Goal: Task Accomplishment & Management: Manage account settings

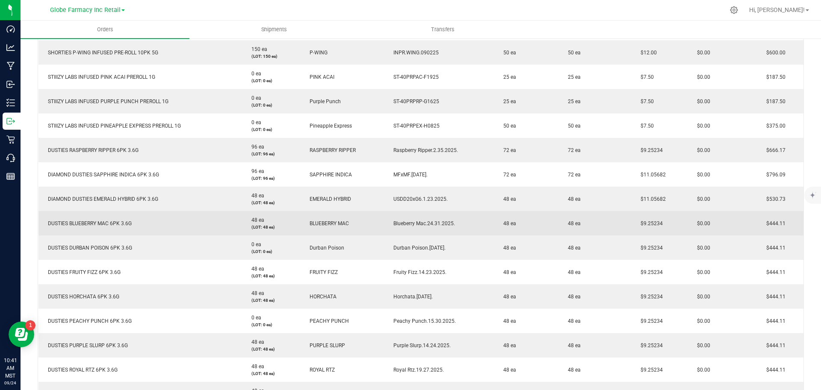
scroll to position [257, 0]
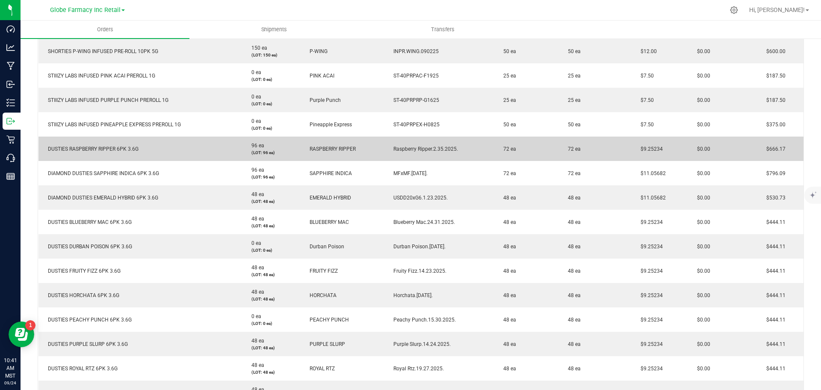
click at [644, 150] on span "$9.25234" at bounding box center [649, 149] width 27 height 6
copy span "9.25234"
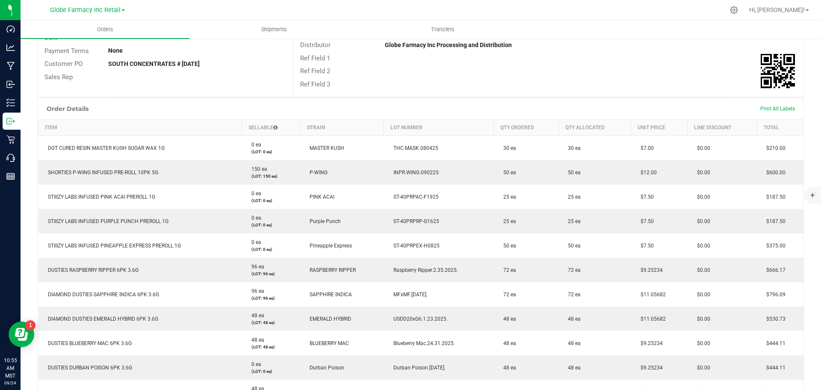
scroll to position [0, 0]
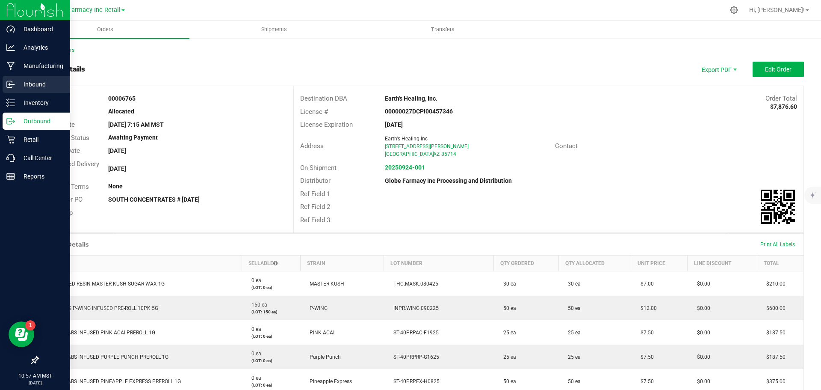
click at [30, 83] on p "Inbound" at bounding box center [40, 84] width 51 height 10
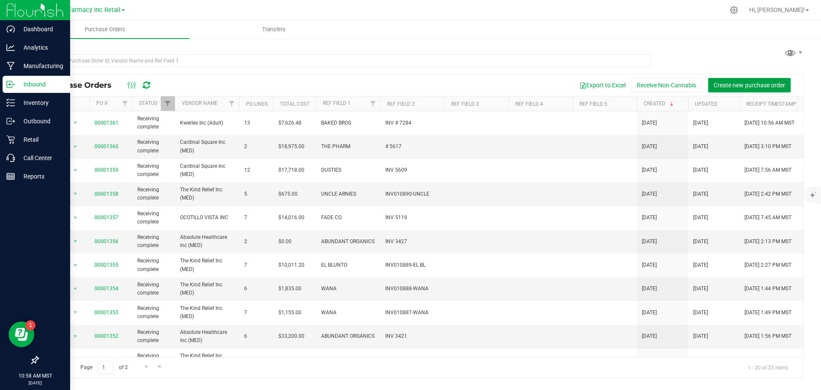
click at [714, 83] on span "Create new purchase order" at bounding box center [749, 85] width 71 height 7
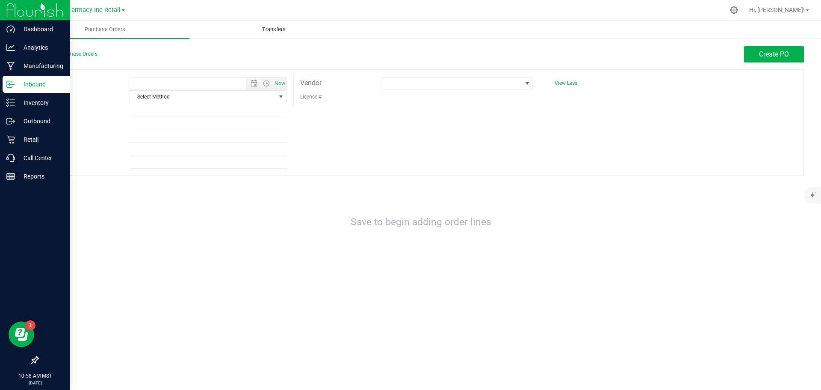
type input "[DATE] 10:58 AM"
click at [248, 94] on span "Select Method" at bounding box center [203, 97] width 146 height 12
click at [216, 166] on li "Local Delivery" at bounding box center [208, 161] width 157 height 13
click at [207, 110] on input "Ref Field 1" at bounding box center [208, 110] width 157 height 13
type input "s"
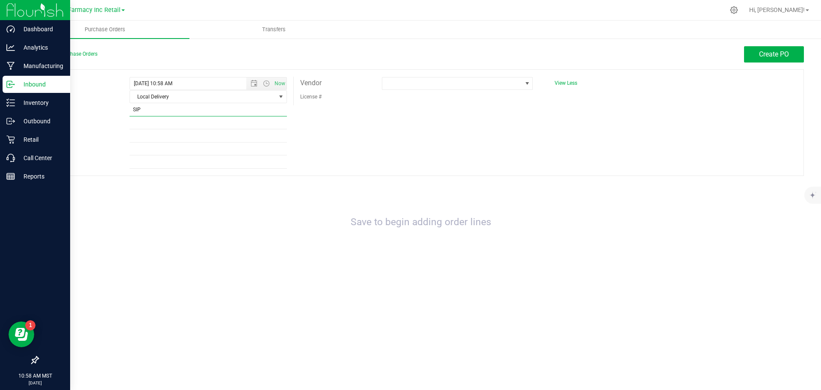
type input "SIP"
type input "INV 19270"
click at [522, 77] on span at bounding box center [527, 83] width 11 height 12
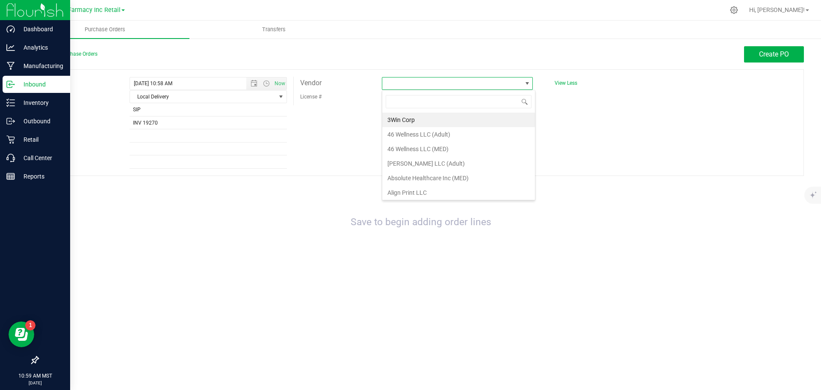
scroll to position [13, 151]
type input "MEDICAL PAIN"
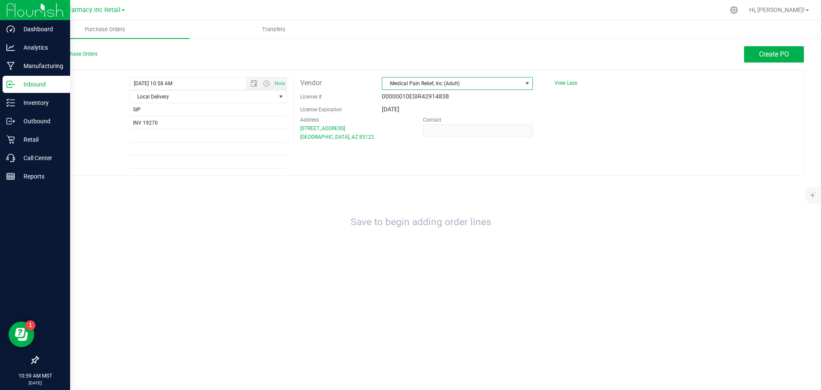
click at [574, 173] on div "Expected [DATE] 10:58 AM Now Method Local Delivery Select Method USPS UPS FedEx…" at bounding box center [421, 122] width 767 height 107
click at [758, 55] on button "Create PO" at bounding box center [774, 54] width 60 height 16
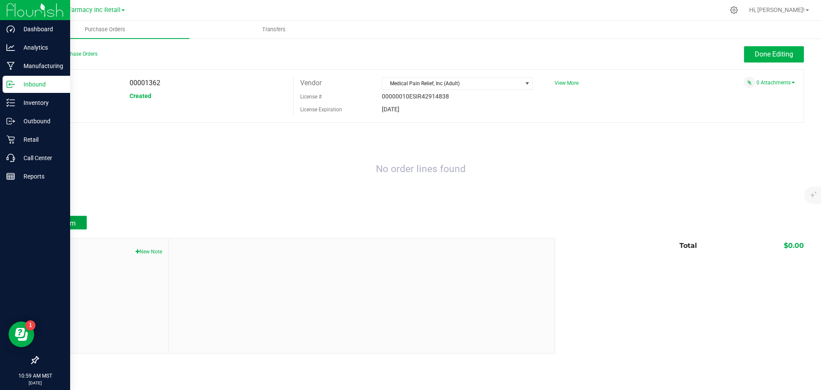
click at [48, 222] on button "Add Item" at bounding box center [62, 223] width 49 height 14
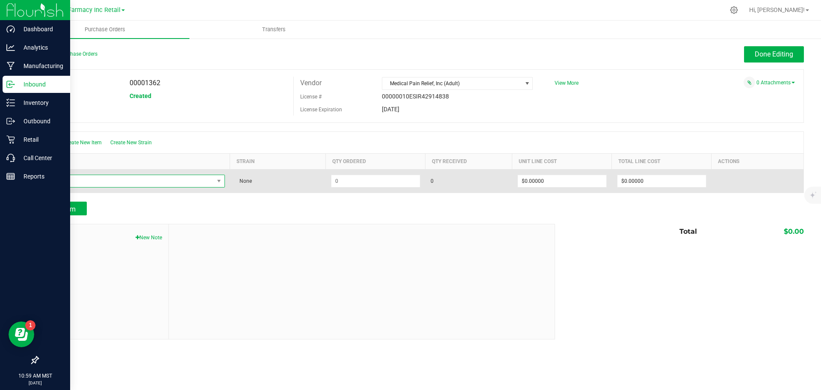
click at [169, 182] on span "NO DATA FOUND" at bounding box center [129, 181] width 170 height 12
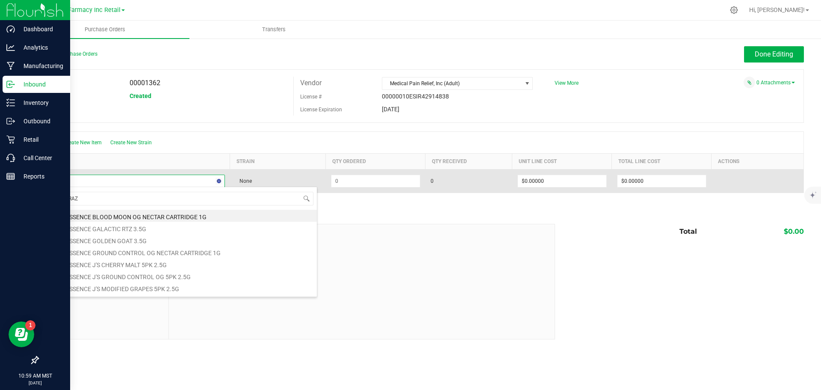
type input "BLUE RAZZ"
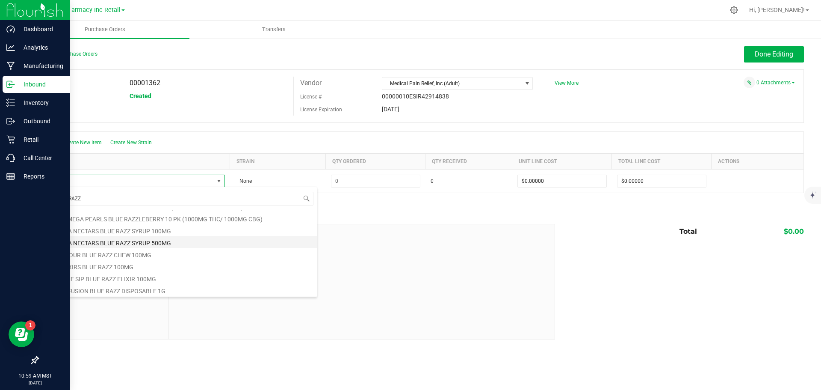
scroll to position [46, 0]
click at [135, 265] on li "SIP ELIXIRS BLUE RAZZ 100MG" at bounding box center [180, 265] width 273 height 12
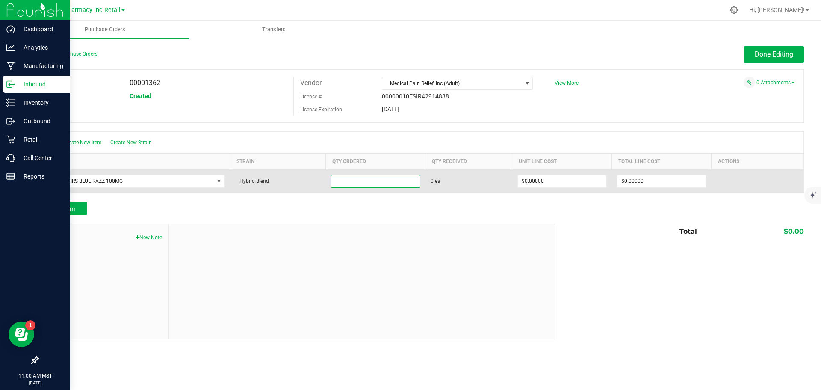
click at [376, 185] on input at bounding box center [376, 181] width 89 height 12
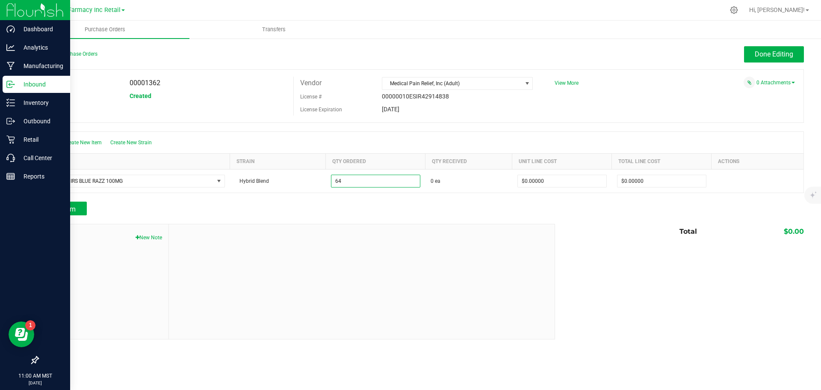
type input "64 ea"
click at [342, 198] on div at bounding box center [421, 197] width 767 height 9
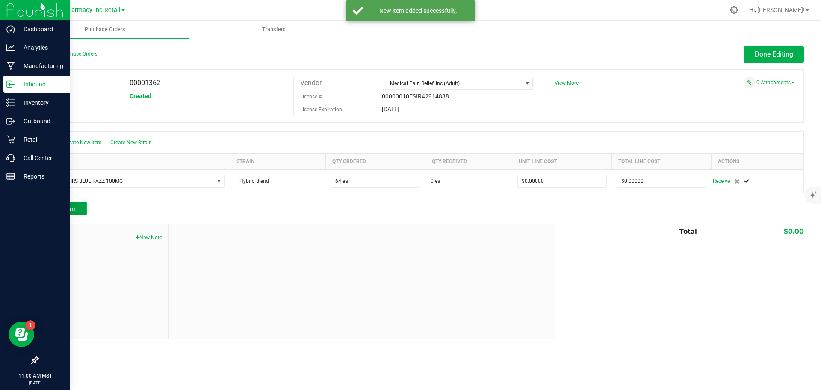
click at [65, 210] on span "Add Item" at bounding box center [62, 209] width 27 height 8
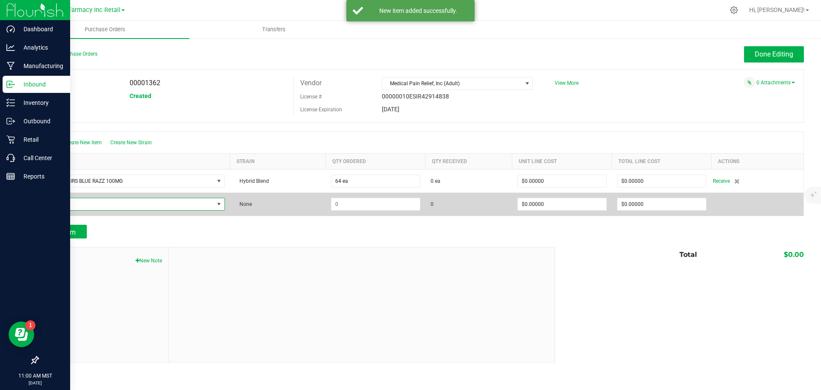
click at [63, 202] on span "NO DATA FOUND" at bounding box center [129, 204] width 170 height 12
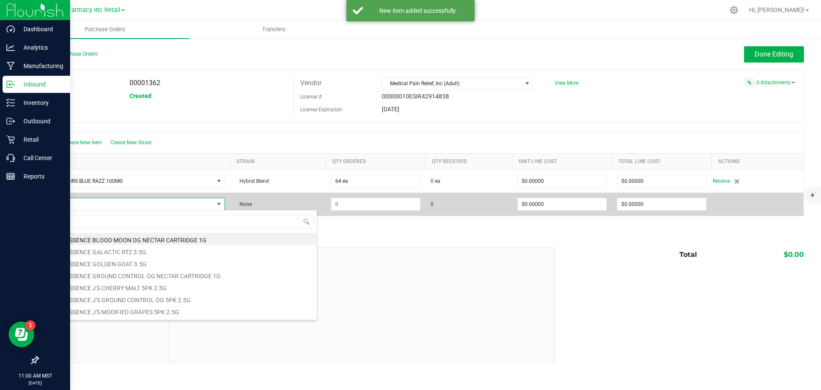
scroll to position [13, 181]
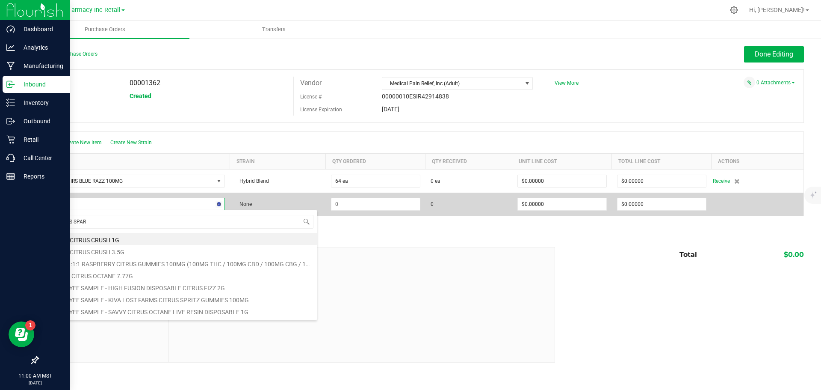
type input "CITRUS SPARK"
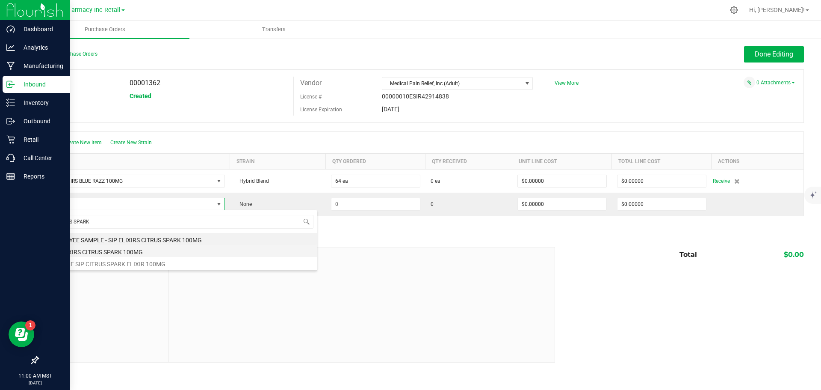
click at [103, 251] on li "SIP ELIXIRS CITRUS SPARK 100MG" at bounding box center [180, 251] width 273 height 12
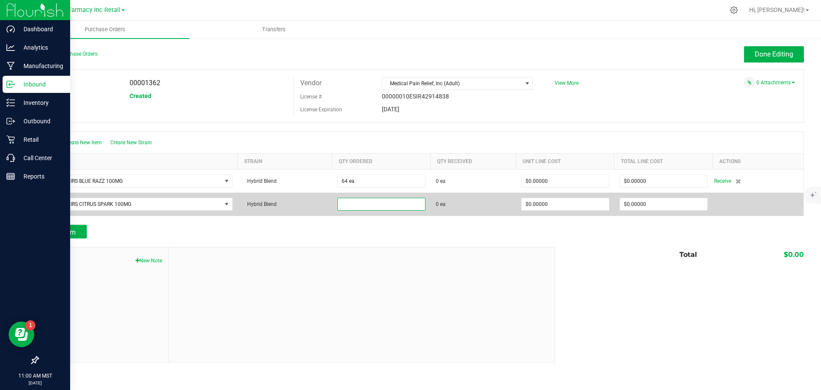
click at [361, 201] on input at bounding box center [381, 204] width 87 height 12
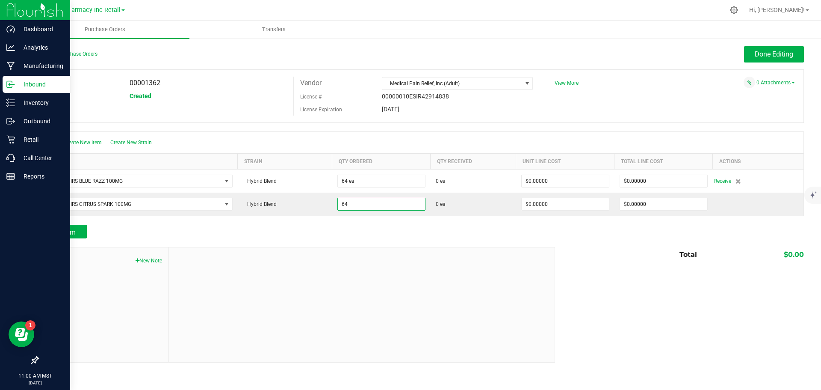
type input "64 ea"
click at [416, 247] on div at bounding box center [362, 304] width 386 height 115
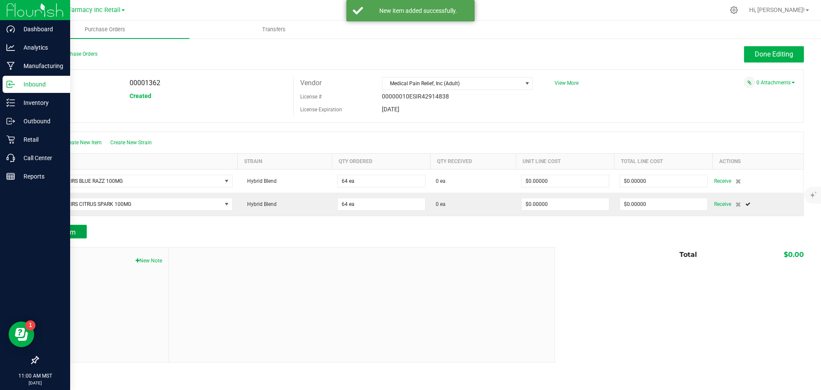
click at [63, 229] on span "Add Item" at bounding box center [62, 232] width 27 height 8
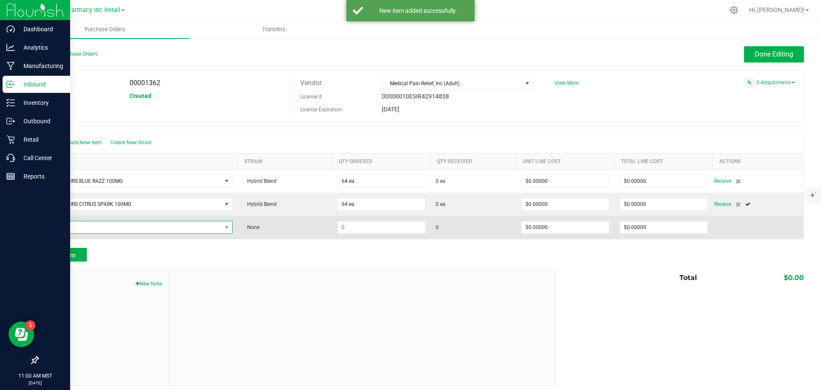
click at [62, 228] on span "NO DATA FOUND" at bounding box center [133, 227] width 178 height 12
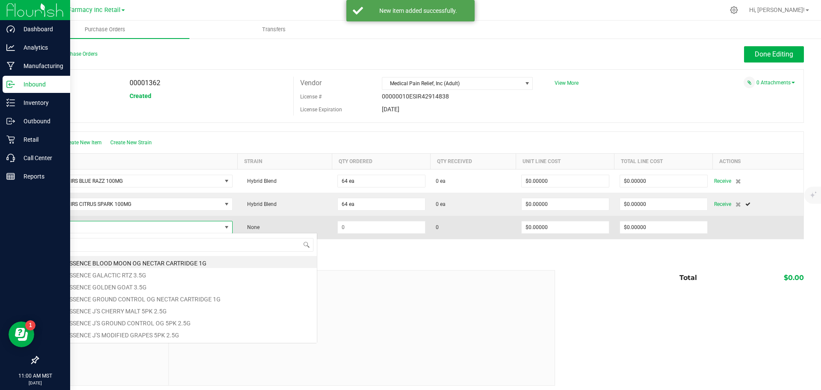
scroll to position [13, 186]
type input "SIP DREAM"
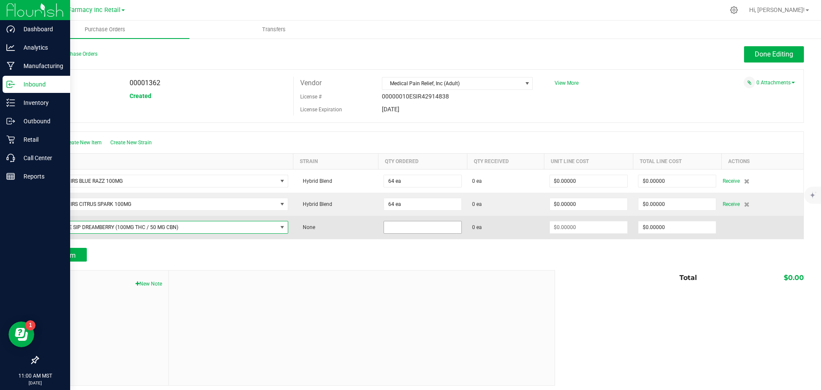
click at [410, 231] on input at bounding box center [422, 227] width 77 height 12
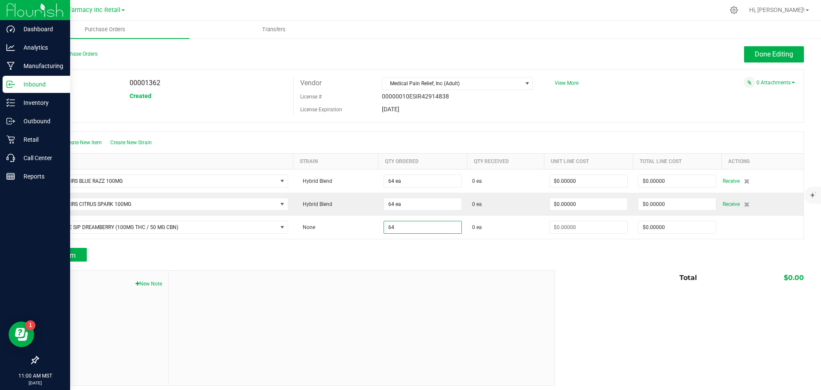
type input "64 ea"
click at [401, 243] on div at bounding box center [421, 243] width 767 height 9
type input "$0.00000"
click at [80, 254] on button "Add Item" at bounding box center [62, 255] width 49 height 14
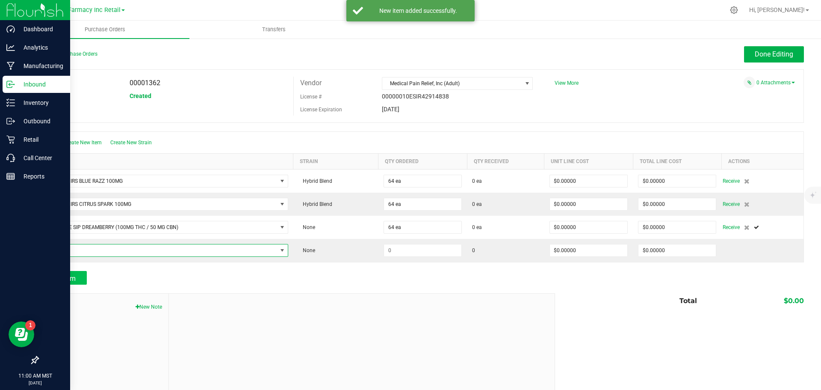
click at [80, 254] on span "NO DATA FOUND" at bounding box center [160, 250] width 233 height 12
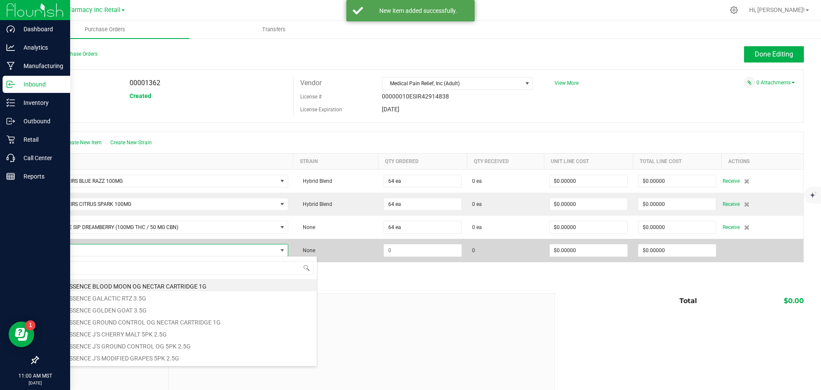
scroll to position [13, 241]
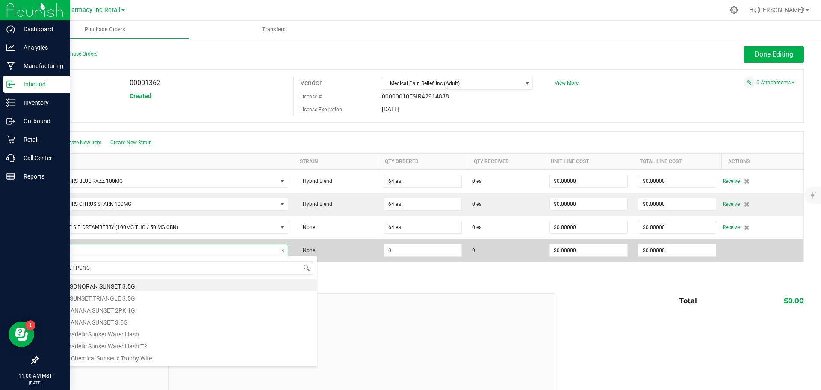
type input "SUNSET PUNCH"
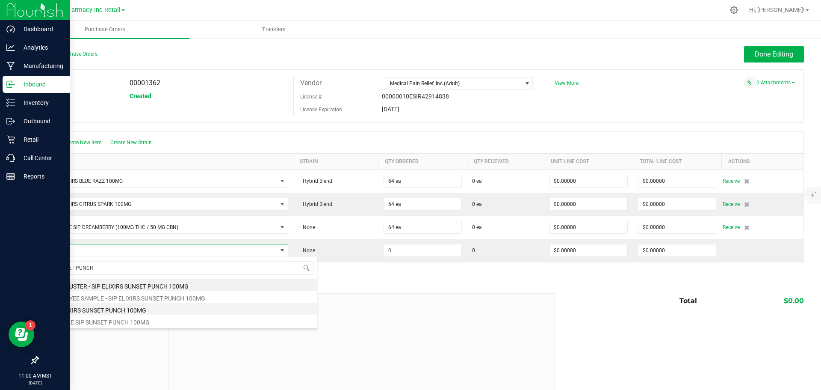
click at [119, 311] on li "SIP ELIXIRS SUNSET PUNCH 100MG" at bounding box center [180, 309] width 273 height 12
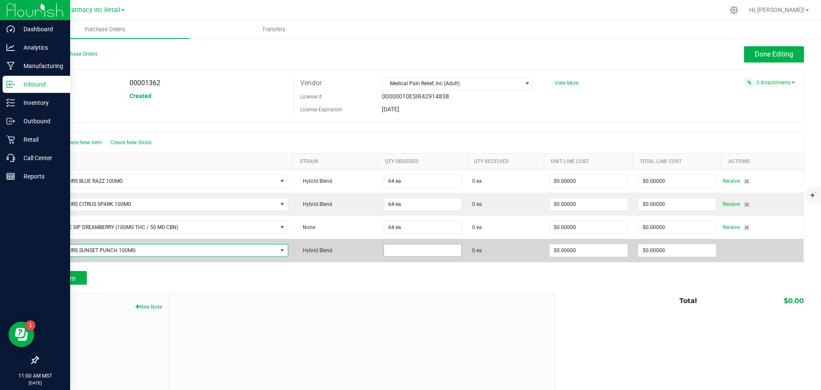
click at [414, 249] on input at bounding box center [422, 250] width 77 height 12
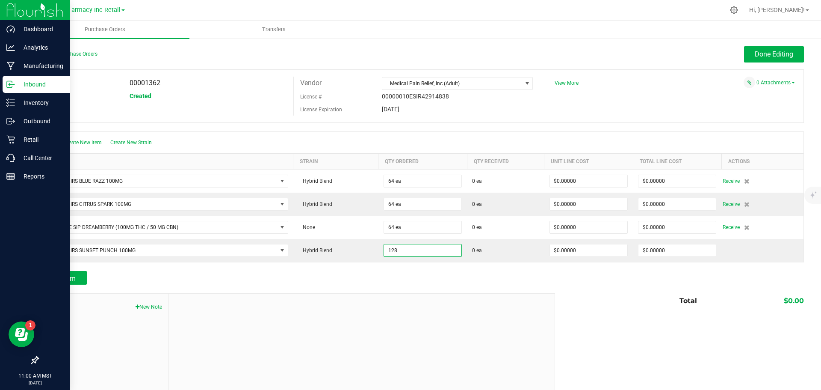
type input "128 ea"
click at [376, 271] on div "Add Item" at bounding box center [293, 278] width 511 height 14
click at [54, 279] on span "Add Item" at bounding box center [62, 278] width 27 height 8
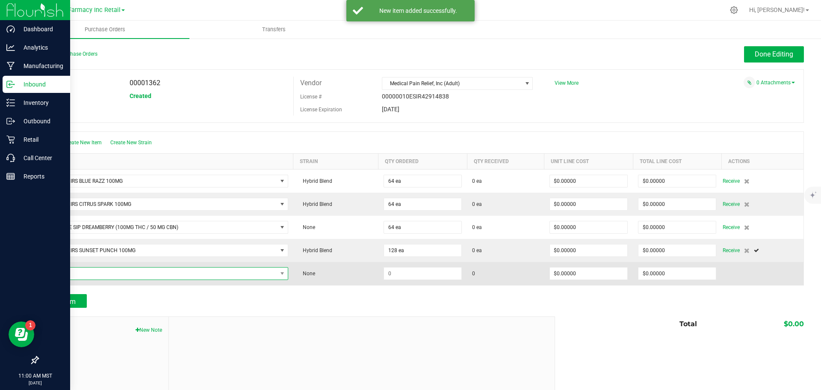
click at [77, 271] on span "NO DATA FOUND" at bounding box center [160, 273] width 233 height 12
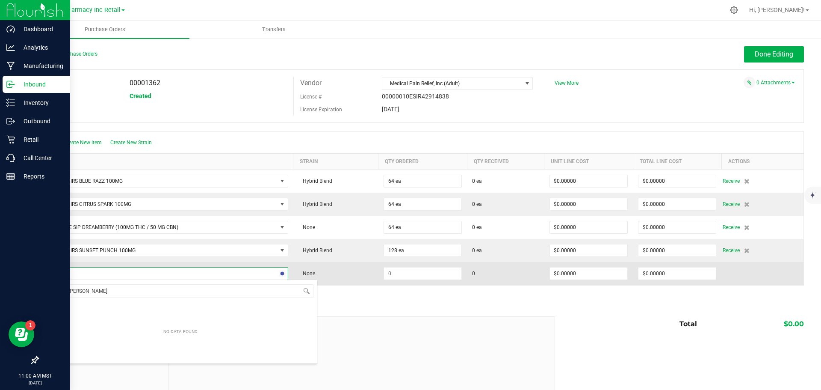
type input "WILD [PERSON_NAME]"
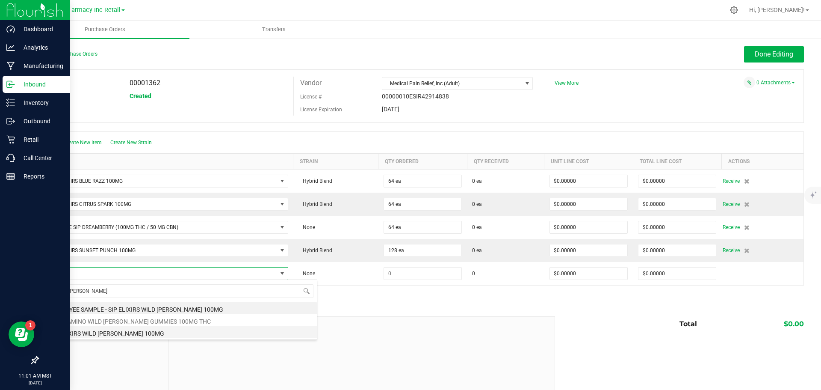
click at [143, 332] on li "SIP ELIXIRS WILD [PERSON_NAME] 100MG" at bounding box center [180, 332] width 273 height 12
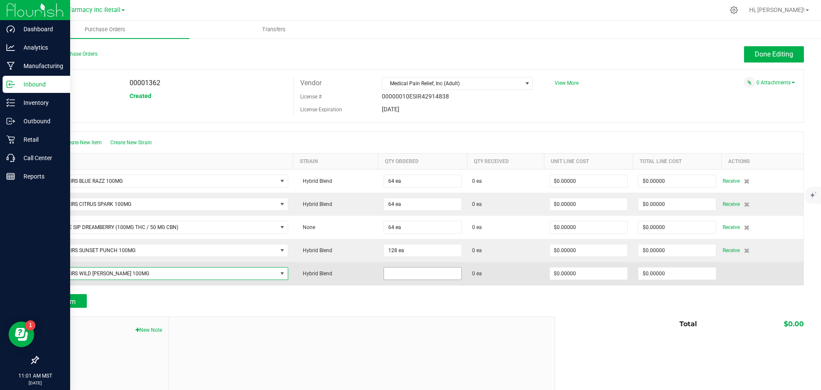
click at [397, 277] on input at bounding box center [422, 273] width 77 height 12
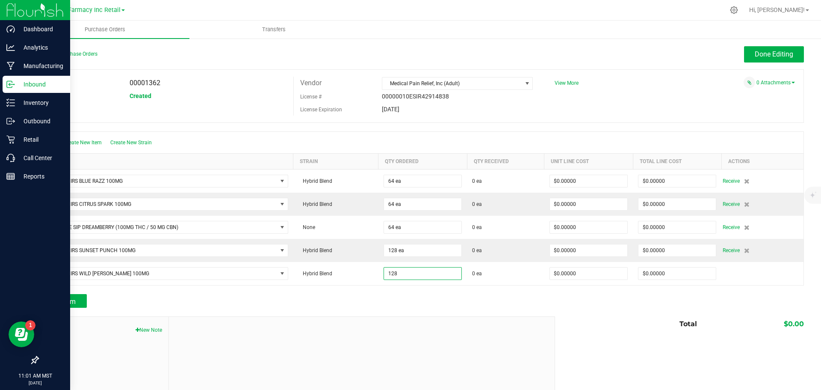
type input "128 ea"
click at [419, 302] on div "Add Item" at bounding box center [293, 301] width 511 height 14
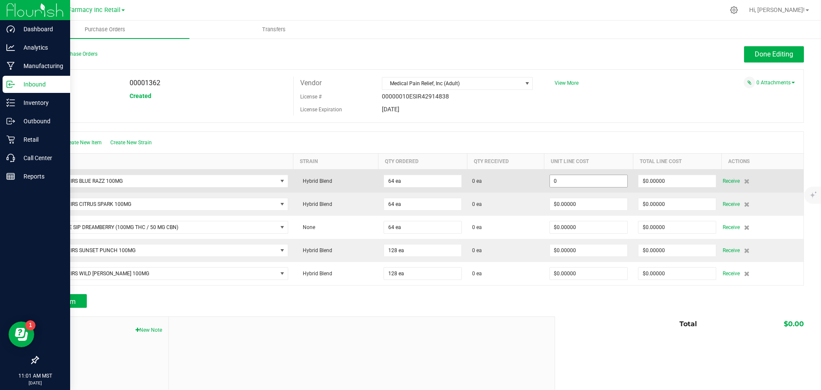
click at [586, 177] on input "0" at bounding box center [588, 181] width 77 height 12
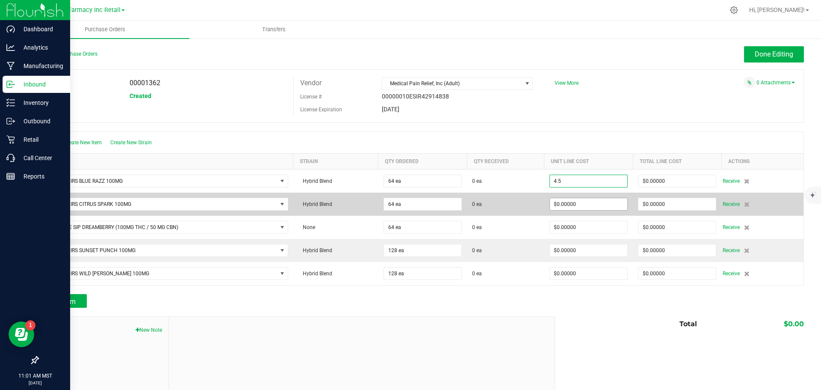
type input "$4.50000"
type input "0"
click at [595, 201] on input "0" at bounding box center [588, 204] width 77 height 12
type input "64"
type input "$288.00000"
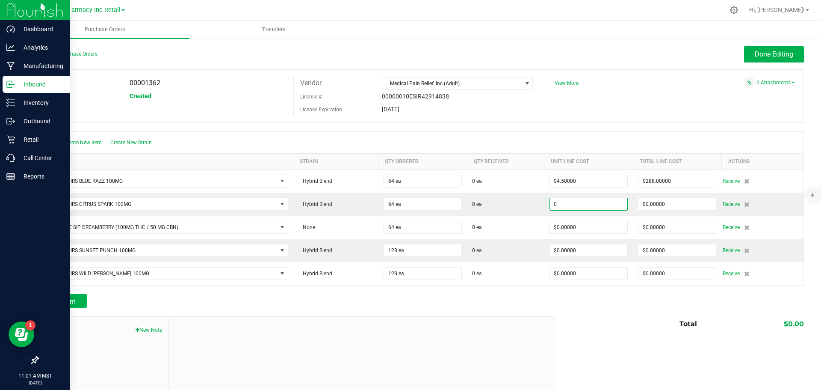
click at [595, 204] on input "0" at bounding box center [588, 204] width 77 height 12
type input "$4.50000"
click at [579, 289] on div at bounding box center [421, 289] width 767 height 9
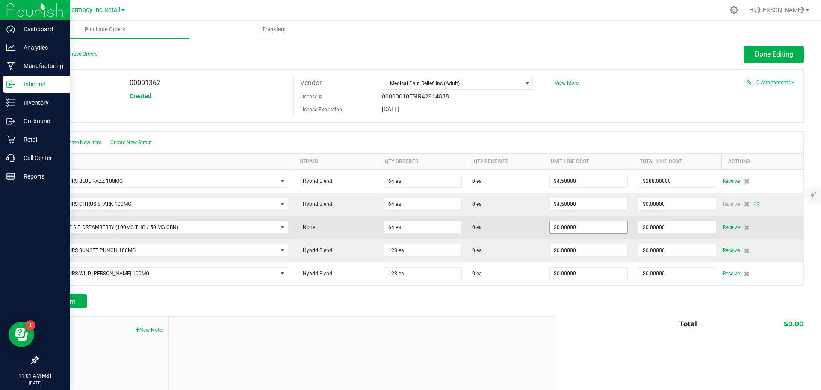
type input "64"
type input "$288.00000"
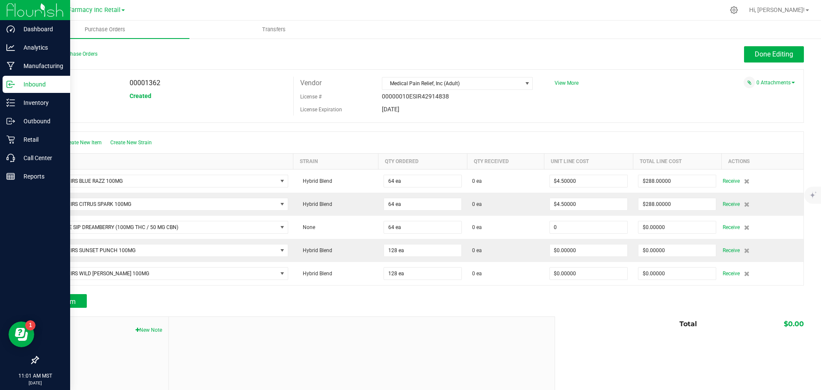
click at [568, 227] on input "0" at bounding box center [588, 227] width 77 height 12
type input "$4.50000"
click at [594, 317] on div "Total $0.00" at bounding box center [676, 323] width 255 height 15
type input "64"
type input "$288.00000"
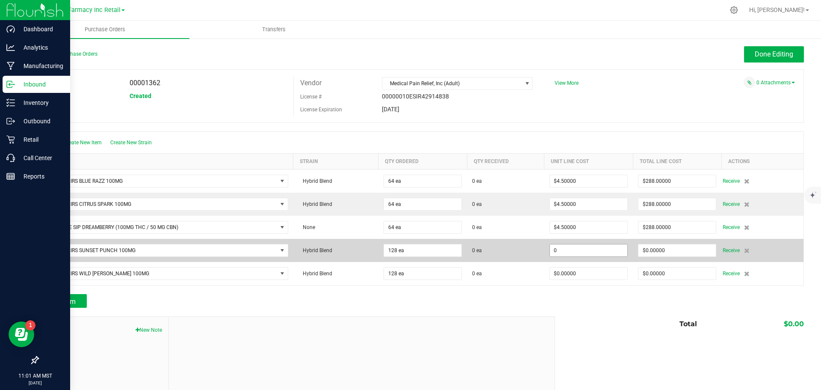
click at [579, 248] on input "0" at bounding box center [588, 250] width 77 height 12
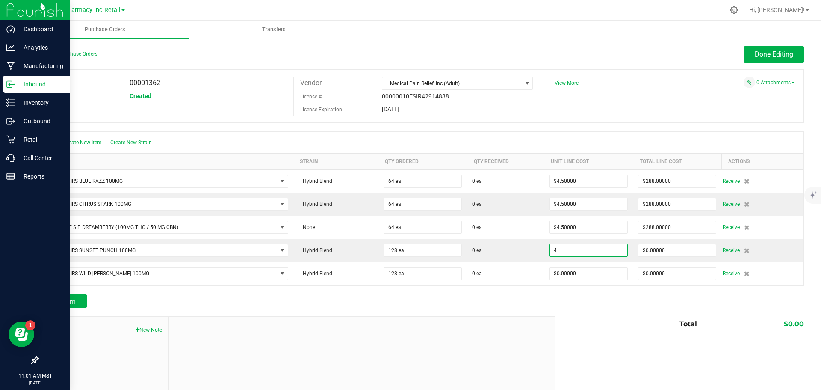
type input "$4.00000"
drag, startPoint x: 592, startPoint y: 298, endPoint x: 587, endPoint y: 289, distance: 10.5
click at [591, 297] on div "Add Item" at bounding box center [421, 301] width 767 height 14
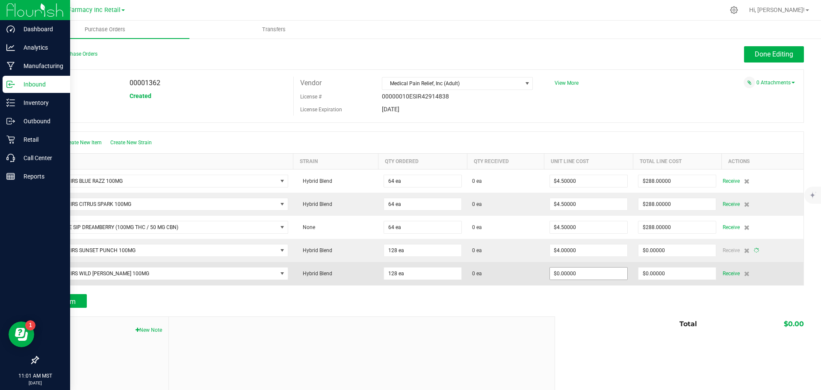
type input "128"
type input "$512.00000"
click at [573, 271] on input "0" at bounding box center [588, 273] width 77 height 12
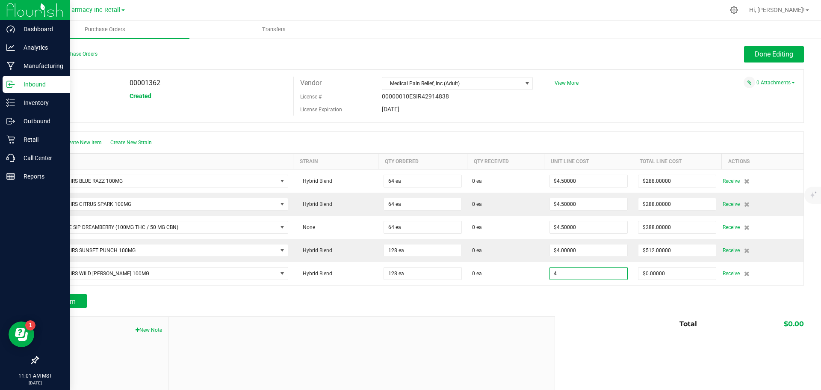
type input "$4.00000"
type input "128"
type input "$512.00000"
click at [581, 311] on div at bounding box center [421, 312] width 767 height 9
click at [755, 50] on span "Done Editing" at bounding box center [774, 54] width 38 height 8
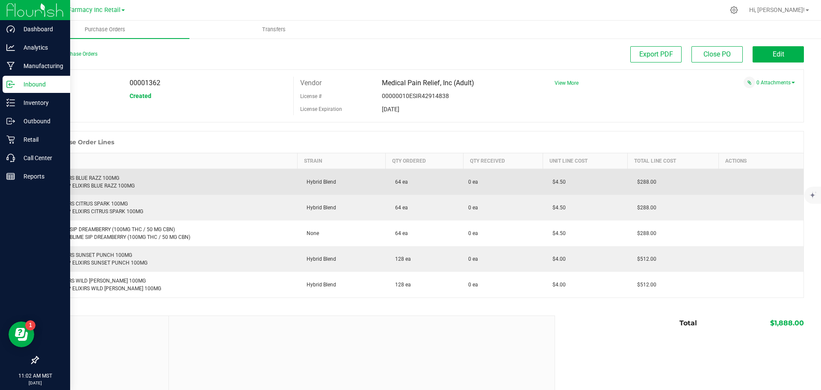
click at [95, 178] on div "SIP ELIXIRS BLUE RAZZ 100MG Retail: SIP ELIXIRS BLUE RAZZ 100MG" at bounding box center [168, 181] width 249 height 15
click at [95, 177] on div "SIP ELIXIRS BLUE RAZZ 100MG Retail: SIP ELIXIRS BLUE RAZZ 100MG" at bounding box center [168, 181] width 249 height 15
copy div "SIP ELIXIRS BLUE RAZZ 100MG"
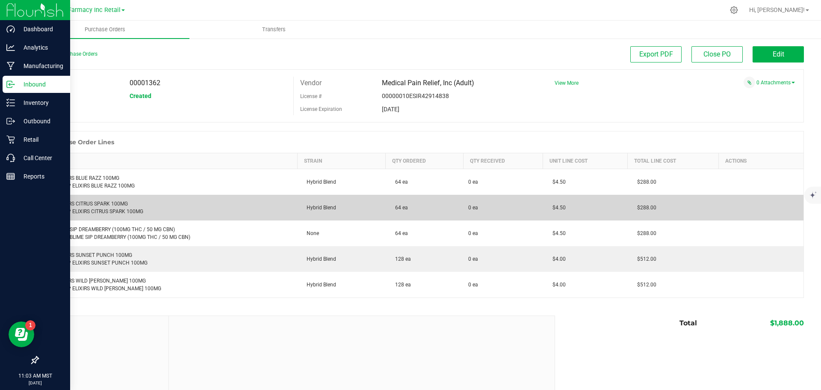
click at [102, 204] on div "SIP ELIXIRS CITRUS SPARK 100MG Retail: SIP ELIXIRS CITRUS SPARK 100MG" at bounding box center [168, 207] width 249 height 15
copy div "SIP ELIXIRS CITRUS SPARK 100MG"
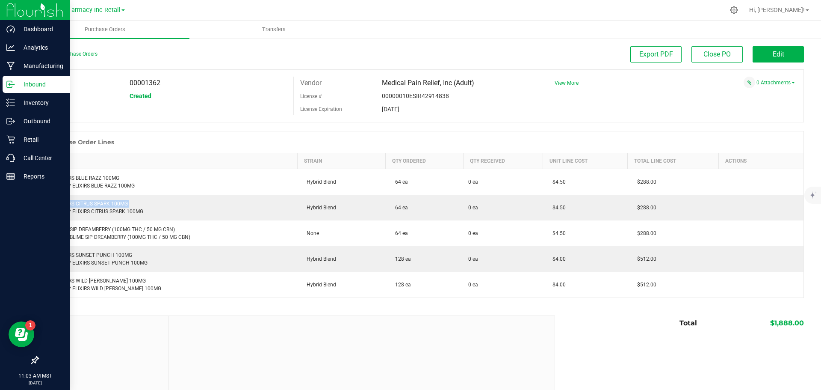
copy div "SIP ELIXIRS CITRUS SPARK 100MG"
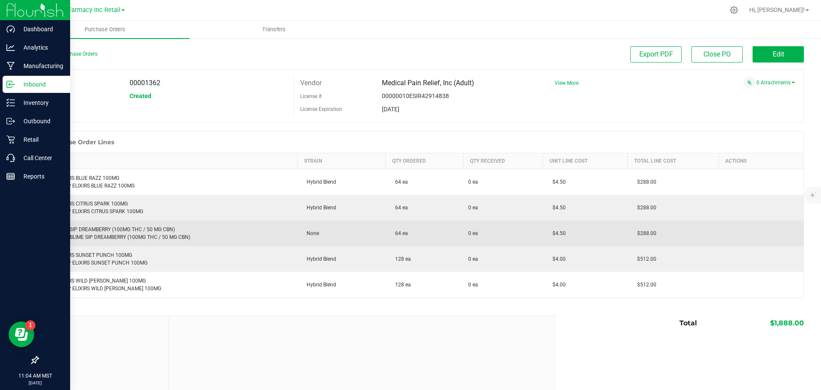
click at [90, 230] on div "SUBLIME SIP DREAMBERRY (100MG THC / 50 MG CBN) Retail: SUBLIME SIP DREAMBERRY (…" at bounding box center [168, 232] width 249 height 15
click at [91, 230] on div "SUBLIME SIP DREAMBERRY (100MG THC / 50 MG CBN) Retail: SUBLIME SIP DREAMBERRY (…" at bounding box center [168, 232] width 249 height 15
copy div "SUBLIME SIP DREAMBERRY (100MG THC / 50 MG CBN)"
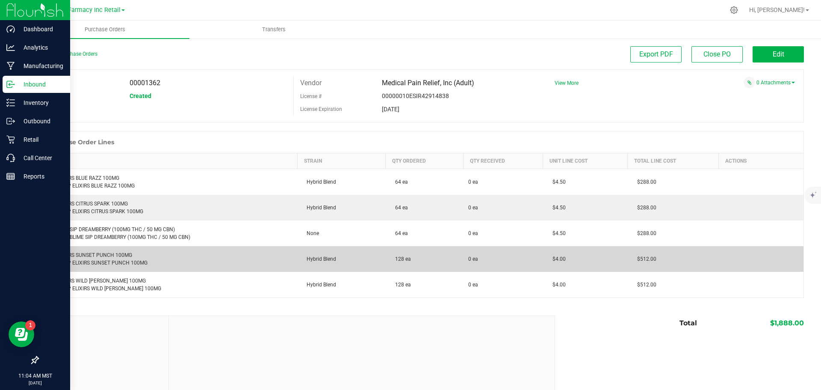
click at [92, 252] on div "SIP ELIXIRS SUNSET PUNCH 100MG Retail: SIP ELIXIRS SUNSET PUNCH 100MG" at bounding box center [168, 258] width 249 height 15
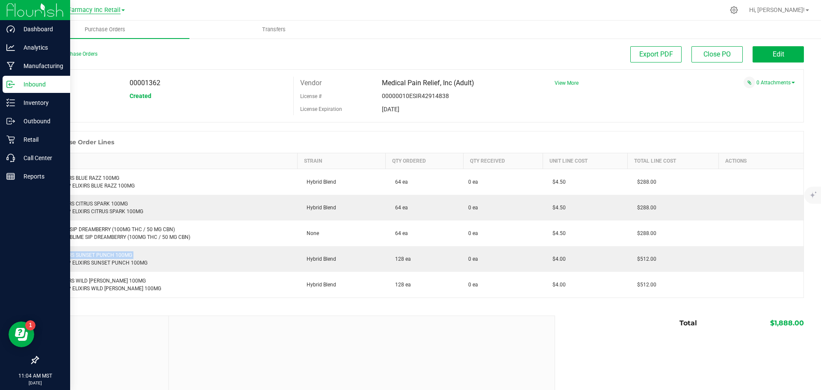
copy div "SIP ELIXIRS SUNSET PUNCH 100MG"
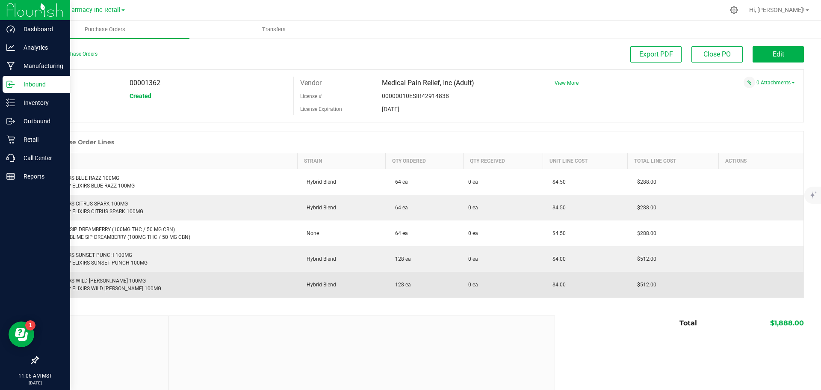
click at [99, 279] on div "SIP ELIXIRS WILD [PERSON_NAME] 100MG Retail: SIP ELIXIRS WILD [PERSON_NAME] 100…" at bounding box center [168, 284] width 249 height 15
copy div "SIP ELIXIRS WILD [PERSON_NAME] 100MG"
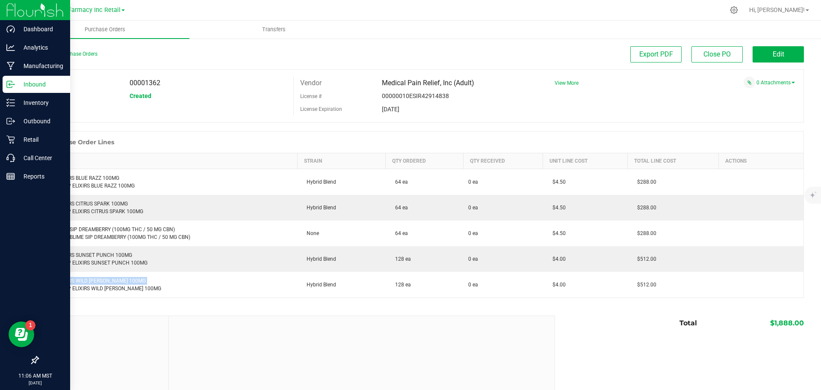
copy div "SIP ELIXIRS WILD [PERSON_NAME] 100MG"
click at [18, 88] on p "Inbound" at bounding box center [40, 84] width 51 height 10
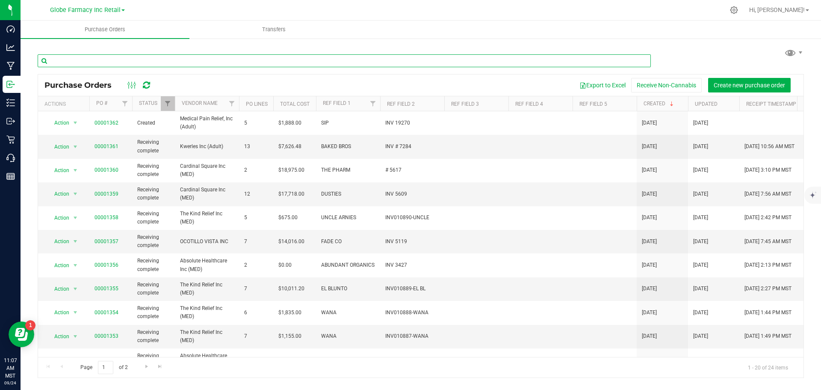
click at [230, 63] on input "text" at bounding box center [344, 60] width 613 height 13
type input "MFUSED"
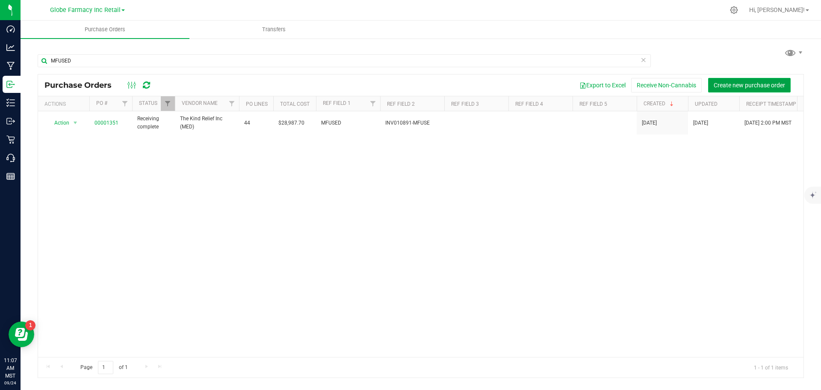
click at [756, 84] on span "Create new purchase order" at bounding box center [749, 85] width 71 height 7
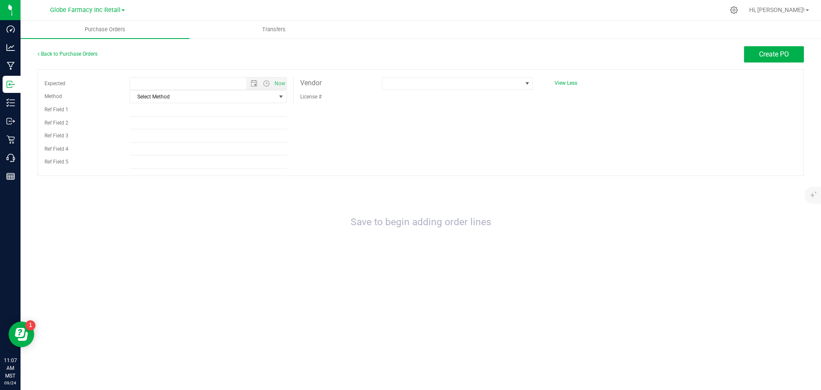
type input "[DATE] 11:07 AM"
click at [237, 101] on span "Select Method" at bounding box center [203, 97] width 146 height 12
click at [215, 157] on li "Local Delivery" at bounding box center [208, 161] width 157 height 13
click at [191, 114] on input "Ref Field 1" at bounding box center [208, 110] width 157 height 13
type input "MFUSED"
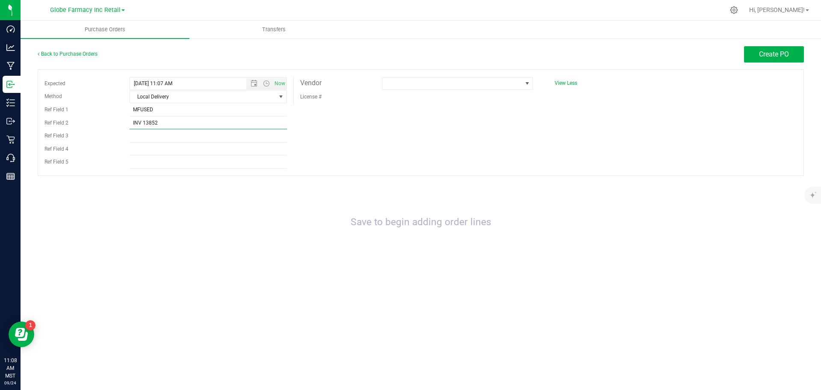
type input "INV 13852"
click at [351, 143] on div "Expected [DATE] 11:07 AM Now Method Local Delivery Select Method USPS UPS FedEx…" at bounding box center [421, 122] width 767 height 107
click at [468, 78] on span at bounding box center [451, 83] width 139 height 12
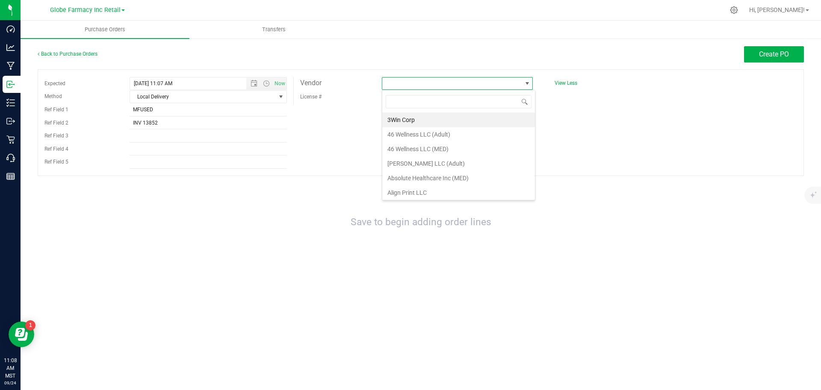
scroll to position [13, 151]
type input "THE KIND"
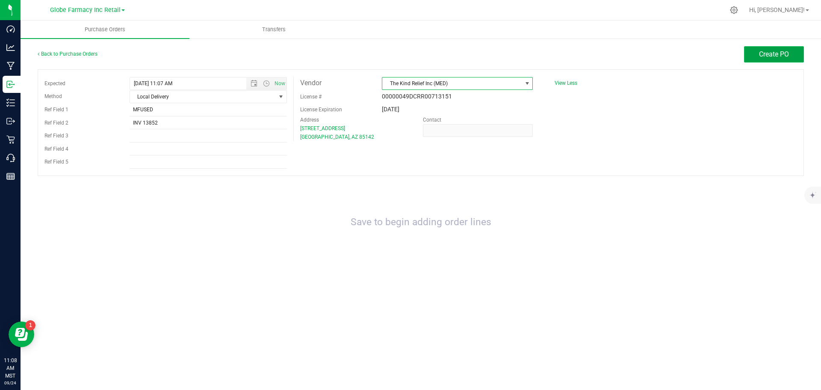
click at [753, 53] on button "Create PO" at bounding box center [774, 54] width 60 height 16
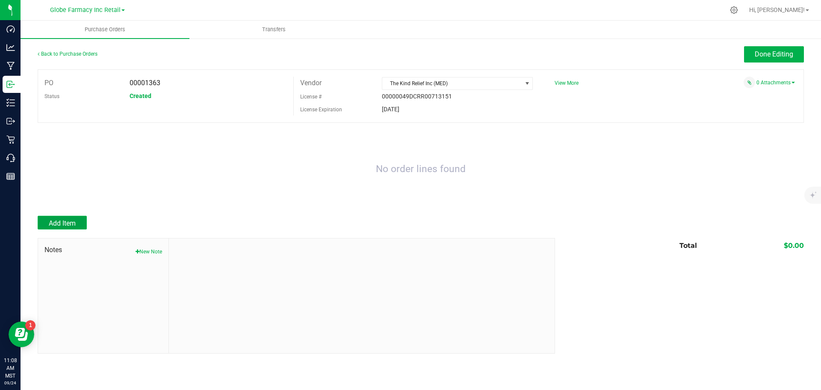
click at [66, 222] on span "Add Item" at bounding box center [62, 223] width 27 height 8
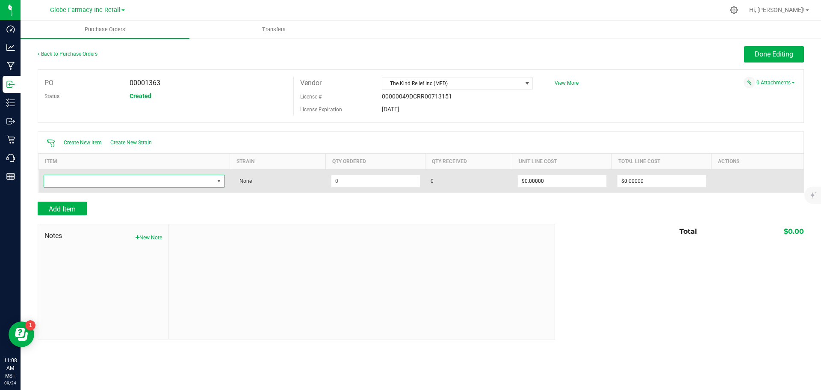
click at [185, 181] on span "NO DATA FOUND" at bounding box center [129, 181] width 170 height 12
click at [161, 177] on span "NO DATA FOUND" at bounding box center [129, 181] width 170 height 12
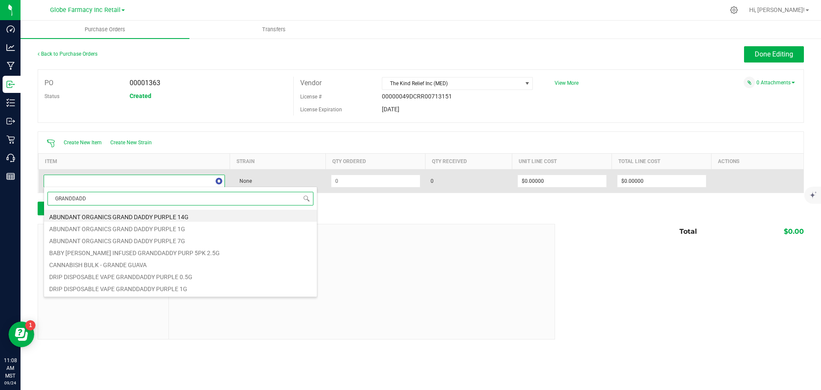
type input "GRANDDADDY"
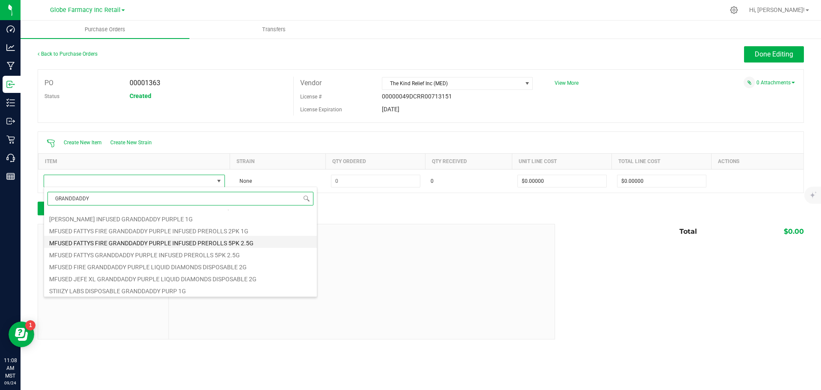
scroll to position [43, 0]
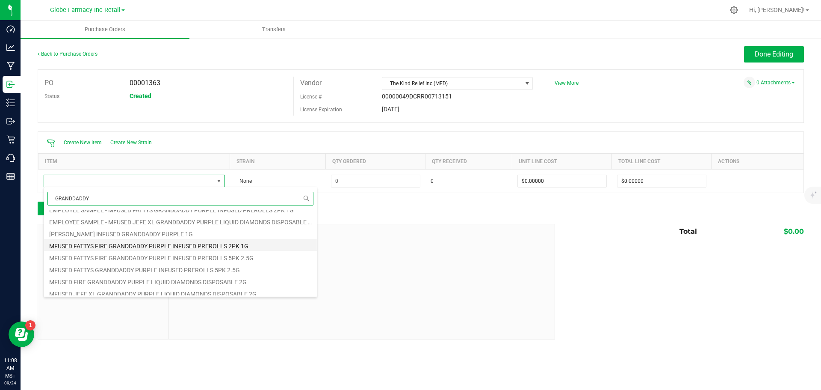
click at [164, 243] on li "MFUSED FATTYS FIRE GRANDDADDY PURPLE INFUSED PREROLLS 2PK 1G" at bounding box center [180, 245] width 273 height 12
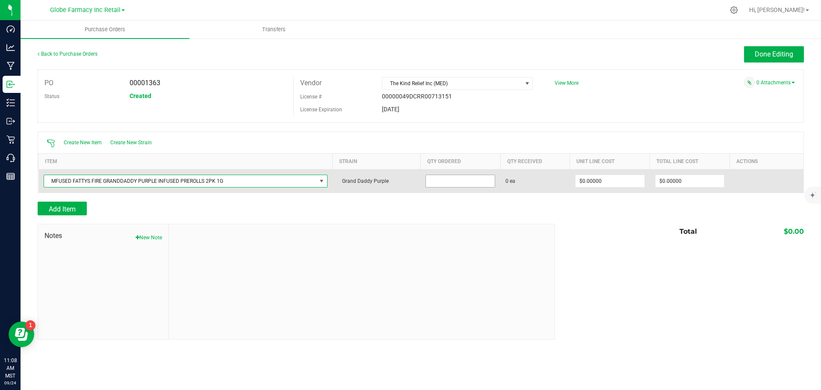
click at [433, 185] on input at bounding box center [460, 181] width 69 height 12
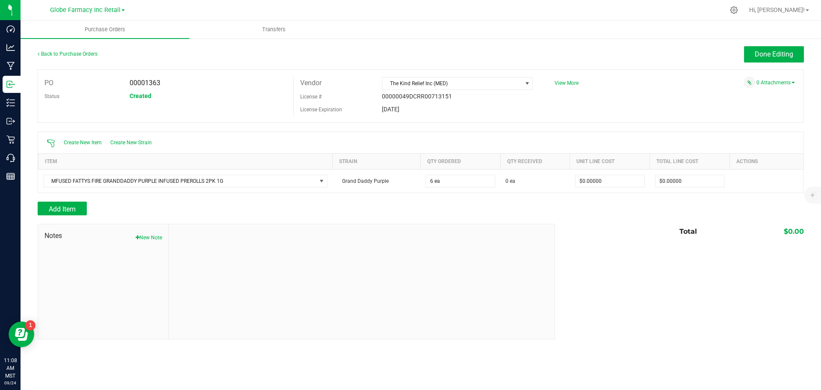
click at [420, 194] on div at bounding box center [421, 197] width 767 height 9
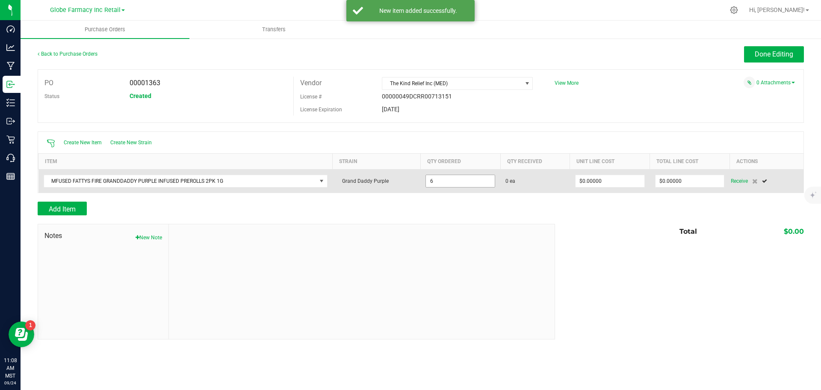
click at [452, 178] on input "6" at bounding box center [460, 181] width 69 height 12
type input "40 ea"
drag, startPoint x: 472, startPoint y: 191, endPoint x: 478, endPoint y: 191, distance: 6.0
click at [473, 191] on td "40 ea" at bounding box center [460, 181] width 80 height 24
click at [598, 182] on input "0" at bounding box center [610, 181] width 69 height 12
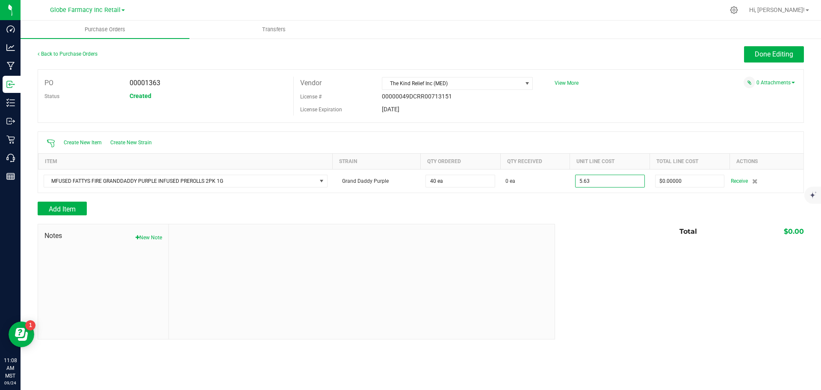
type input "$5.63000"
click at [594, 228] on div "Total $0.00" at bounding box center [676, 231] width 255 height 15
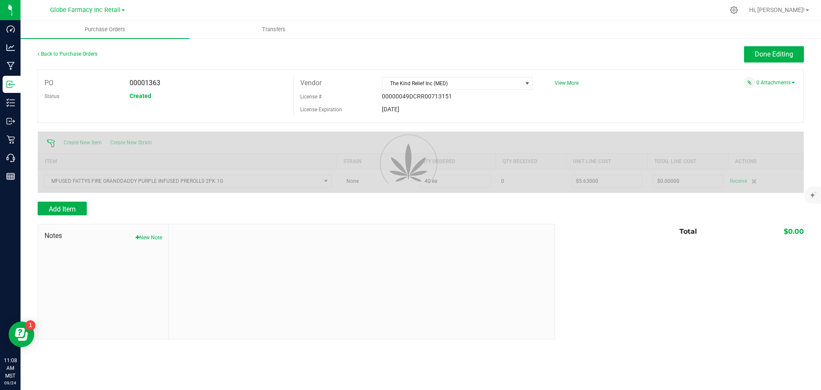
type input "40"
type input "$225.20000"
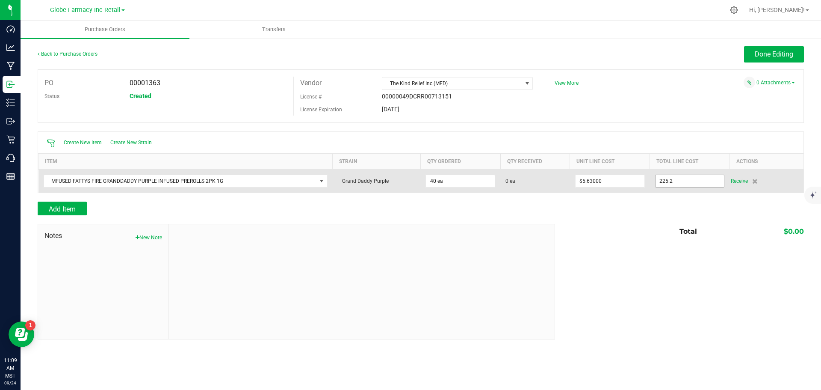
click at [666, 183] on input "225.2" at bounding box center [690, 181] width 69 height 12
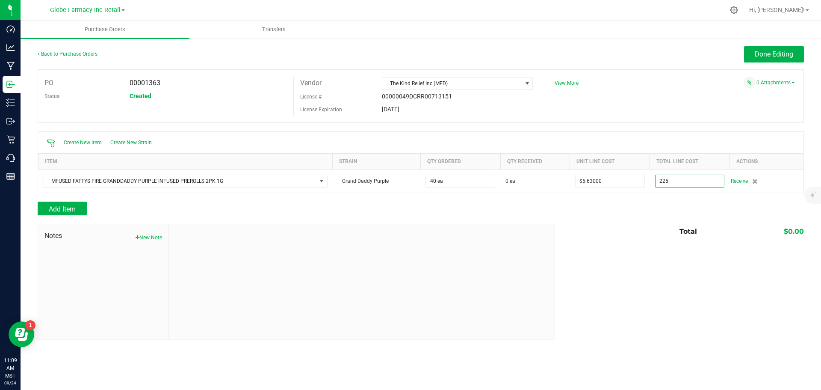
type input "$225.00000"
click at [664, 198] on div at bounding box center [421, 197] width 767 height 9
type input "40"
type input "$5.62500"
click at [76, 208] on button "Add Item" at bounding box center [62, 208] width 49 height 14
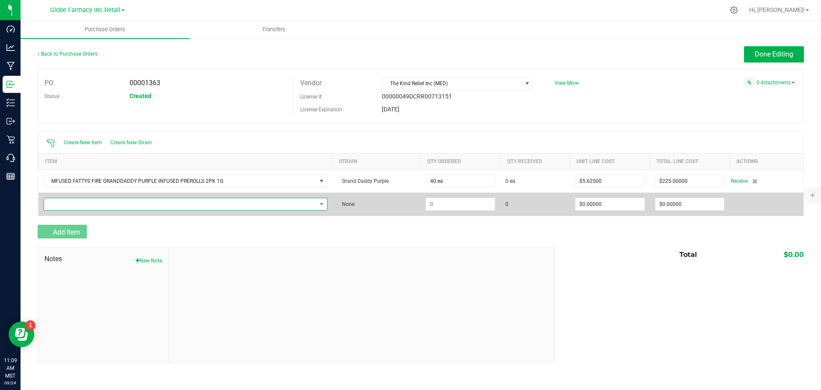
click at [84, 199] on span "NO DATA FOUND" at bounding box center [180, 204] width 272 height 12
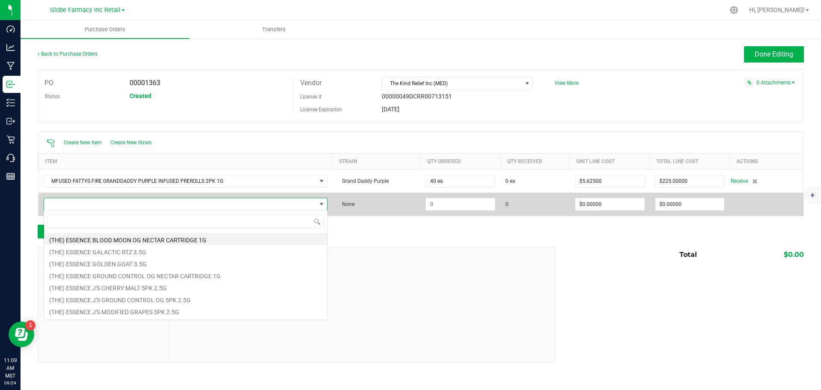
scroll to position [13, 284]
type input "GRANDDADDY"
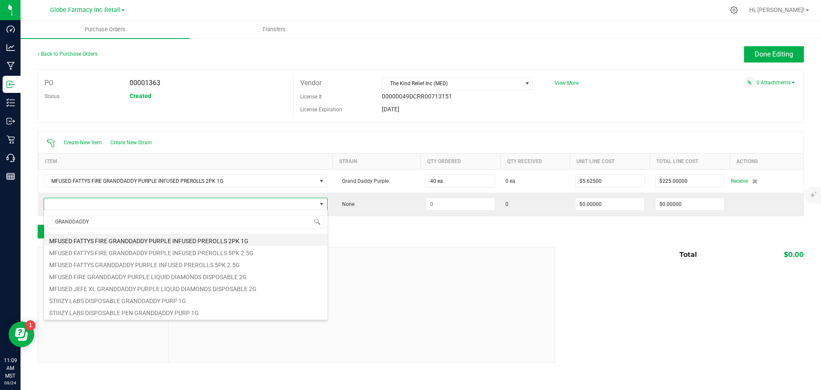
scroll to position [86, 0]
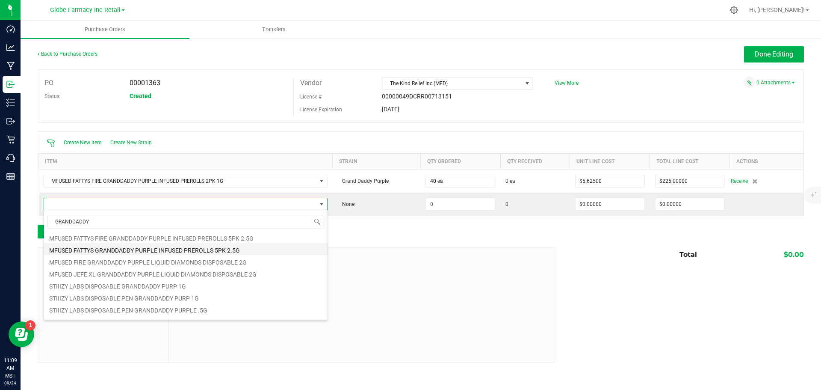
click at [217, 252] on li "MFUSED FATTYS GRANDDADDY PURPLE INFUSED PREROLLS 5PK 2.5G" at bounding box center [186, 249] width 284 height 12
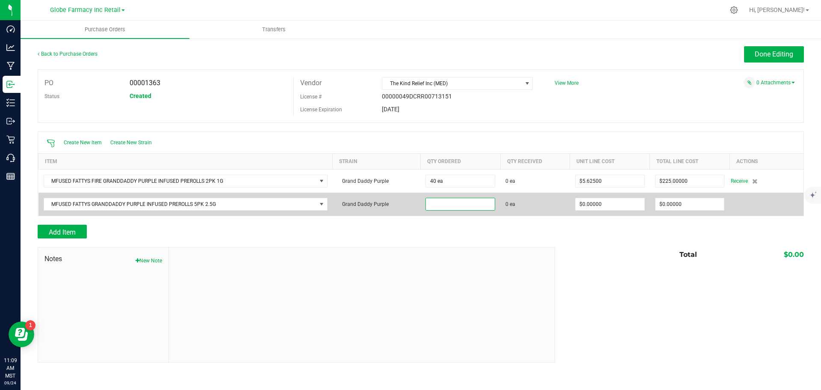
click at [468, 205] on input at bounding box center [460, 204] width 69 height 12
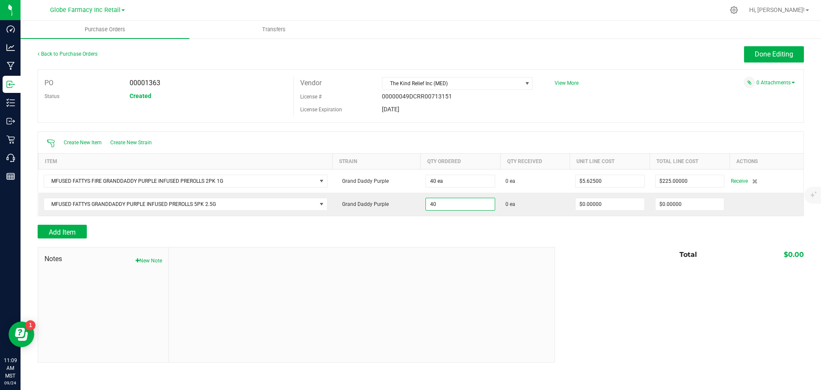
type input "40 ea"
click at [479, 234] on div "Add Item" at bounding box center [293, 232] width 511 height 14
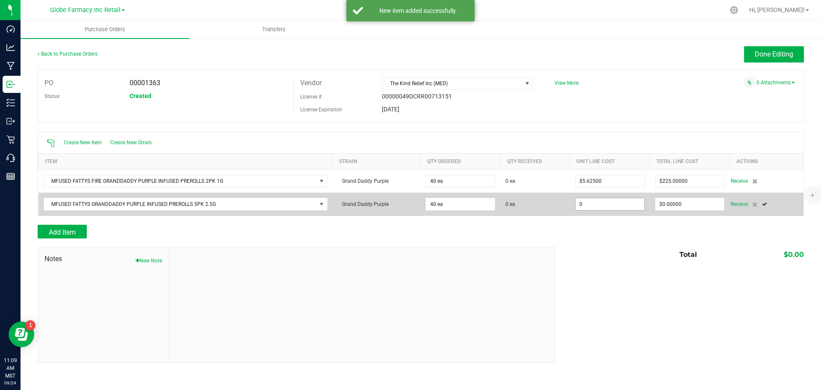
click at [628, 200] on input "0" at bounding box center [610, 204] width 69 height 12
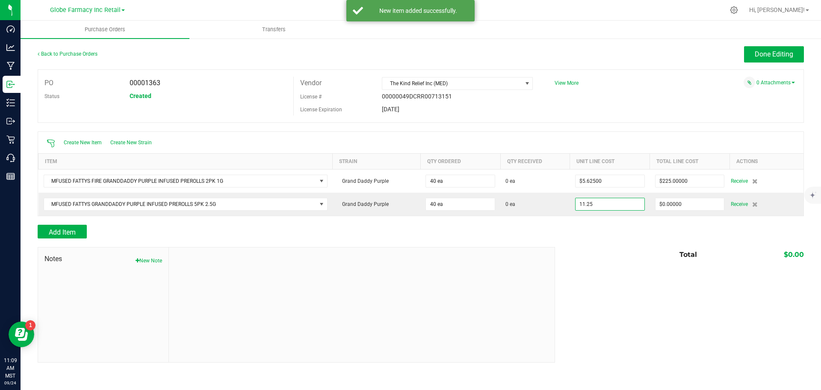
type input "$11.25000"
click at [606, 225] on div "Add Item" at bounding box center [421, 232] width 767 height 14
type input "40"
type input "$450.00000"
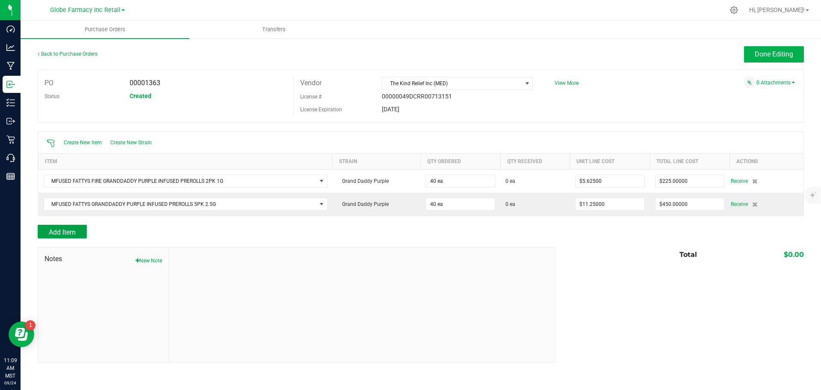
click at [71, 228] on span "Add Item" at bounding box center [62, 232] width 27 height 8
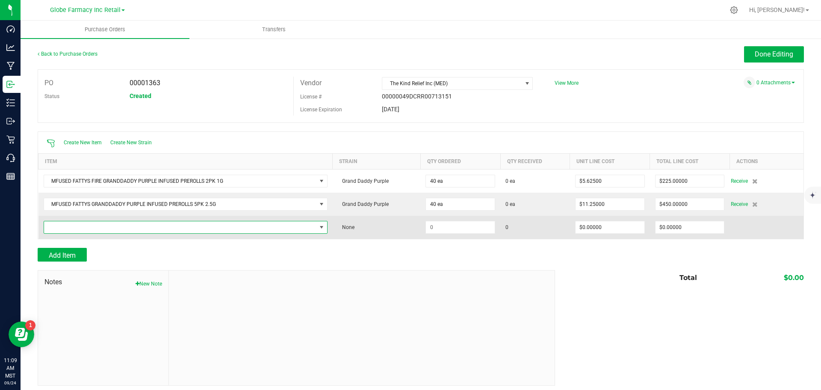
drag, startPoint x: 71, startPoint y: 228, endPoint x: 78, endPoint y: 222, distance: 9.3
click at [78, 222] on span "NO DATA FOUND" at bounding box center [180, 227] width 272 height 12
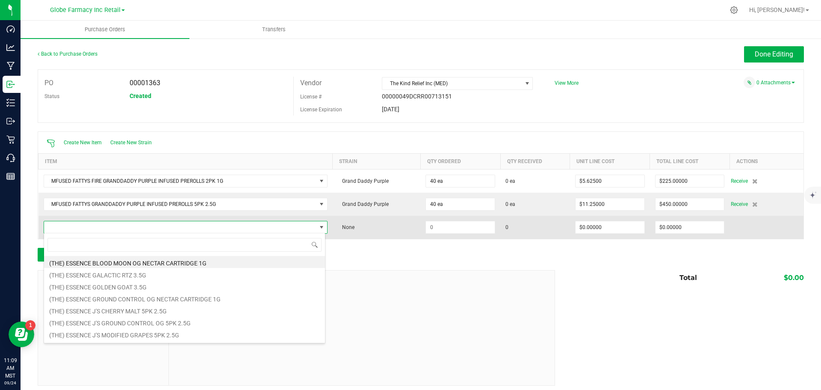
scroll to position [13, 280]
type input "BLU VO"
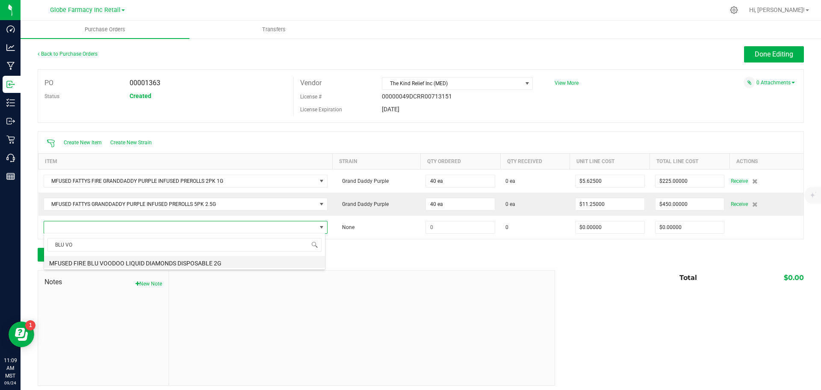
click at [146, 267] on li "MFUSED FIRE BLU VOODOO LIQUID DIAMONDS DISPOSABLE 2G" at bounding box center [184, 262] width 281 height 12
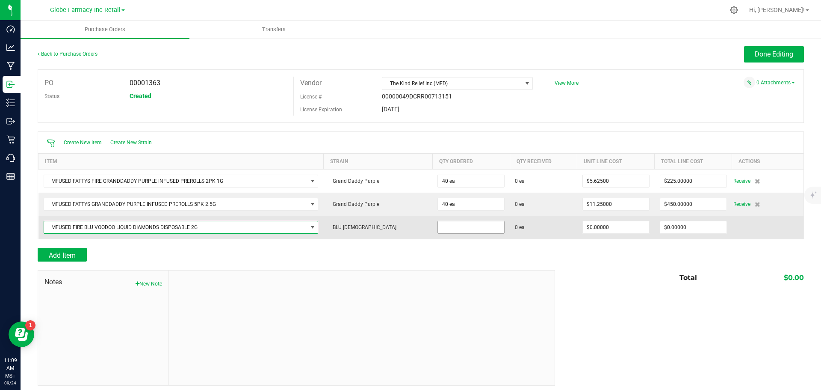
click at [441, 224] on input at bounding box center [471, 227] width 66 height 12
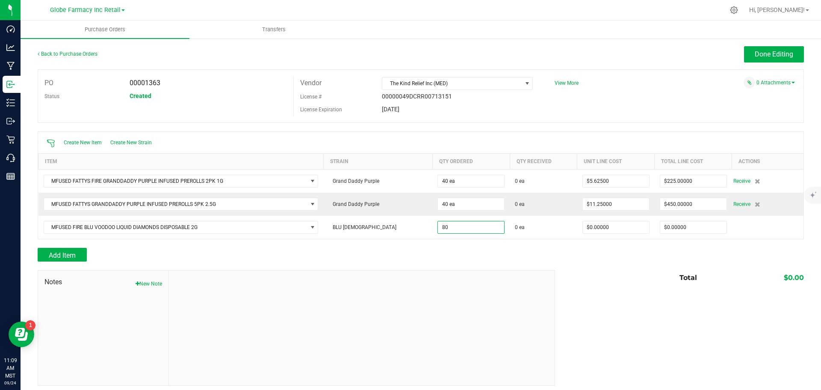
type input "80 ea"
click at [522, 266] on div at bounding box center [421, 265] width 767 height 9
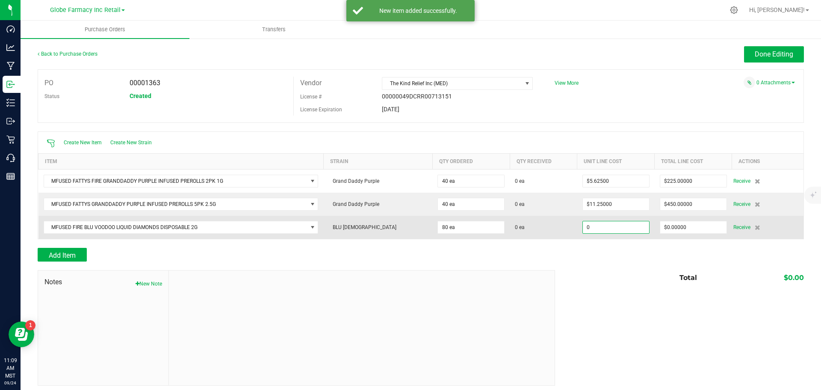
click at [590, 222] on input "0" at bounding box center [616, 227] width 66 height 12
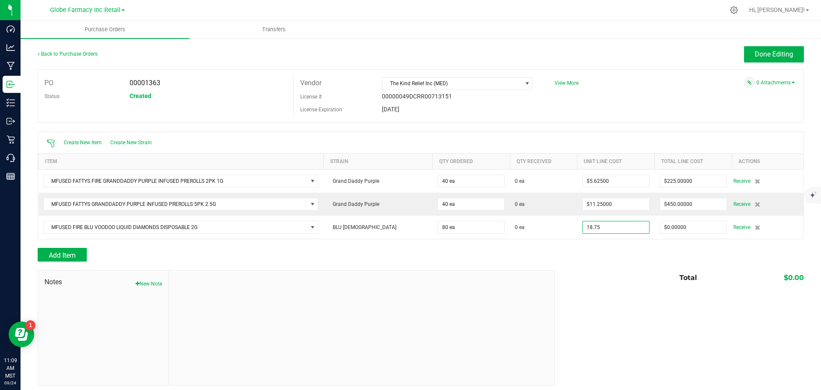
type input "$18.75000"
click at [612, 256] on div "Add Item" at bounding box center [421, 255] width 767 height 14
type input "80"
type input "$1,500.00000"
click at [54, 255] on span "Add Item" at bounding box center [62, 255] width 27 height 8
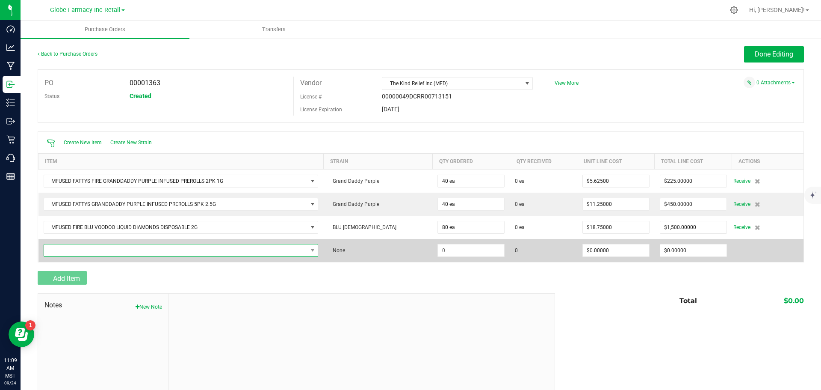
click at [57, 252] on span "NO DATA FOUND" at bounding box center [175, 250] width 263 height 12
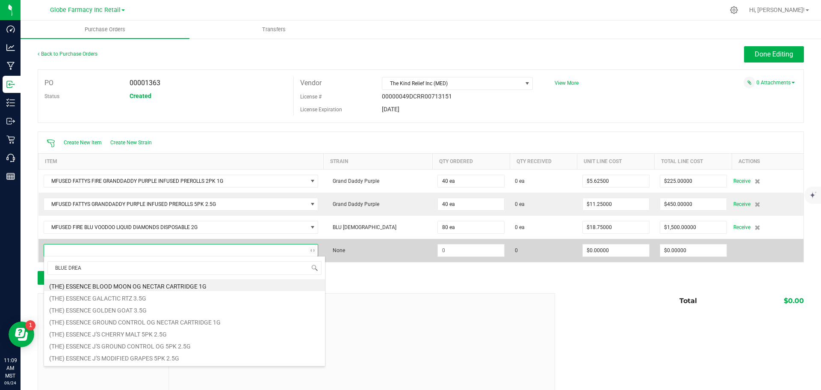
type input "BLUE DREAM"
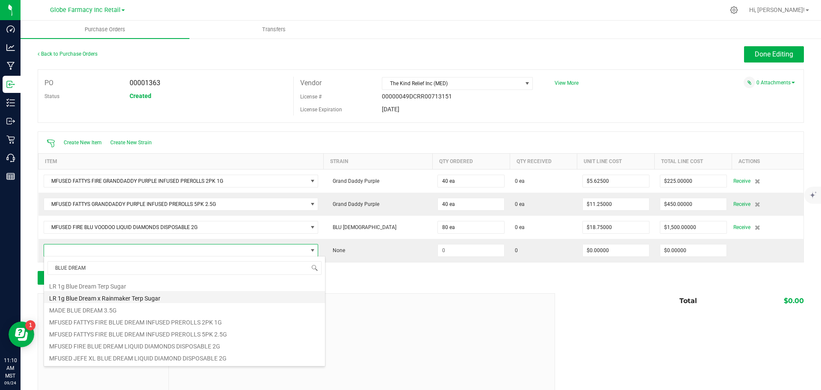
scroll to position [428, 0]
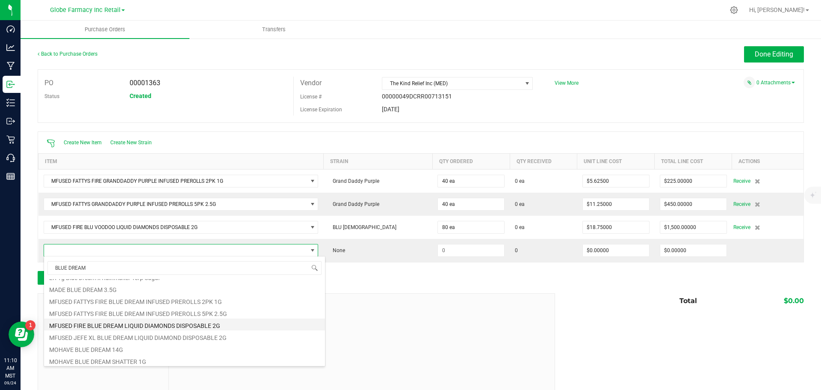
click at [180, 326] on li "MFUSED FIRE BLUE DREAM LIQUID DIAMONDS DISPOSABLE 2G" at bounding box center [184, 324] width 281 height 12
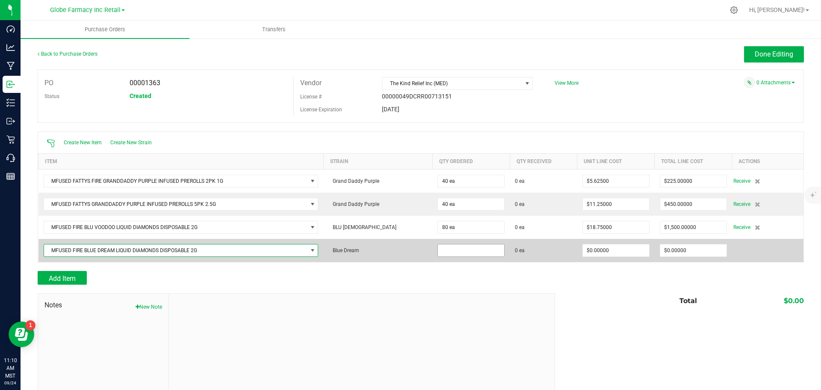
click at [454, 246] on input at bounding box center [471, 250] width 66 height 12
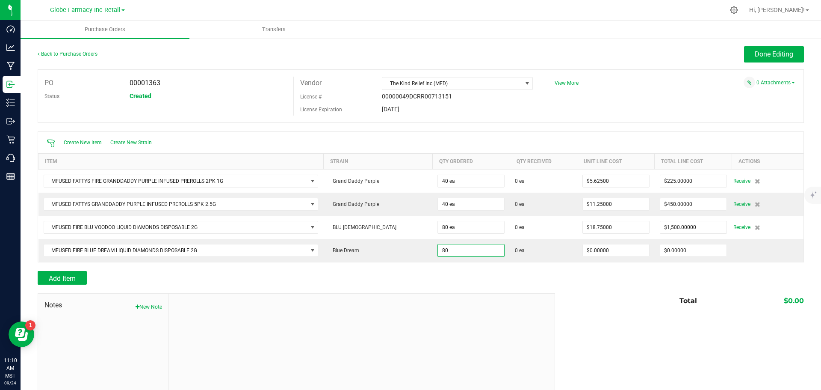
type input "80 ea"
click at [536, 278] on div "Add Item" at bounding box center [293, 278] width 511 height 14
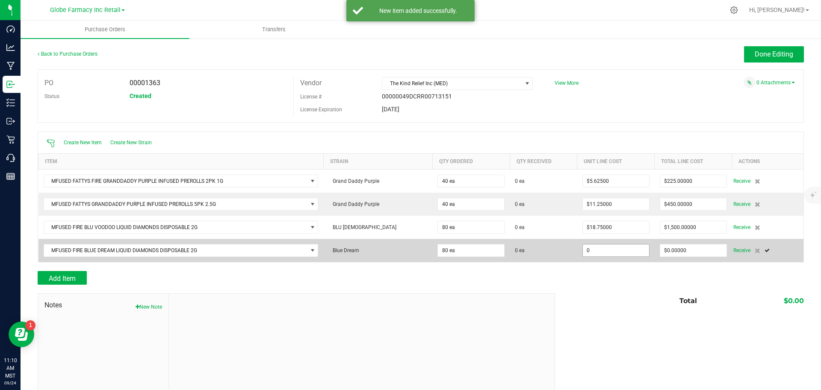
click at [607, 247] on input "0" at bounding box center [616, 250] width 66 height 12
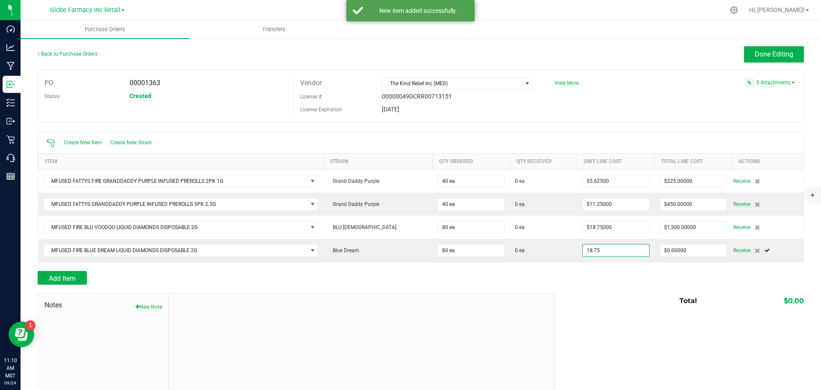
type input "$18.75000"
click at [600, 281] on div "Add Item" at bounding box center [421, 278] width 767 height 14
type input "80"
type input "$1,500.00000"
click at [63, 281] on span "Add Item" at bounding box center [62, 278] width 27 height 8
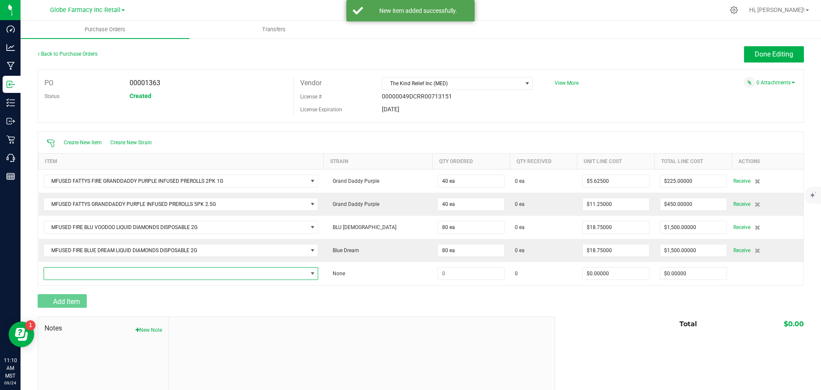
click at [72, 272] on span "NO DATA FOUND" at bounding box center [175, 273] width 263 height 12
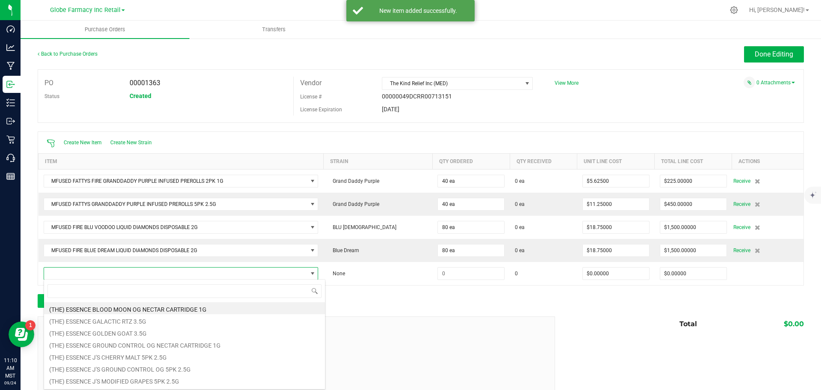
scroll to position [13, 280]
type input "CHOCOLOPE"
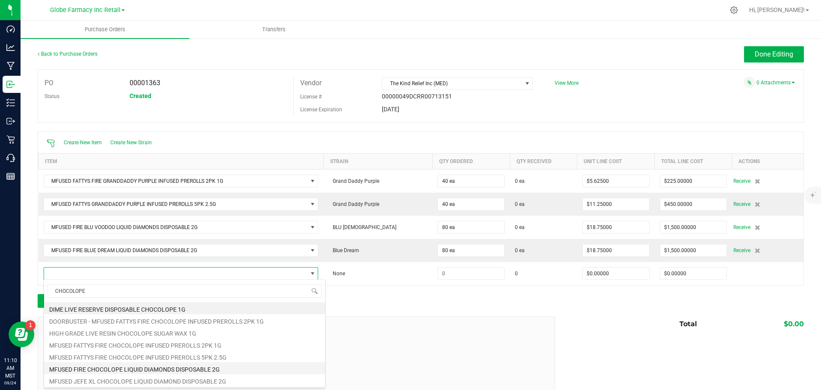
click at [160, 371] on li "MFUSED FIRE CHOCOLOPE LIQUID DIAMONDS DISPOSABLE 2G" at bounding box center [184, 368] width 281 height 12
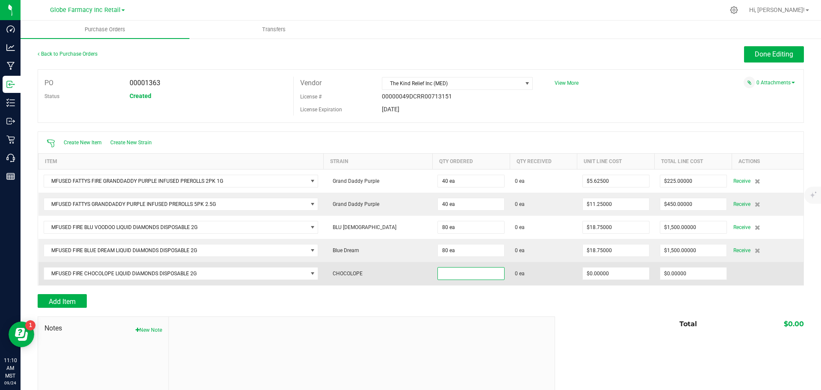
click at [450, 270] on input at bounding box center [471, 273] width 66 height 12
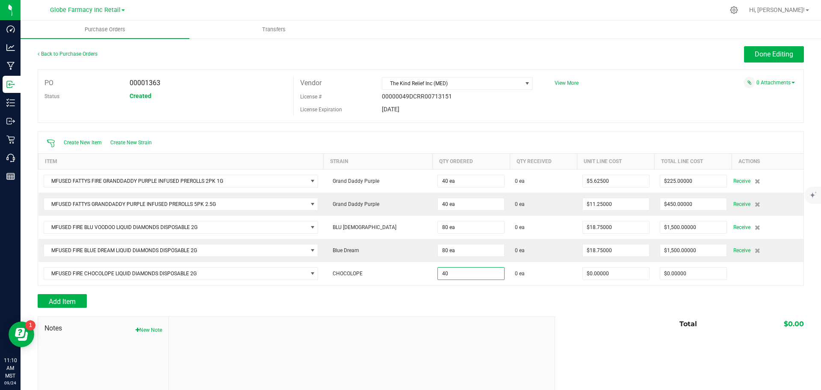
type input "40 ea"
click at [482, 294] on div "Add Item" at bounding box center [293, 301] width 511 height 14
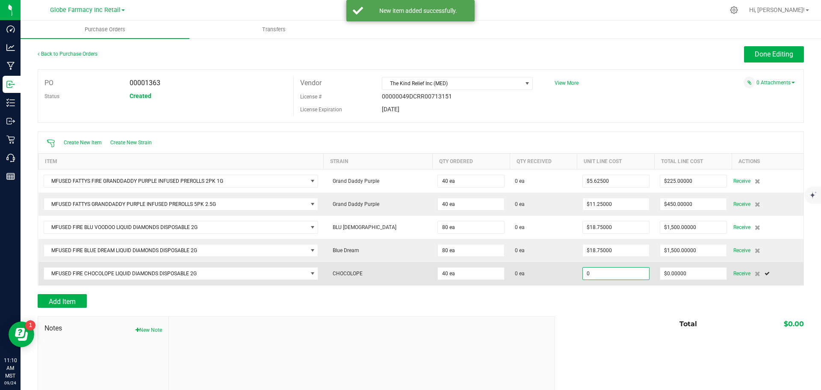
click at [584, 272] on input "0" at bounding box center [616, 273] width 66 height 12
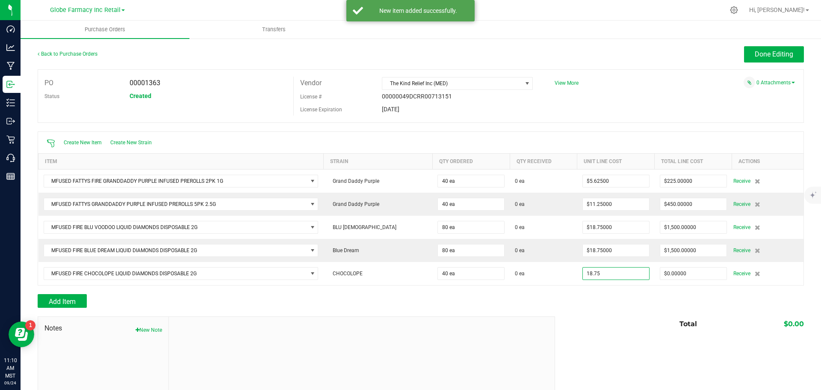
type input "$18.75000"
click at [609, 325] on div "Total $0.00" at bounding box center [676, 323] width 255 height 15
type input "40"
type input "$750.00000"
click at [74, 298] on span "Add Item" at bounding box center [62, 301] width 27 height 8
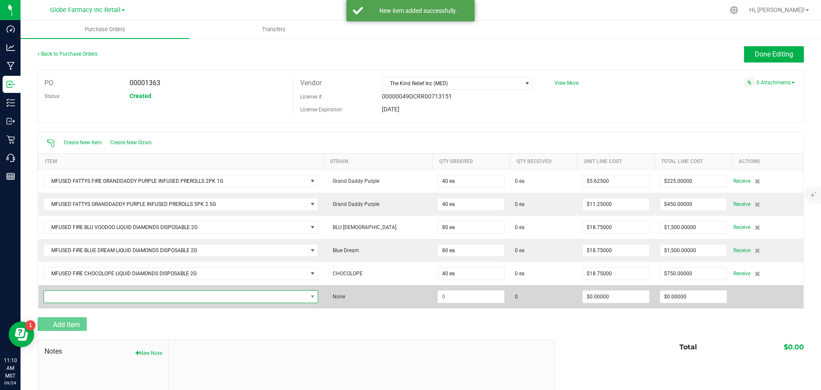
click at [74, 296] on span "NO DATA FOUND" at bounding box center [175, 296] width 263 height 12
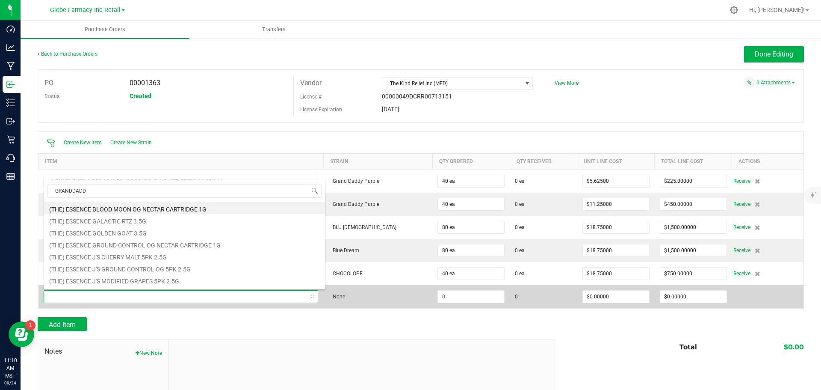
type input "GRANDDADDY"
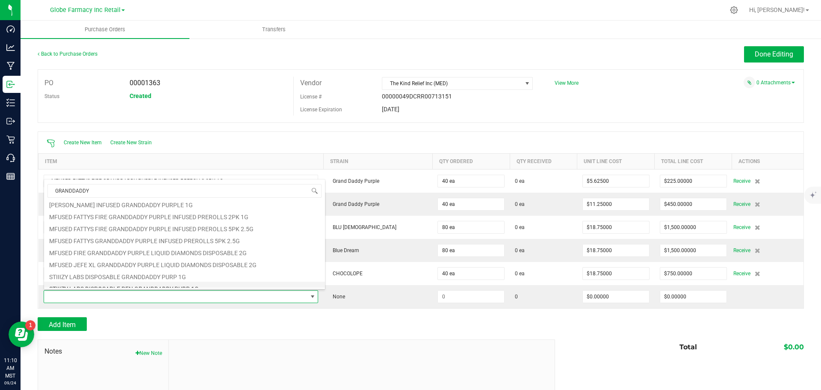
scroll to position [86, 0]
click at [187, 226] on li "MFUSED FIRE GRANDDADDY PURPLE LIQUID DIAMONDS DISPOSABLE 2G" at bounding box center [184, 230] width 281 height 12
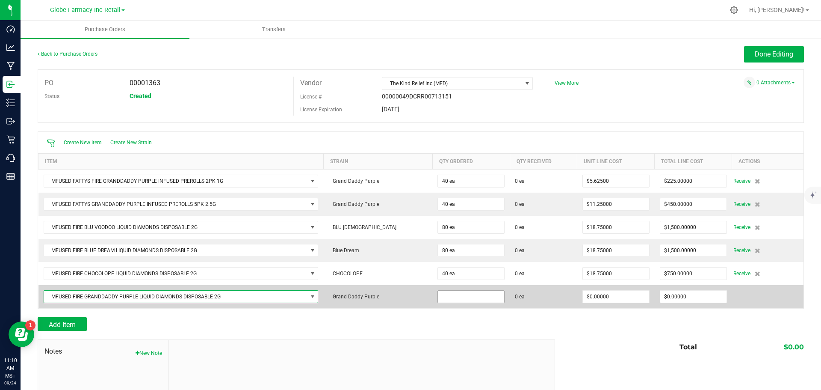
click at [438, 296] on input at bounding box center [471, 296] width 66 height 12
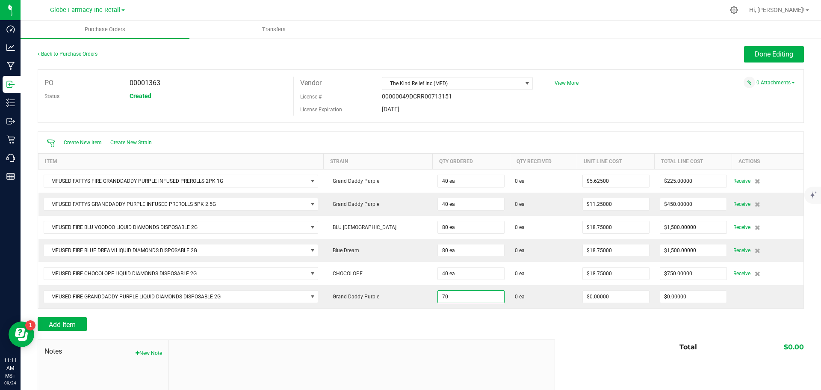
type input "70 ea"
drag, startPoint x: 458, startPoint y: 343, endPoint x: 499, endPoint y: 329, distance: 43.7
click at [459, 342] on div at bounding box center [362, 397] width 386 height 115
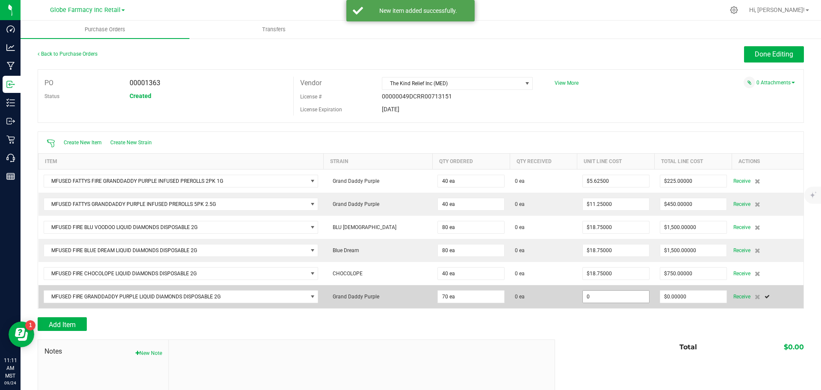
click at [597, 298] on input "0" at bounding box center [616, 296] width 66 height 12
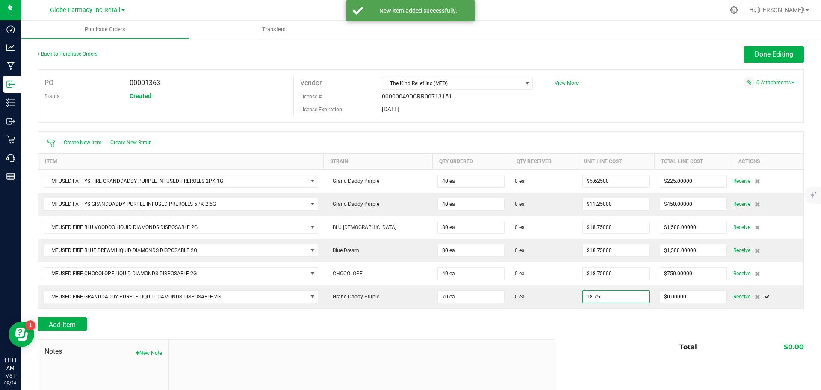
type input "$18.75000"
click at [595, 336] on div at bounding box center [421, 335] width 767 height 9
type input "70"
type input "$1,312.50000"
click at [75, 324] on span "Add Item" at bounding box center [62, 324] width 27 height 8
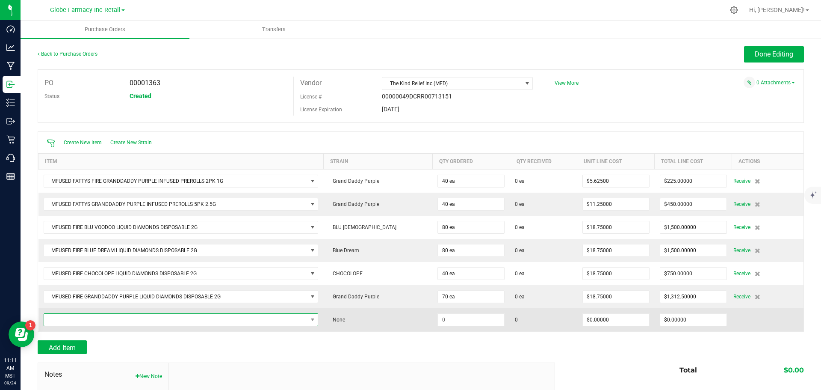
click at [179, 314] on span "NO DATA FOUND" at bounding box center [175, 320] width 263 height 12
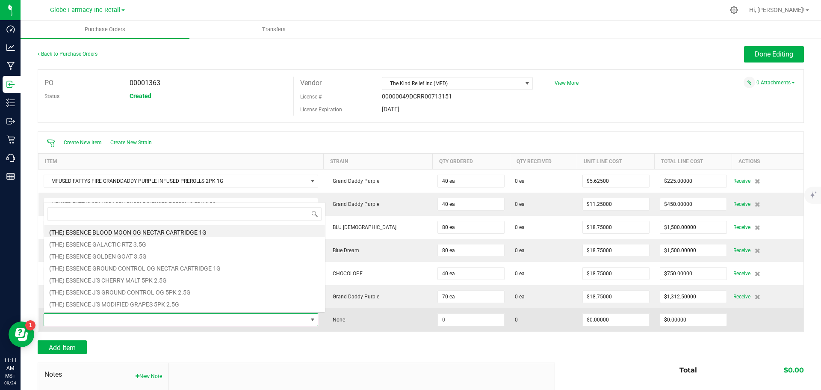
scroll to position [13, 280]
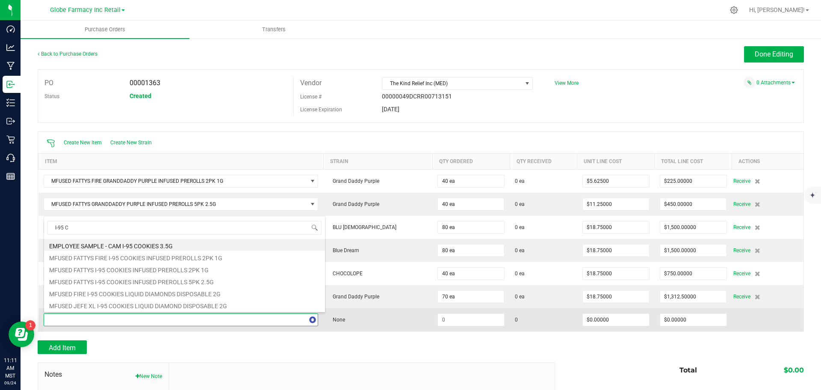
type input "I-95 CO"
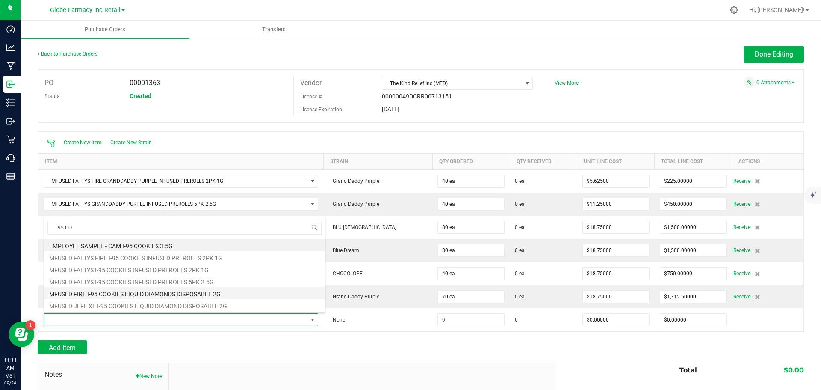
click at [172, 296] on li "MFUSED FIRE I-95 COOKIES LIQUID DIAMONDS DISPOSABLE 2G" at bounding box center [184, 293] width 281 height 12
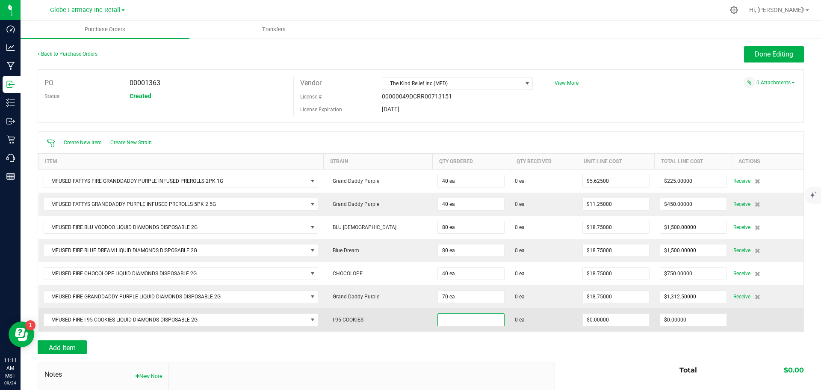
click at [483, 318] on input at bounding box center [471, 320] width 66 height 12
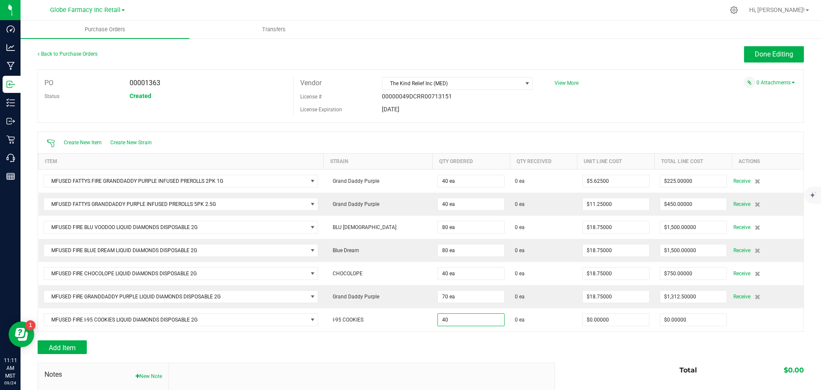
type input "40 ea"
click at [495, 341] on div "Add Item" at bounding box center [293, 347] width 511 height 14
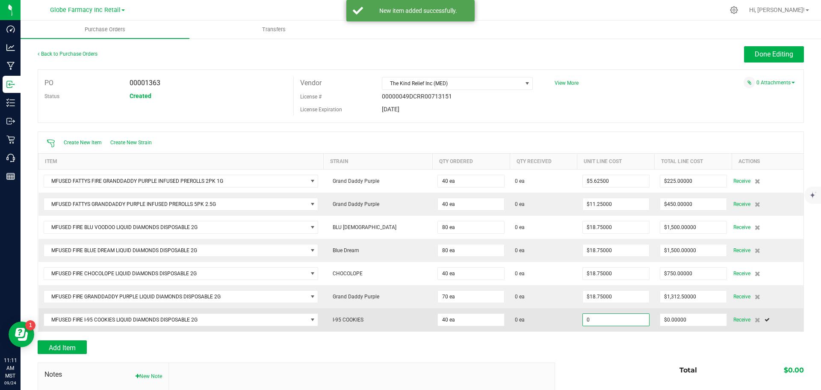
click at [613, 324] on input "0" at bounding box center [616, 320] width 66 height 12
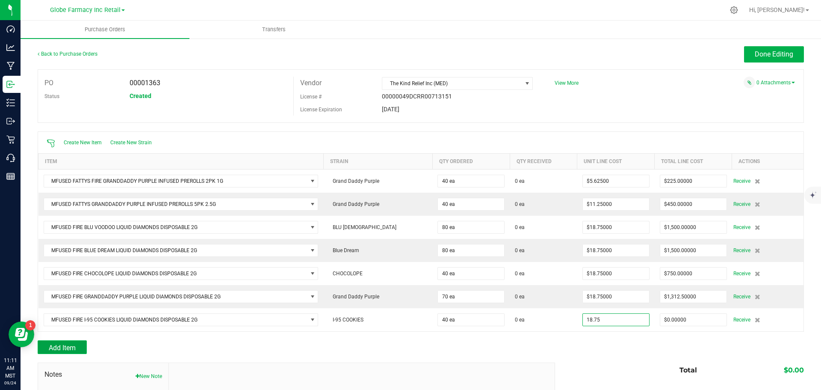
type input "$18.75000"
click at [71, 347] on span "Add Item" at bounding box center [62, 347] width 27 height 8
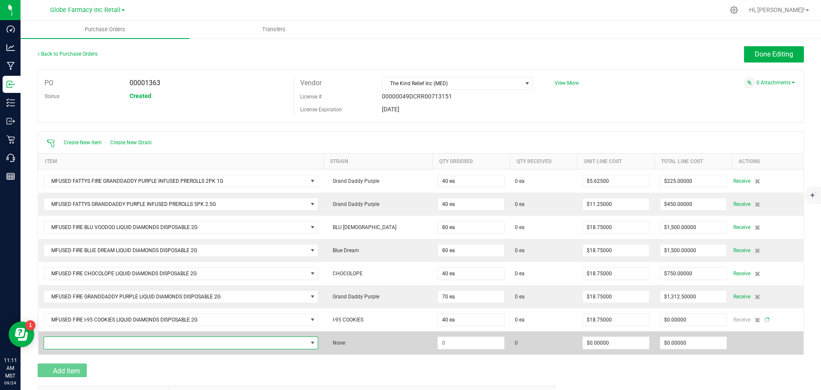
click at [82, 340] on span "NO DATA FOUND" at bounding box center [175, 343] width 263 height 12
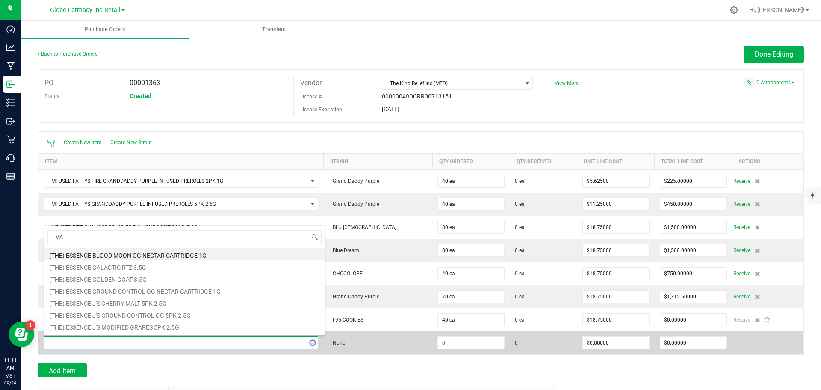
type input "MAU"
type input "40"
type input "$750.00000"
type input "MAUI"
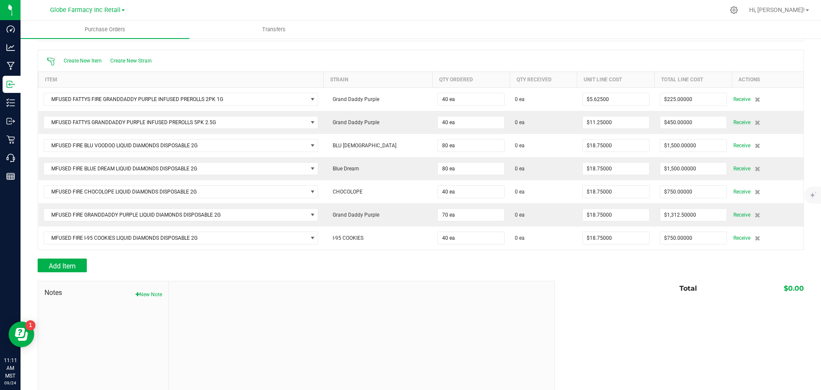
scroll to position [96, 0]
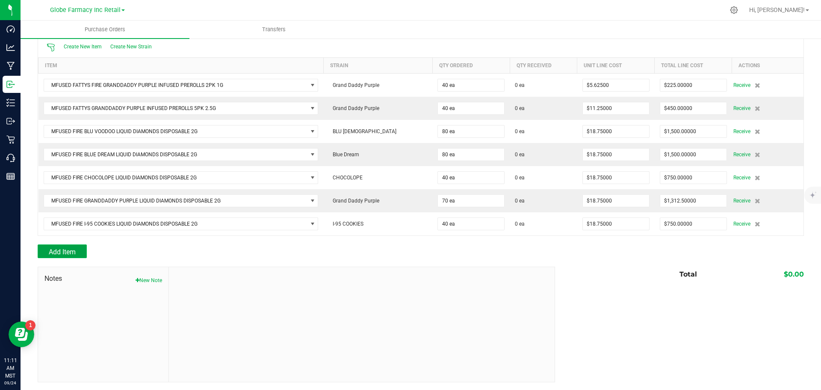
click at [67, 254] on span "Add Item" at bounding box center [62, 252] width 27 height 8
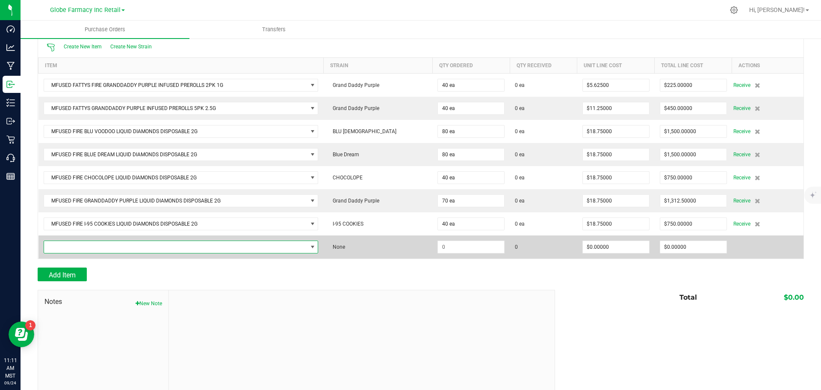
click at [67, 245] on span "NO DATA FOUND" at bounding box center [175, 247] width 263 height 12
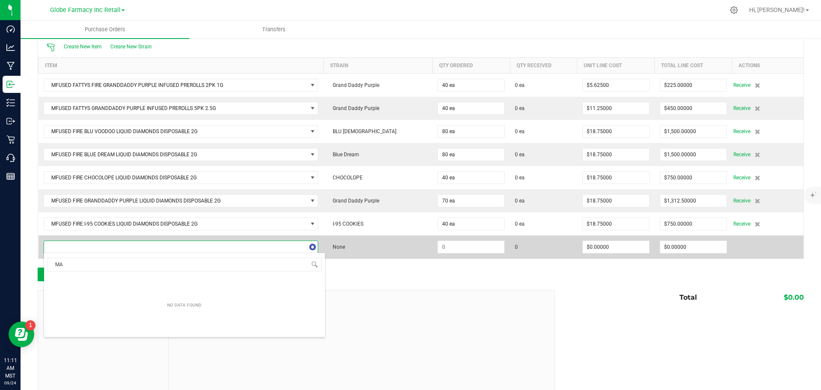
scroll to position [13, 280]
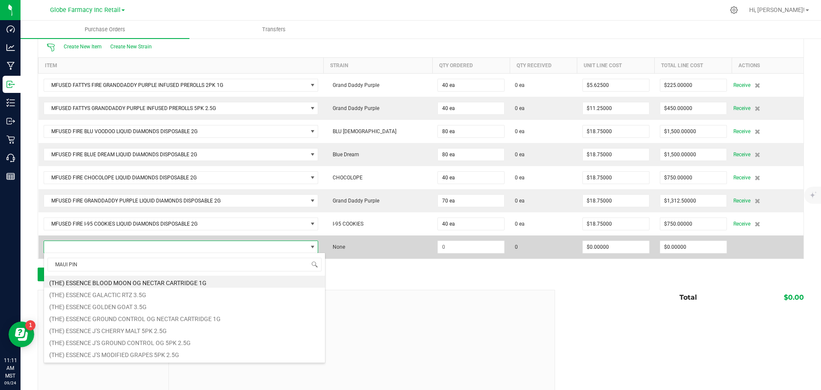
type input "MAUI PINE"
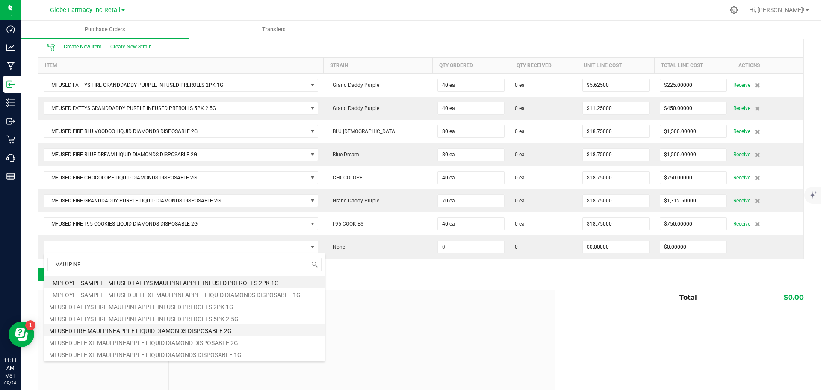
click at [228, 331] on li "MFUSED FIRE MAUI PINEAPPLE LIQUID DIAMONDS DISPOSABLE 2G" at bounding box center [184, 329] width 281 height 12
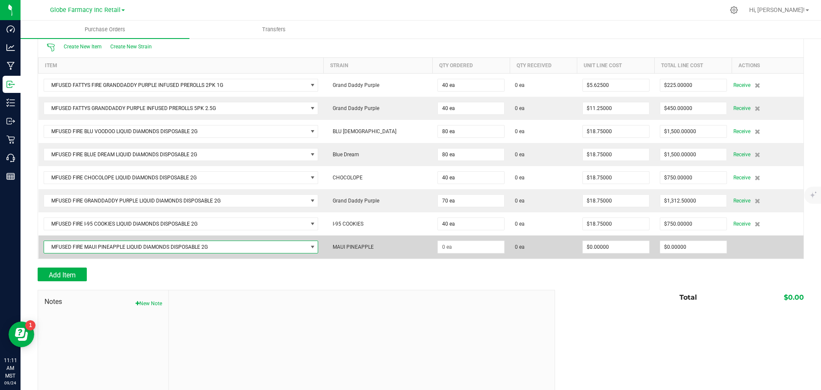
click at [453, 252] on td at bounding box center [470, 246] width 77 height 23
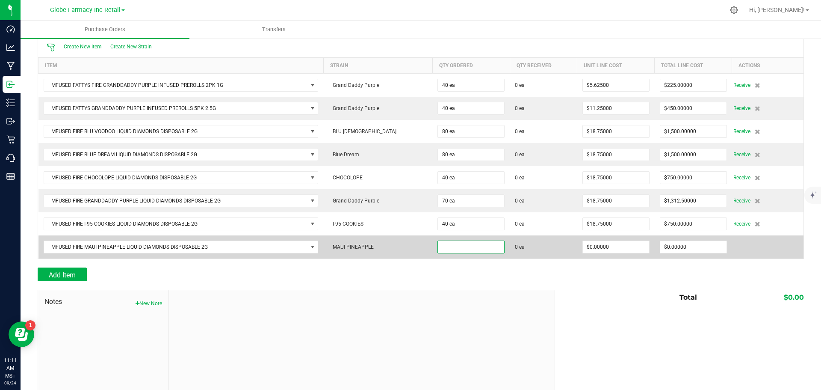
click at [446, 249] on input at bounding box center [471, 247] width 66 height 12
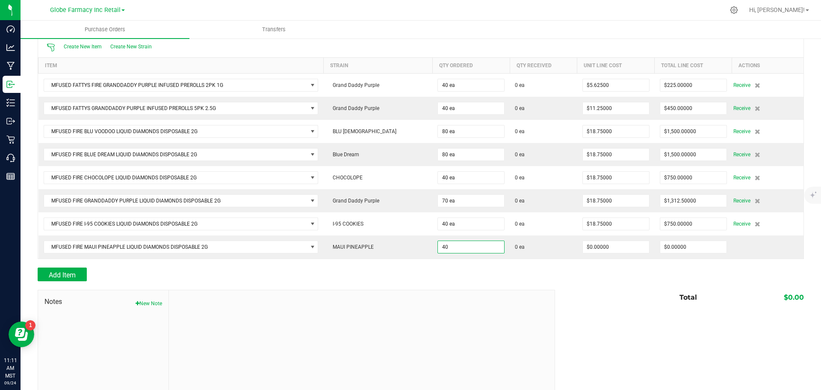
type input "40 ea"
drag, startPoint x: 472, startPoint y: 284, endPoint x: 484, endPoint y: 278, distance: 13.6
click at [473, 283] on div at bounding box center [421, 285] width 767 height 9
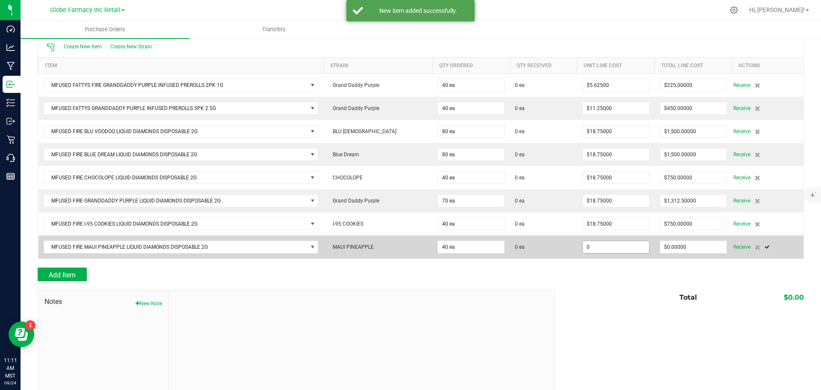
click at [606, 244] on input "0" at bounding box center [616, 247] width 66 height 12
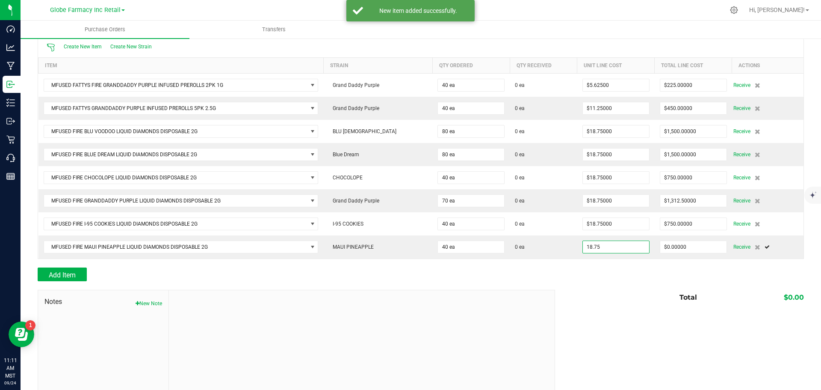
type input "$18.75000"
click at [569, 292] on div "Total $0.00" at bounding box center [676, 297] width 255 height 15
type input "40"
type input "$750.00000"
click at [86, 271] on button "Add Item" at bounding box center [62, 274] width 49 height 14
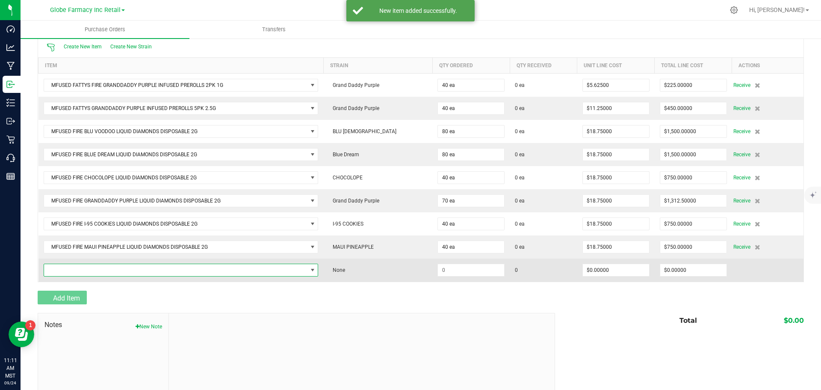
click at [85, 268] on span "NO DATA FOUND" at bounding box center [175, 270] width 263 height 12
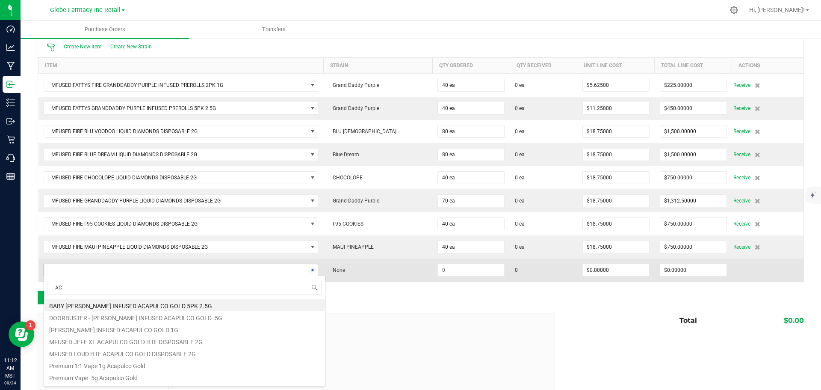
type input "A"
type input "TROPICAL SAP"
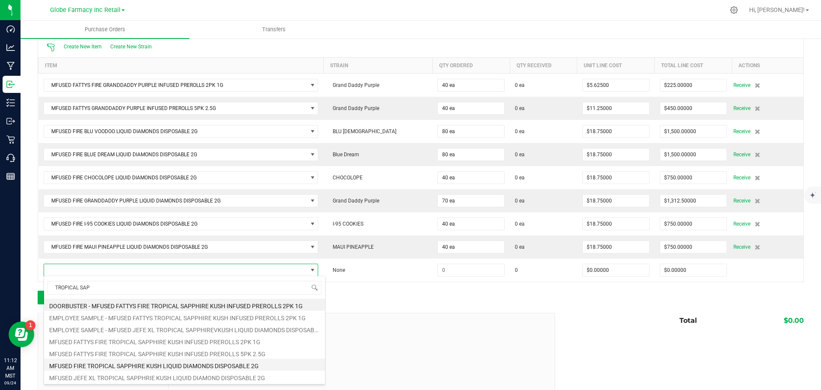
click at [177, 366] on li "MFUSED FIRE TROPICAL SAPPHIRE KUSH LIQUID DIAMONDS DISPOSABLE 2G" at bounding box center [184, 364] width 281 height 12
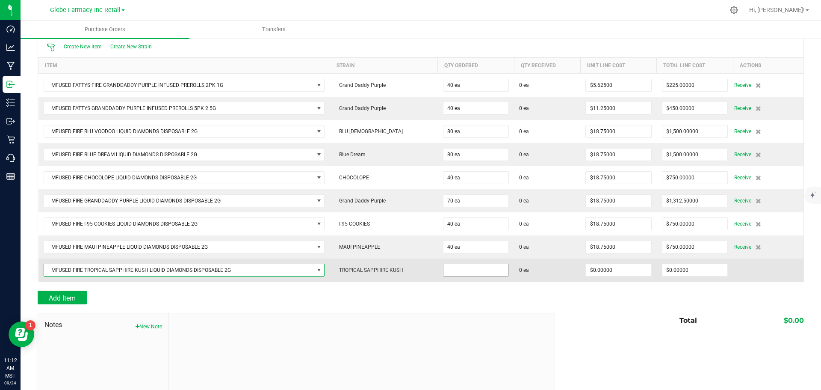
click at [471, 270] on input at bounding box center [476, 270] width 65 height 12
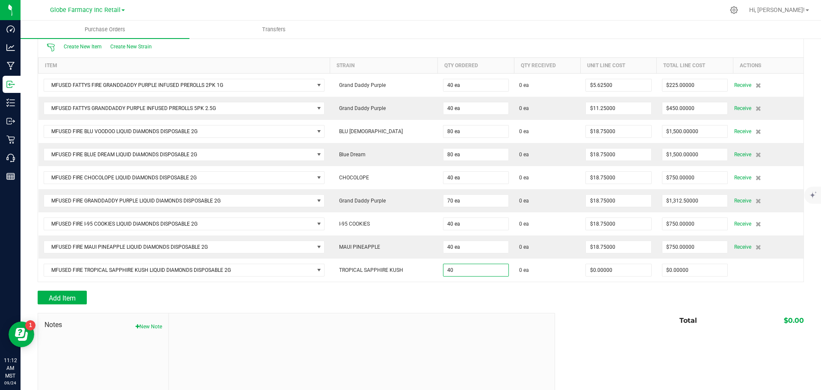
type input "40 ea"
click at [576, 308] on div at bounding box center [421, 308] width 767 height 9
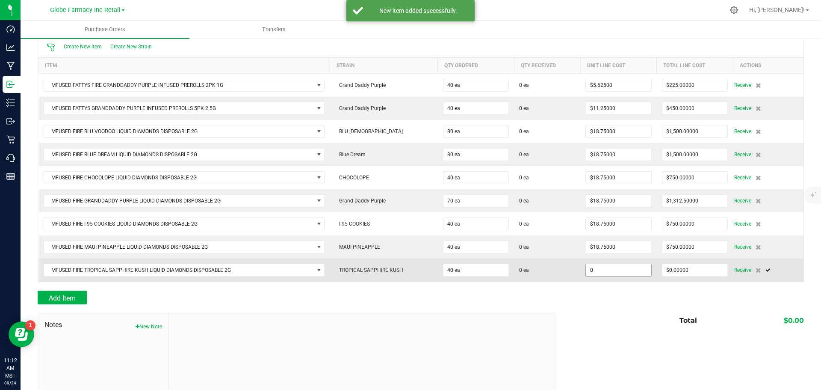
click at [613, 269] on input "0" at bounding box center [618, 270] width 65 height 12
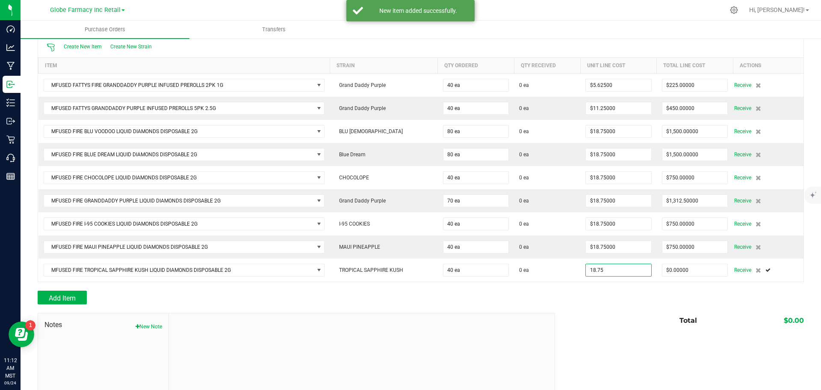
type input "$18.75000"
click at [598, 293] on div "Add Item" at bounding box center [421, 297] width 767 height 14
type input "40"
type input "$750.00000"
click at [77, 300] on button "Add Item" at bounding box center [62, 297] width 49 height 14
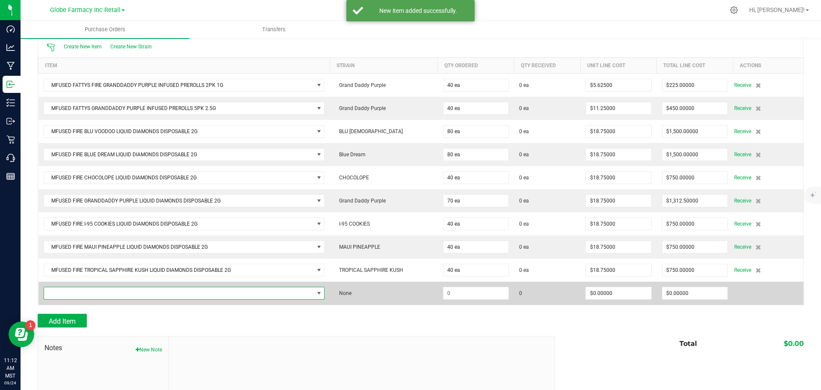
click at [76, 291] on span "NO DATA FOUND" at bounding box center [179, 293] width 270 height 12
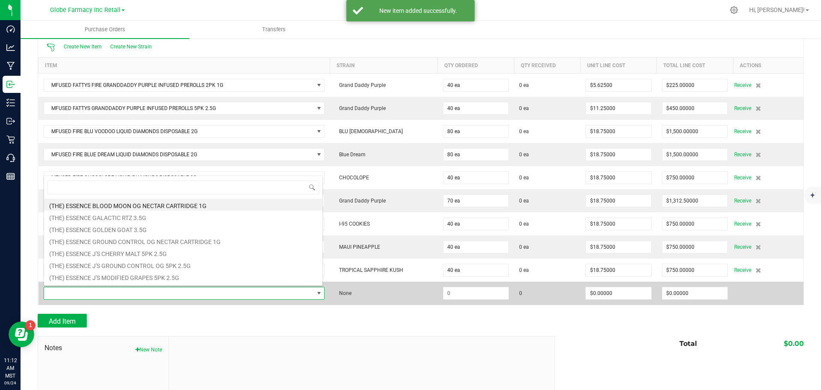
scroll to position [13, 277]
type input "ACAPULCO GOLD"
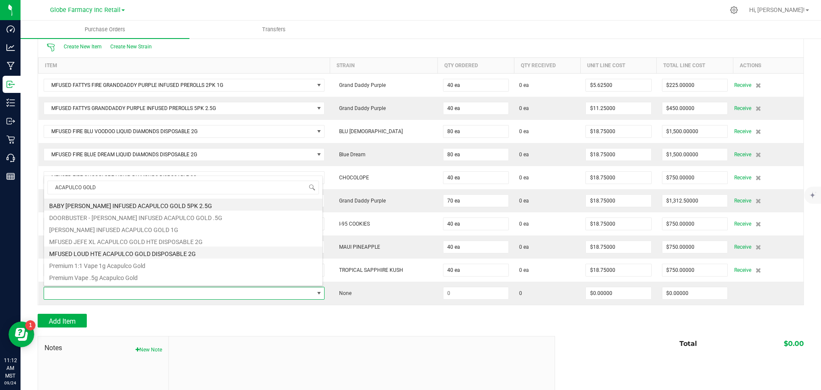
click at [149, 249] on li "MFUSED LOUD HTE ACAPULCO GOLD DISPOSABLE 2G" at bounding box center [183, 252] width 278 height 12
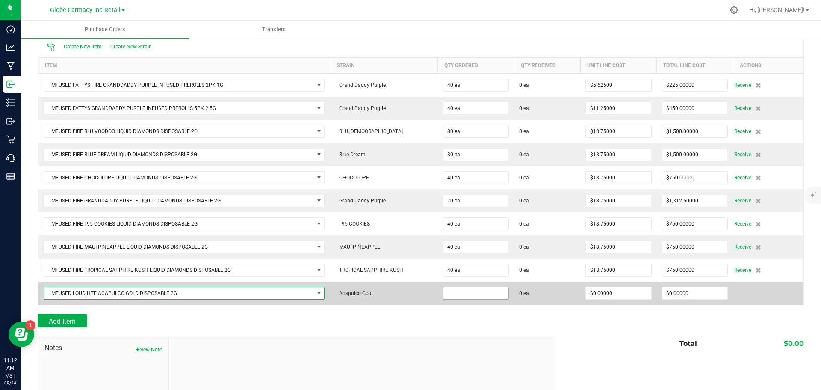
click at [485, 296] on input at bounding box center [476, 293] width 65 height 12
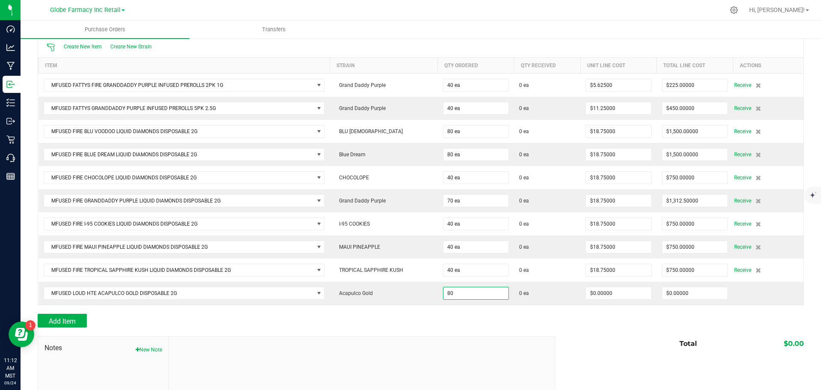
type input "80 ea"
click at [507, 309] on div at bounding box center [421, 309] width 767 height 9
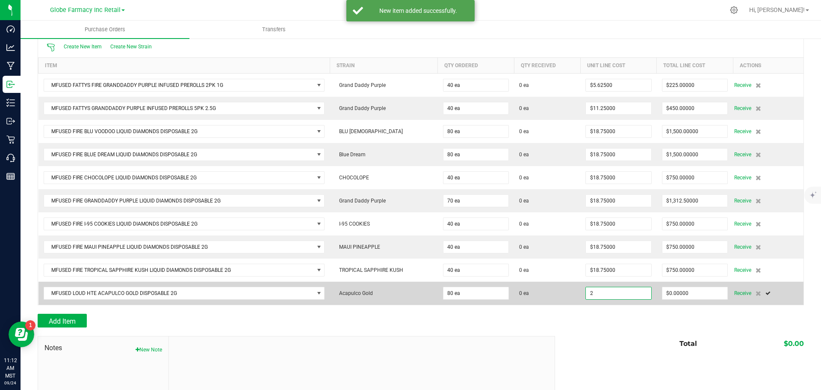
click at [634, 291] on input "2" at bounding box center [618, 293] width 65 height 12
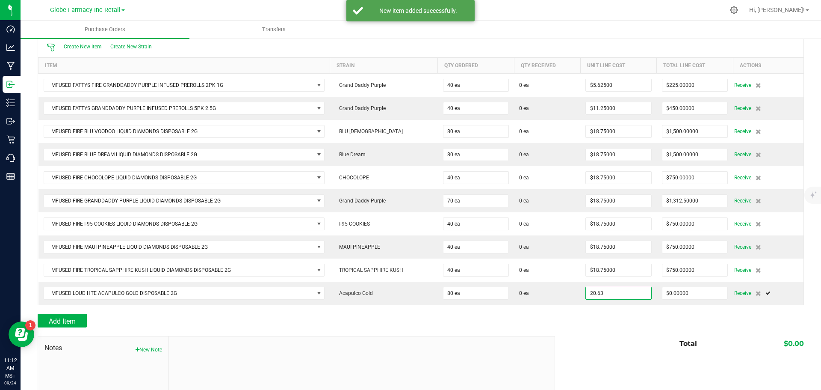
type input "$20.63000"
click at [619, 318] on div "Add Item" at bounding box center [421, 321] width 767 height 14
type input "80"
type input "$1,650.40000"
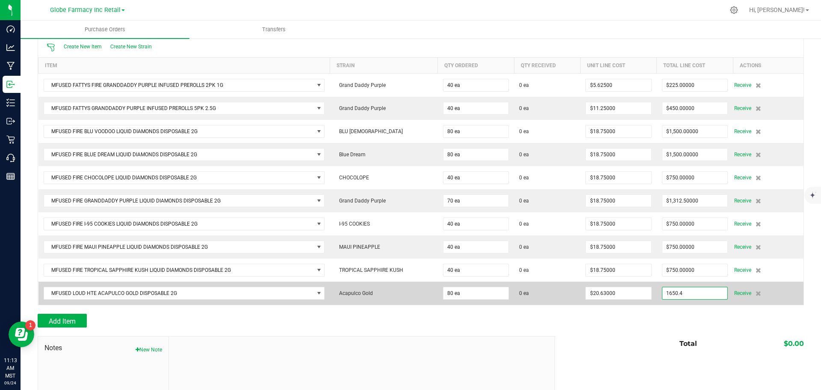
click at [669, 290] on input "1650.4" at bounding box center [695, 293] width 65 height 12
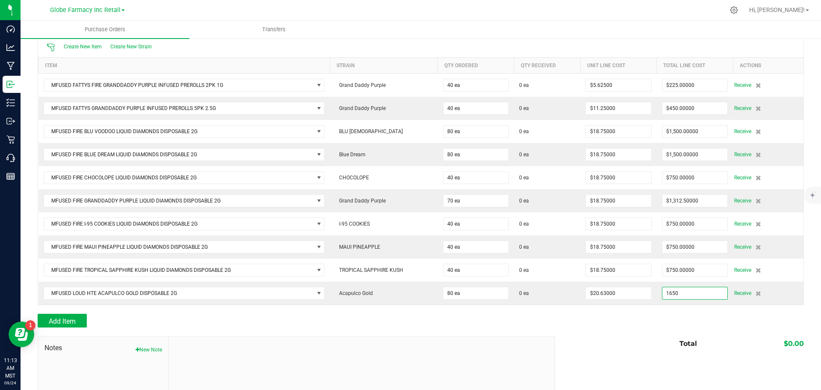
type input "$1,650.00000"
click at [625, 351] on div "Notes New Note Total $0.00" at bounding box center [421, 393] width 767 height 115
type input "80"
type input "$20.62500"
click at [69, 320] on span "Add Item" at bounding box center [62, 321] width 27 height 8
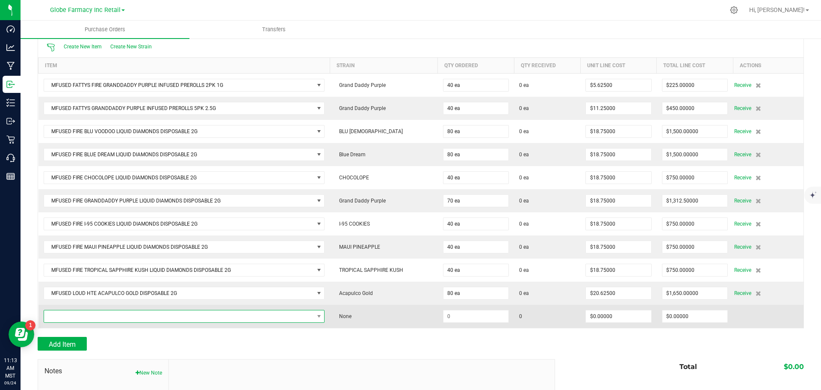
click at [72, 317] on span "NO DATA FOUND" at bounding box center [179, 316] width 270 height 12
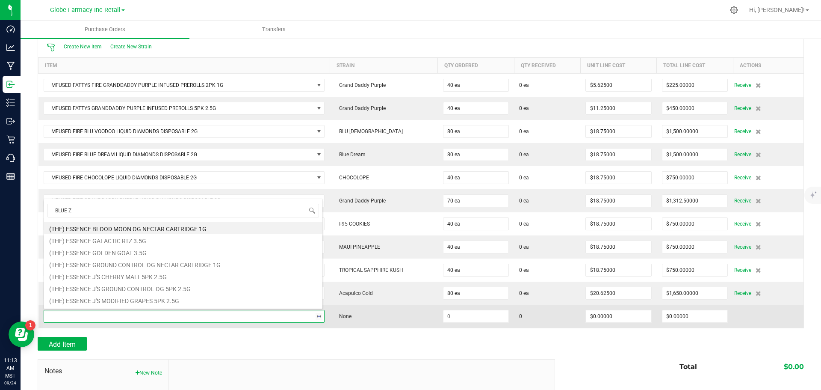
type input "BLUE ZU"
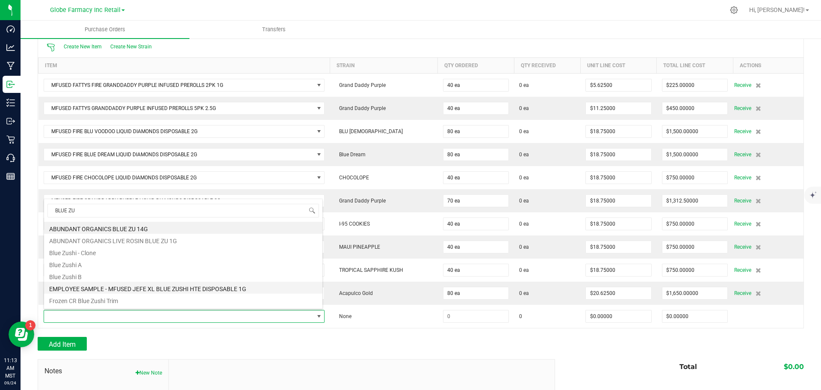
drag, startPoint x: 72, startPoint y: 317, endPoint x: 160, endPoint y: 290, distance: 91.9
click at [160, 290] on li "EMPLOYEE SAMPLE - MFUSED JEFE XL BLUE ZUSHI HTE DISPOSABLE 1G" at bounding box center [183, 287] width 278 height 12
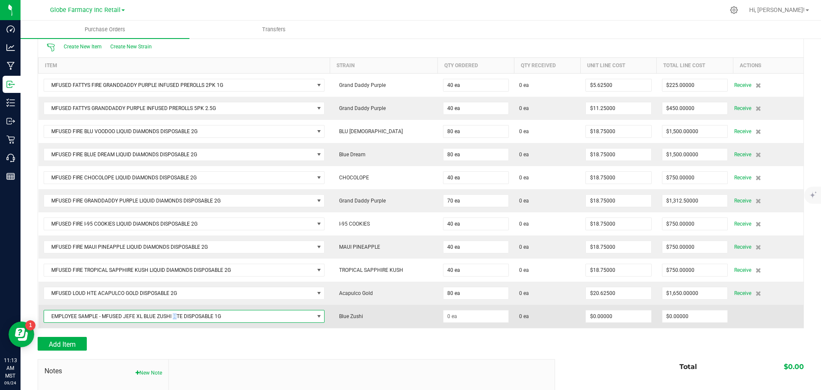
click at [175, 319] on span "EMPLOYEE SAMPLE - MFUSED JEFE XL BLUE ZUSHI HTE DISPOSABLE 1G" at bounding box center [179, 316] width 270 height 12
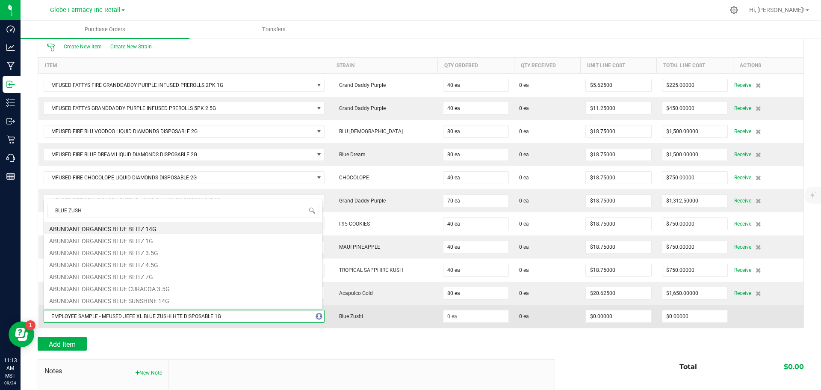
type input "BLUE ZUSHI"
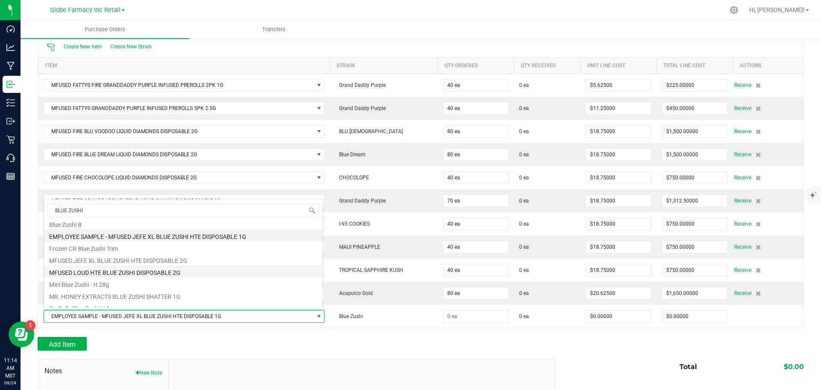
scroll to position [43, 0]
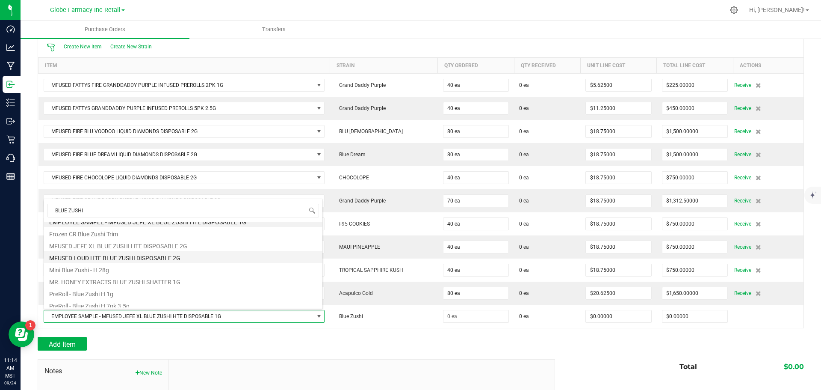
click at [151, 255] on li "MFUSED LOUD HTE BLUE ZUSHI DISPOSABLE 2G" at bounding box center [183, 257] width 278 height 12
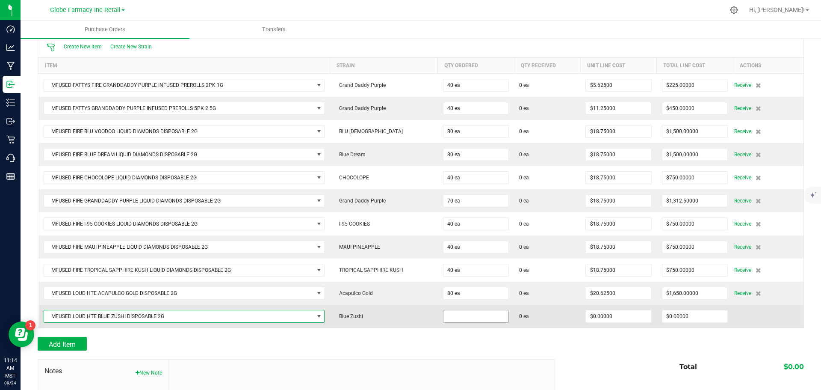
click at [454, 320] on input at bounding box center [476, 316] width 65 height 12
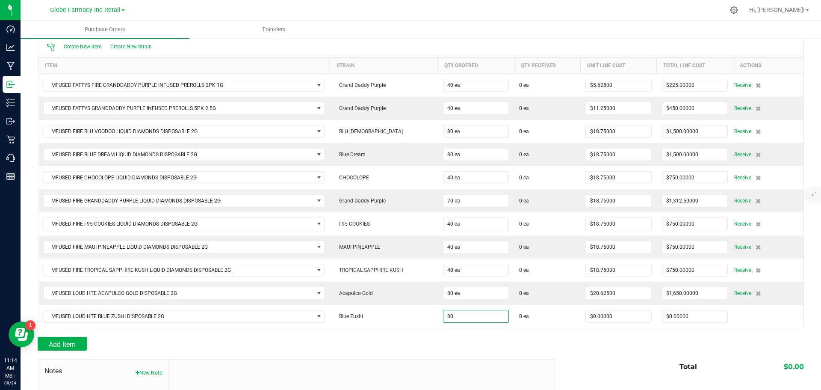
type input "80 ea"
drag, startPoint x: 571, startPoint y: 361, endPoint x: 604, endPoint y: 335, distance: 41.7
click at [574, 360] on div "Total $0.00" at bounding box center [676, 366] width 255 height 15
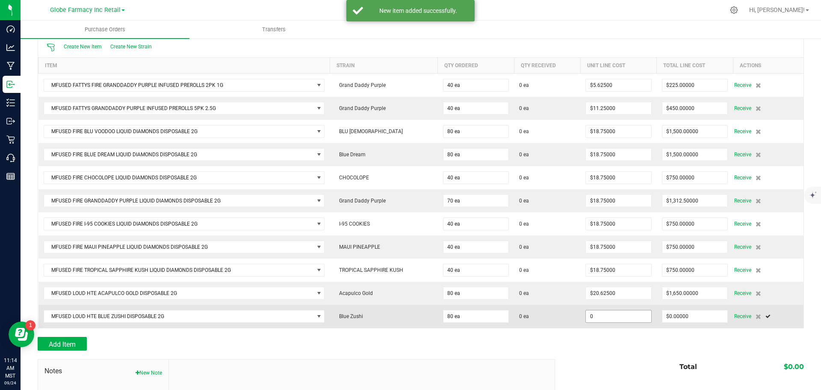
click at [614, 320] on input "0" at bounding box center [618, 316] width 65 height 12
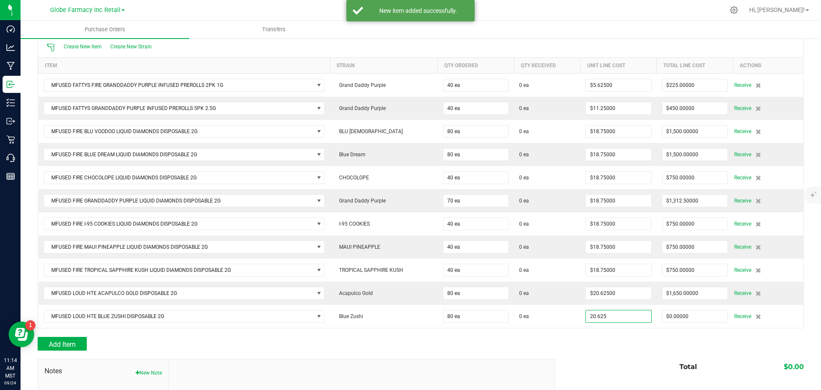
type input "$20.62500"
click at [517, 343] on div "Add Item" at bounding box center [293, 344] width 511 height 14
type input "80"
type input "$1,650.00000"
click at [70, 348] on button "Add Item" at bounding box center [62, 344] width 49 height 14
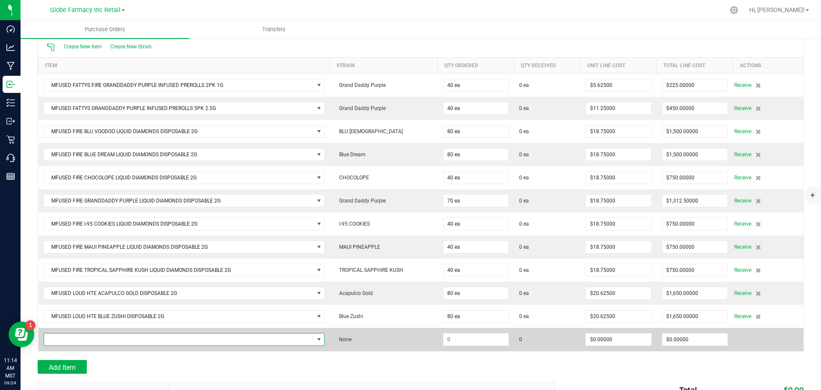
click at [71, 338] on span "NO DATA FOUND" at bounding box center [179, 339] width 270 height 12
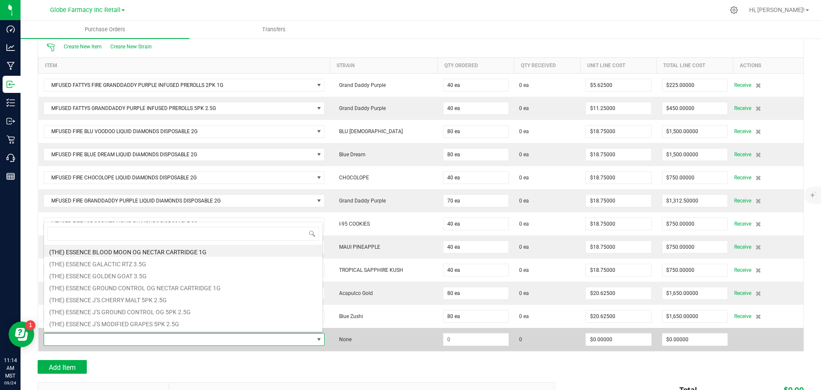
scroll to position [13, 277]
type input "V"
type input "BLUEBERRY MUFFIN"
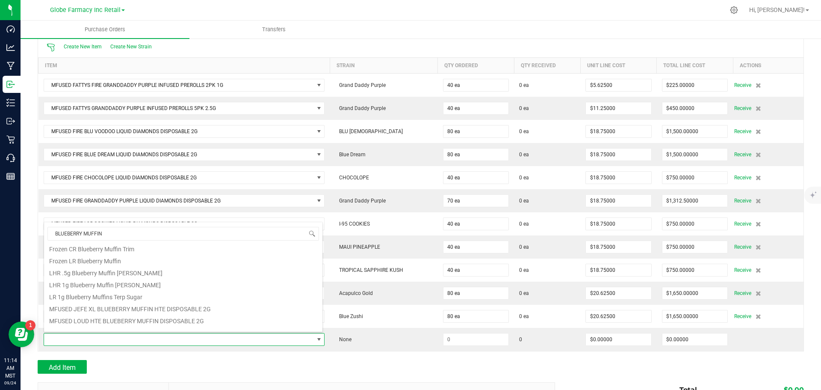
scroll to position [202, 0]
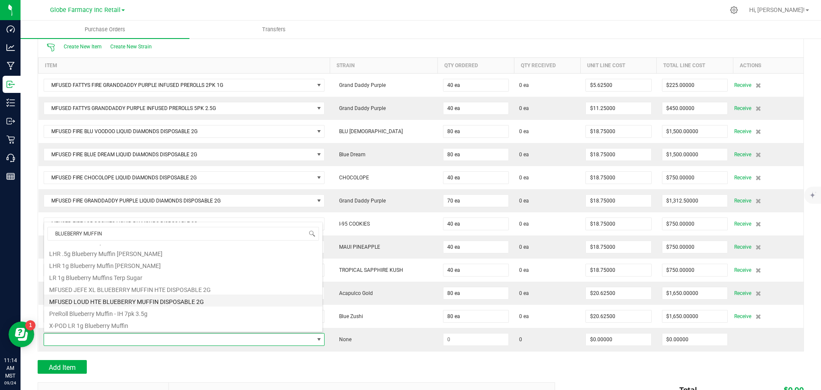
click at [167, 298] on li "MFUSED LOUD HTE BLUEBERRY MUFFIN DISPOSABLE 2G" at bounding box center [183, 300] width 278 height 12
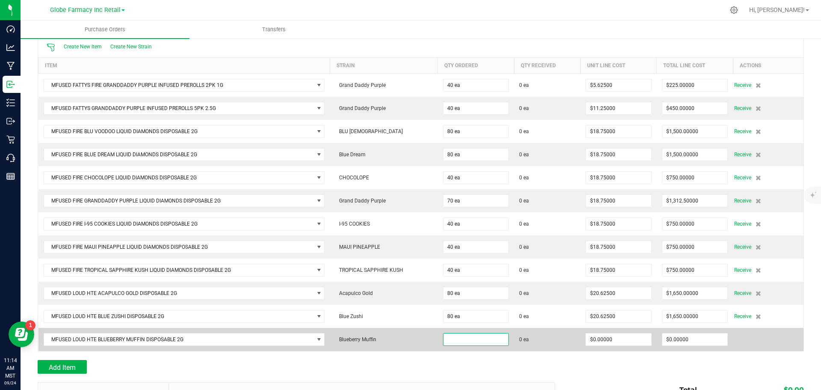
click at [462, 335] on input at bounding box center [476, 339] width 65 height 12
type input "80 ea"
click at [602, 337] on input "0" at bounding box center [618, 339] width 65 height 12
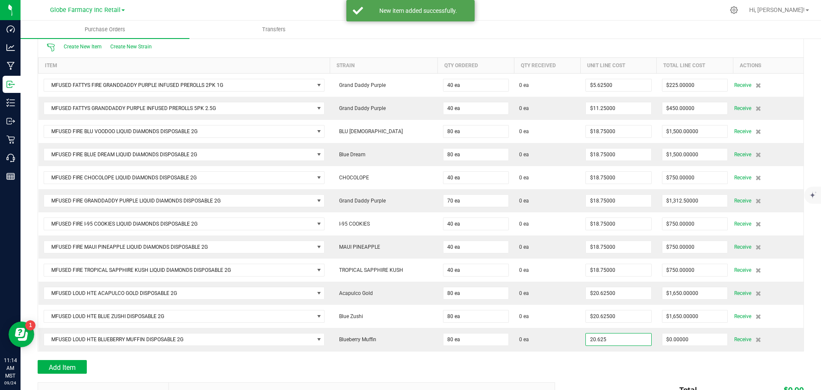
type input "$20.62500"
click at [666, 357] on div at bounding box center [421, 355] width 767 height 9
type input "80"
type input "$1,650.00000"
click at [73, 363] on span "Add Item" at bounding box center [62, 367] width 27 height 8
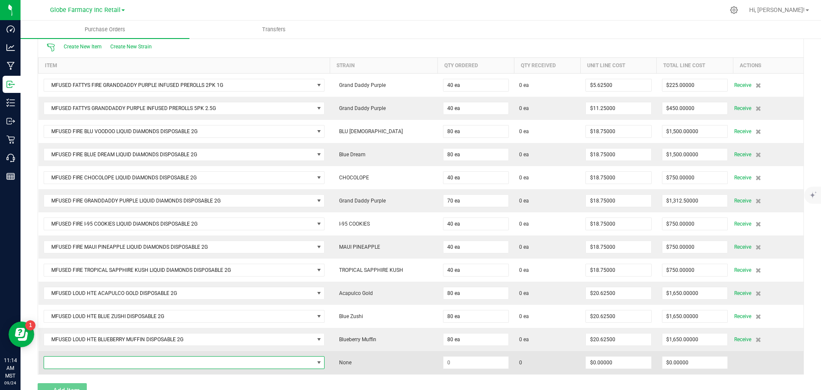
click at [77, 360] on span "NO DATA FOUND" at bounding box center [179, 362] width 270 height 12
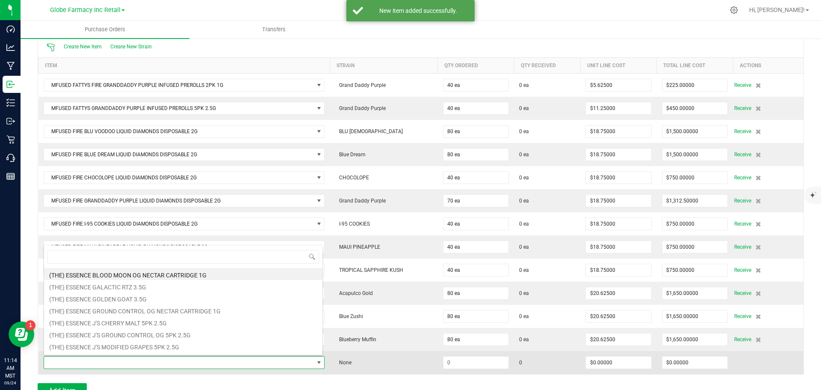
scroll to position [13, 277]
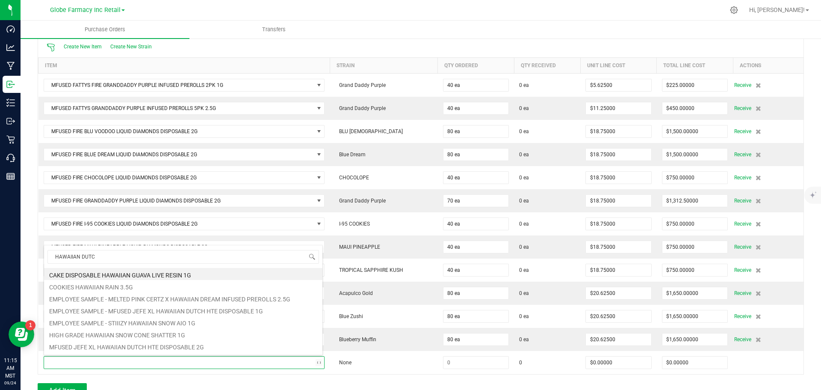
type input "HAWAIIAN DUTCH"
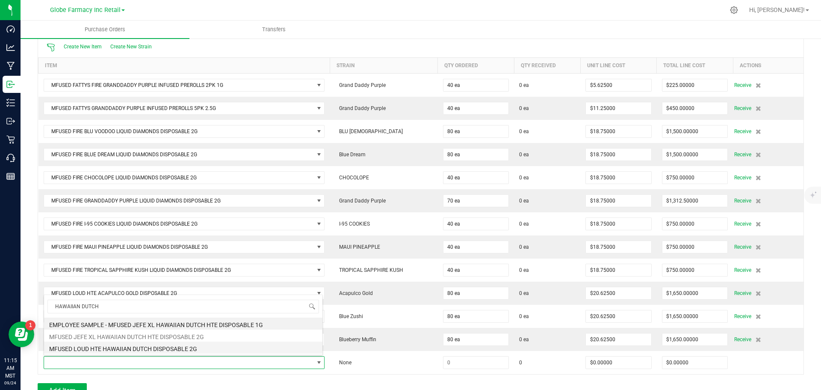
click at [185, 342] on li "MFUSED LOUD HTE HAWAIIAN DUTCH DISPOSABLE 2G" at bounding box center [183, 347] width 278 height 12
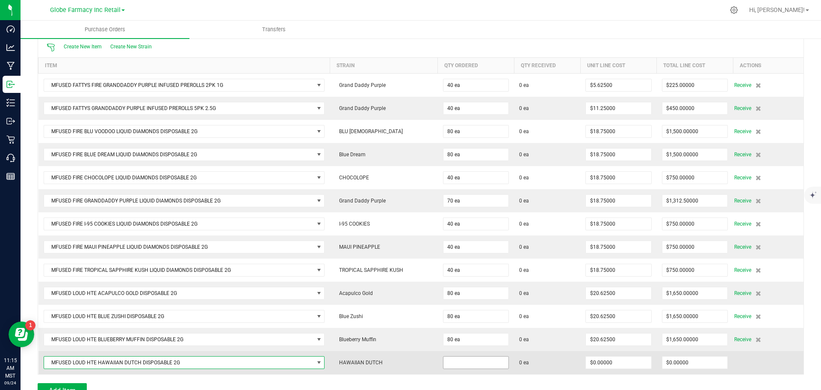
click at [453, 364] on input at bounding box center [476, 362] width 65 height 12
type input "80 ea"
click at [586, 361] on input "0" at bounding box center [618, 362] width 65 height 12
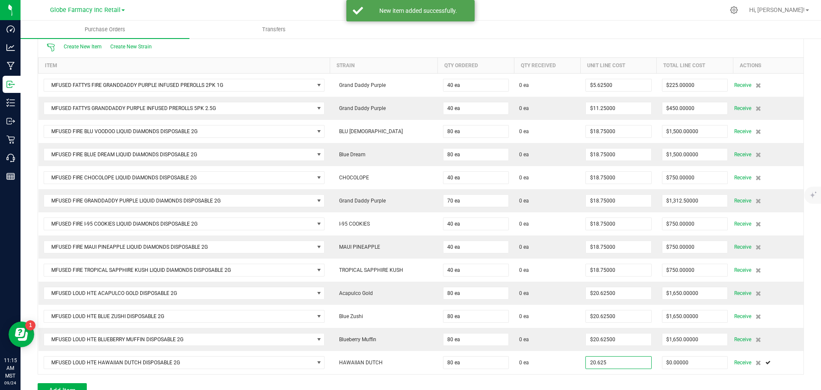
type input "$20.62500"
click at [577, 375] on div at bounding box center [421, 378] width 767 height 9
type input "80"
type input "$1,650.00000"
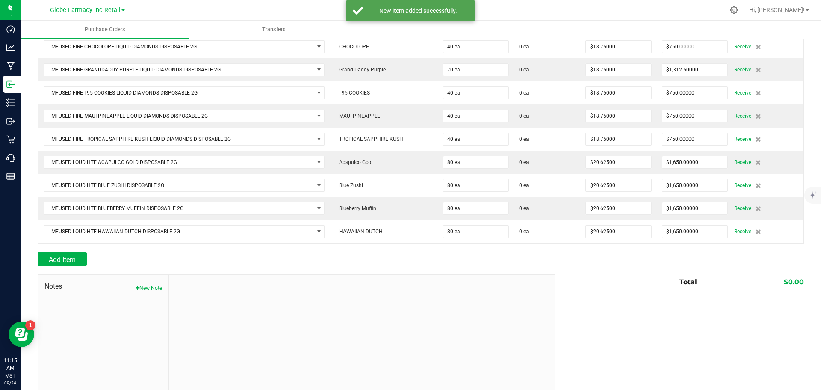
scroll to position [234, 0]
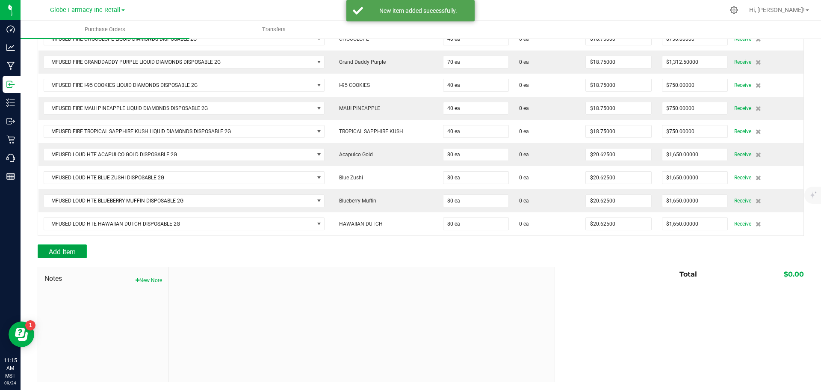
click at [62, 249] on span "Add Item" at bounding box center [62, 252] width 27 height 8
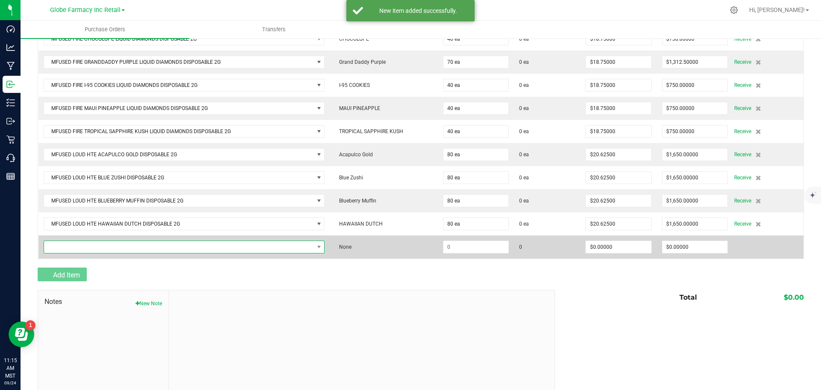
click at [62, 248] on span "NO DATA FOUND" at bounding box center [179, 247] width 270 height 12
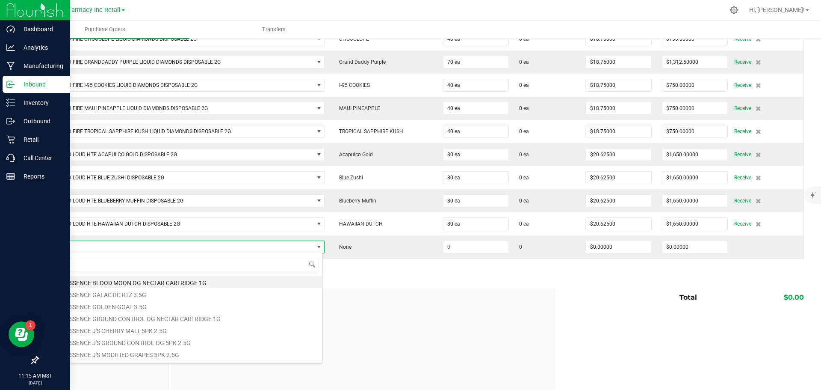
scroll to position [13, 277]
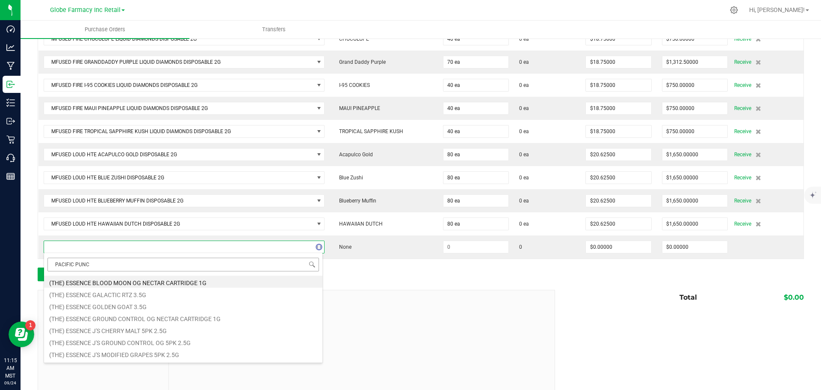
type input "PACIFIC PUNCH"
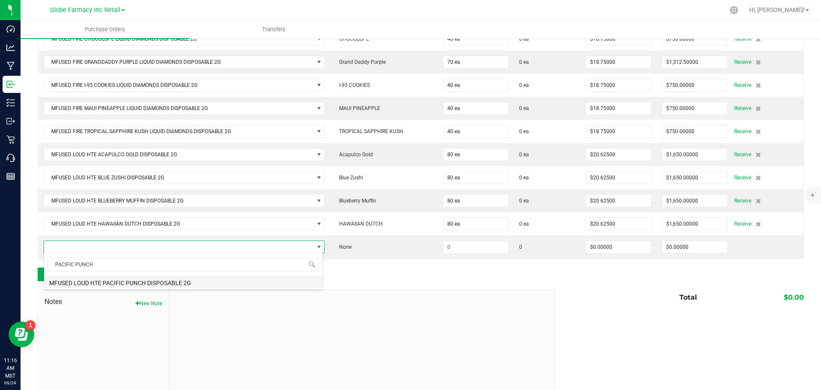
click at [154, 276] on li "MFUSED LOUD HTE PACIFIC PUNCH DISPOSABLE 2G" at bounding box center [183, 281] width 278 height 12
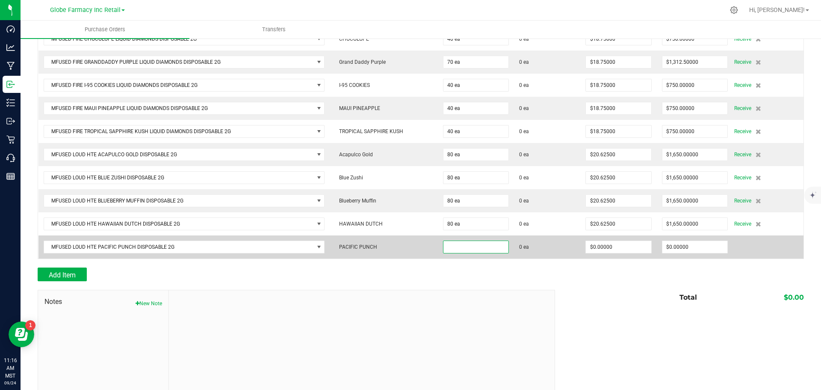
click at [460, 241] on input at bounding box center [476, 247] width 65 height 12
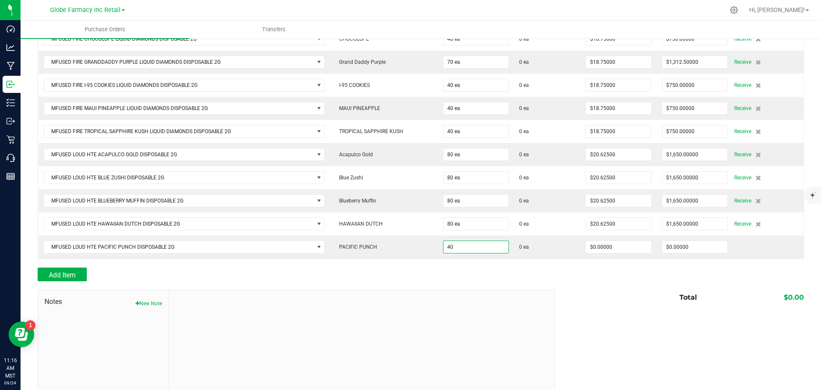
type input "40 ea"
click at [540, 282] on div at bounding box center [421, 285] width 767 height 9
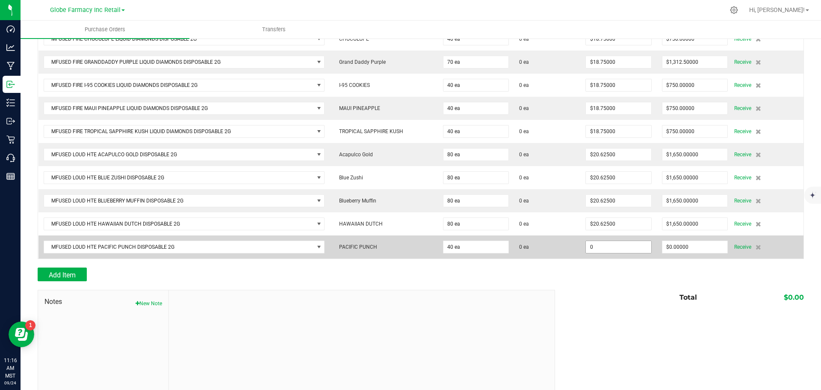
click at [627, 250] on input "0" at bounding box center [618, 247] width 65 height 12
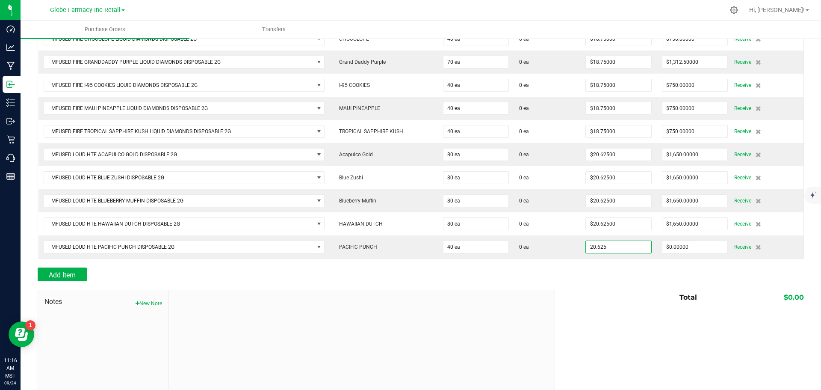
type input "$20.62500"
click at [601, 290] on div "Total $0.00" at bounding box center [676, 297] width 255 height 15
type input "40"
type input "$825.00000"
click at [62, 271] on span "Add Item" at bounding box center [62, 275] width 27 height 8
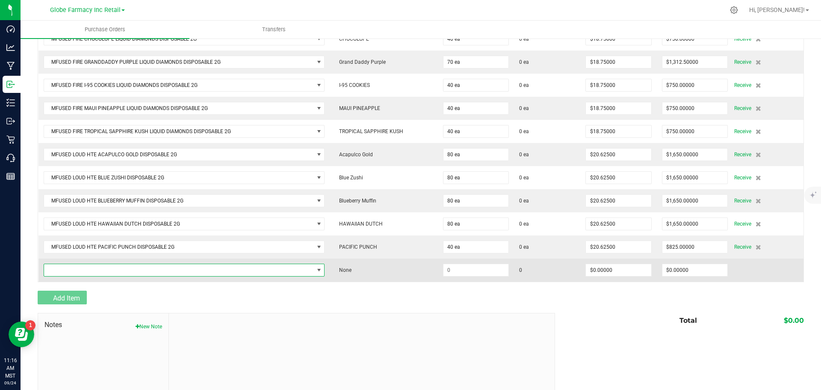
click at [64, 269] on span "NO DATA FOUND" at bounding box center [179, 270] width 270 height 12
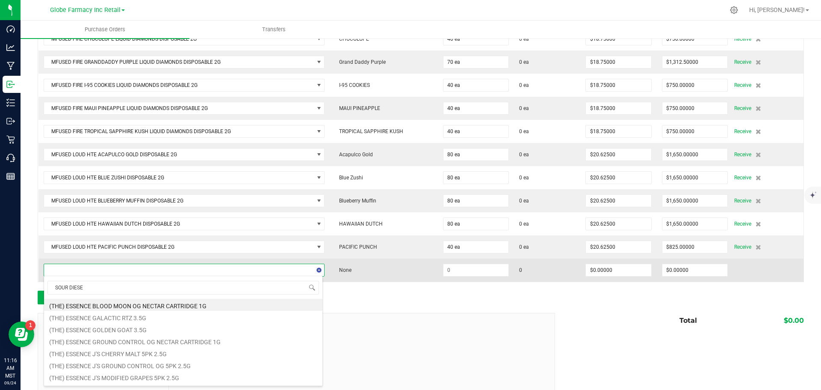
type input "SOUR DIESEL"
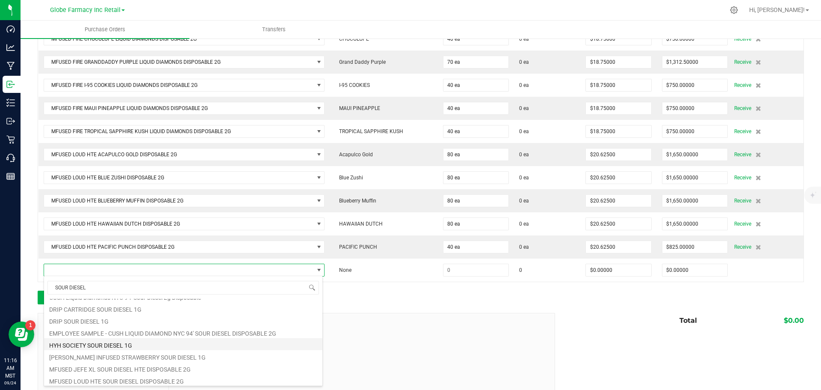
scroll to position [171, 0]
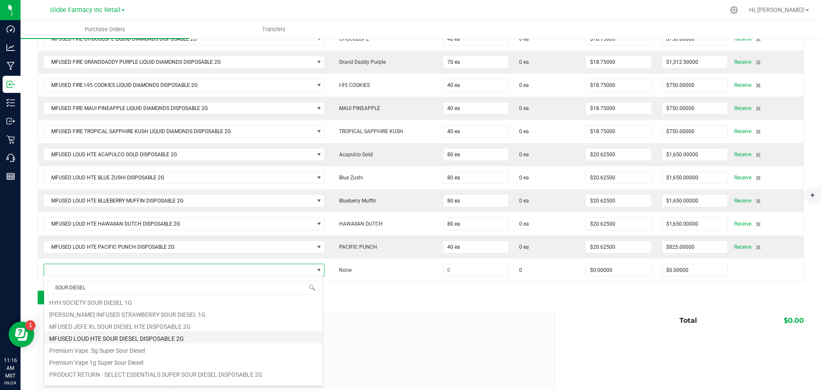
click at [178, 339] on li "MFUSED LOUD HTE SOUR DIESEL DISPOSABLE 2G" at bounding box center [183, 337] width 278 height 12
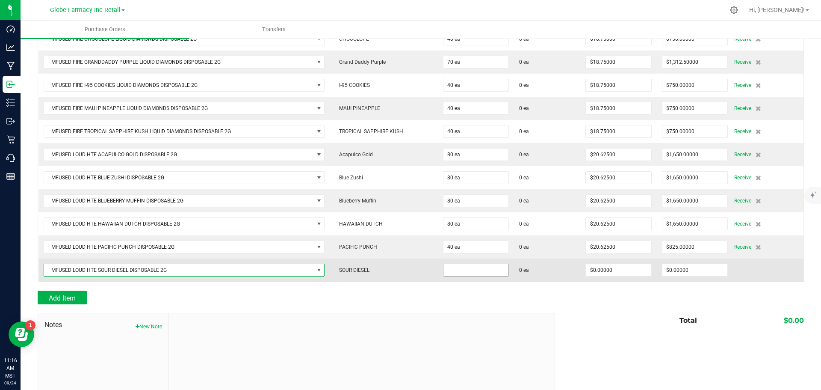
click at [483, 270] on input at bounding box center [476, 270] width 65 height 12
type input "80 ea"
click at [514, 276] on td "0 ea" at bounding box center [547, 269] width 66 height 23
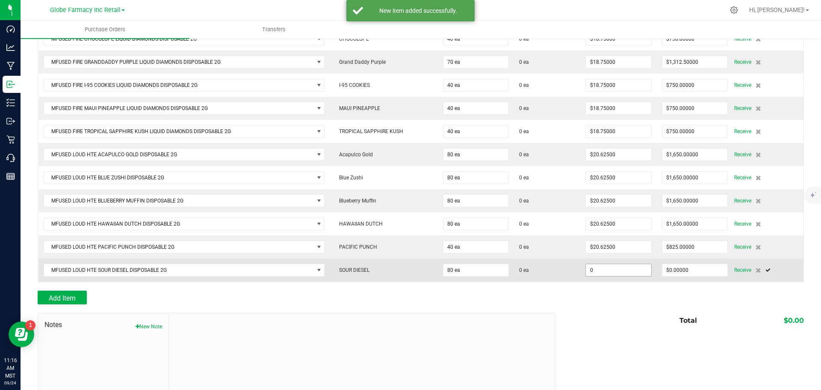
click at [604, 265] on input "0" at bounding box center [618, 270] width 65 height 12
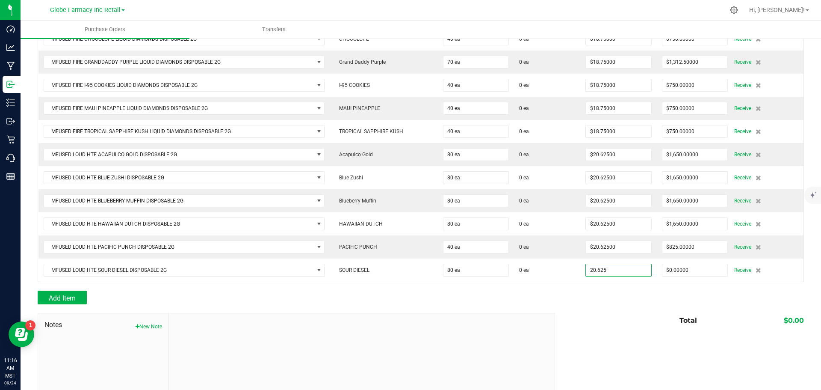
type input "$20.62500"
click at [613, 302] on div "Add Item" at bounding box center [421, 297] width 767 height 14
type input "80"
type input "$1,650.00000"
click at [56, 300] on span "Add Item" at bounding box center [62, 298] width 27 height 8
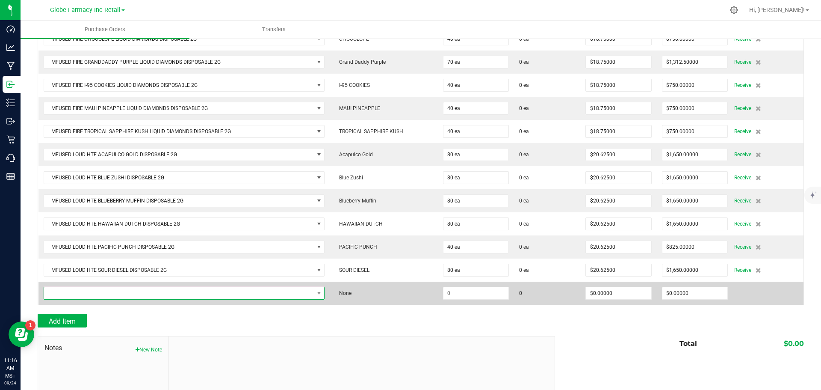
click at [96, 288] on span "NO DATA FOUND" at bounding box center [179, 293] width 270 height 12
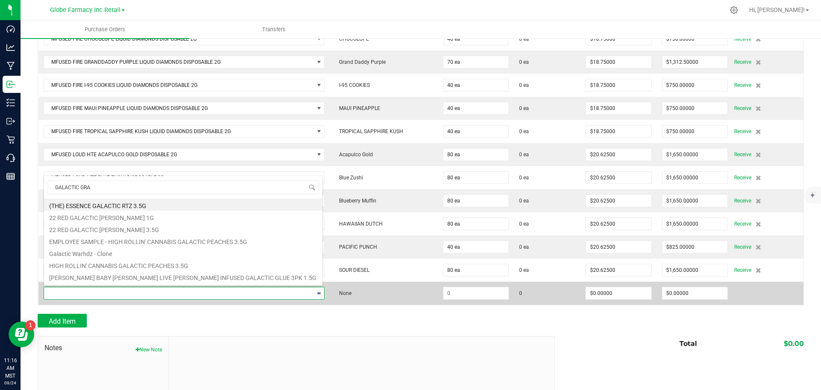
scroll to position [0, 0]
type input "GALACTIC GRAPE"
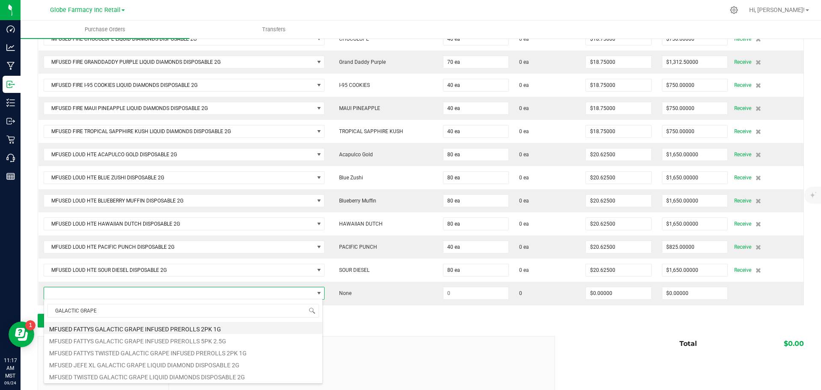
click at [154, 329] on li "MFUSED FATTYS GALACTIC GRAPE INFUSED PREROLLS 2PK 1G" at bounding box center [183, 328] width 278 height 12
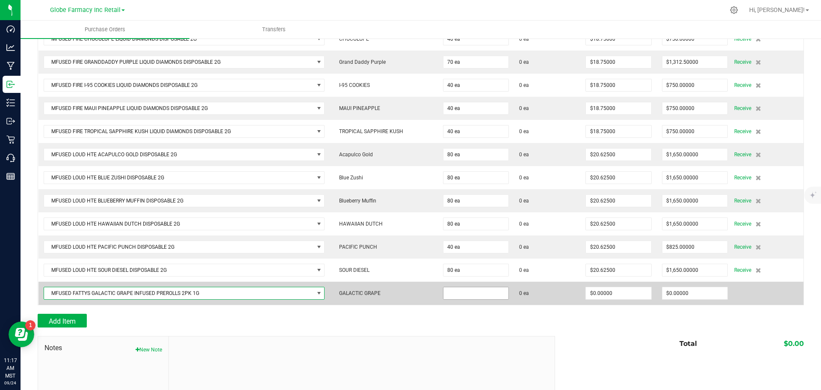
click at [455, 294] on input at bounding box center [476, 293] width 65 height 12
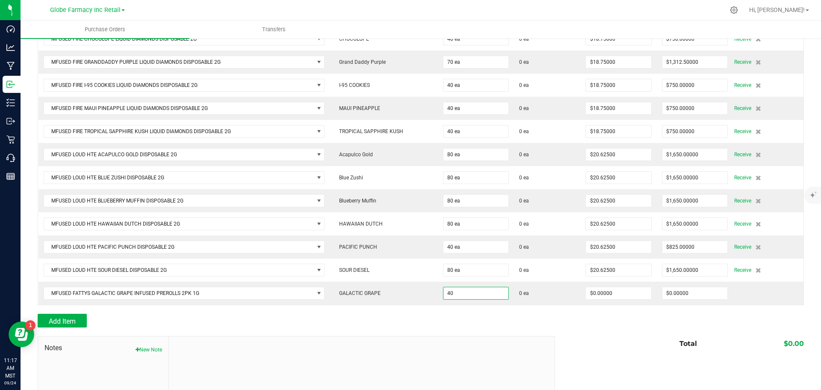
type input "40 ea"
click at [591, 329] on div at bounding box center [421, 331] width 767 height 9
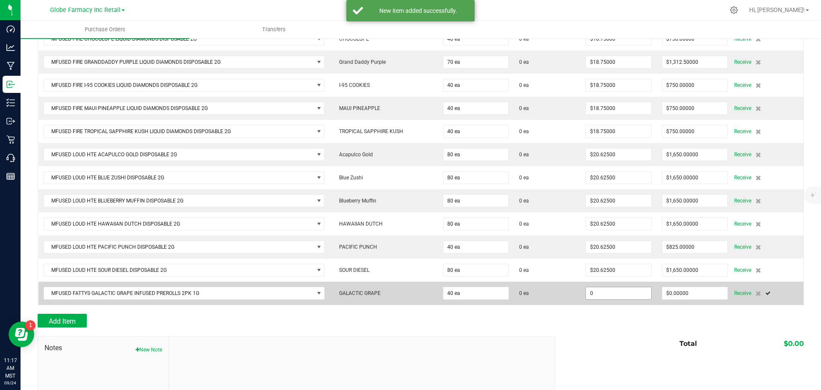
click at [607, 290] on input "0" at bounding box center [618, 293] width 65 height 12
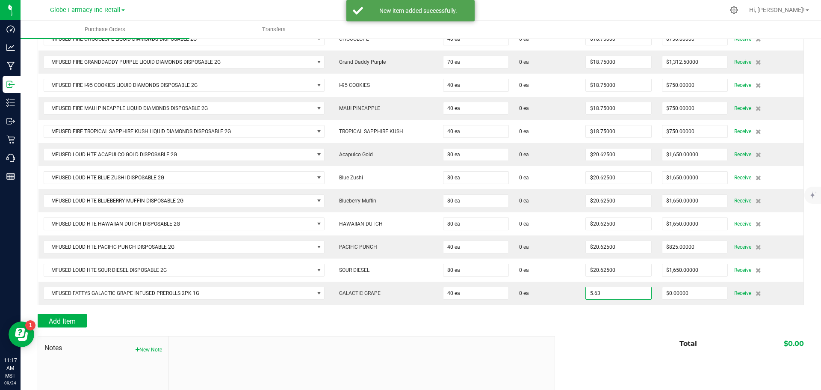
type input "$5.63000"
click at [598, 315] on div "Add Item" at bounding box center [421, 321] width 767 height 14
type input "40"
type input "$225.20000"
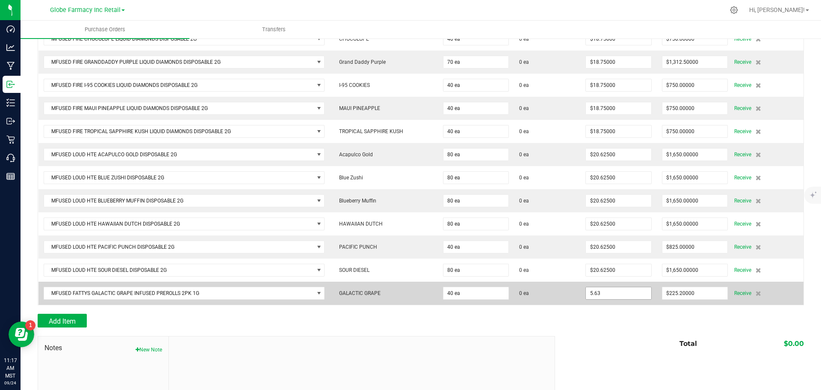
click at [606, 290] on input "5.63" at bounding box center [618, 293] width 65 height 12
click at [604, 290] on input "5.63" at bounding box center [618, 293] width 65 height 12
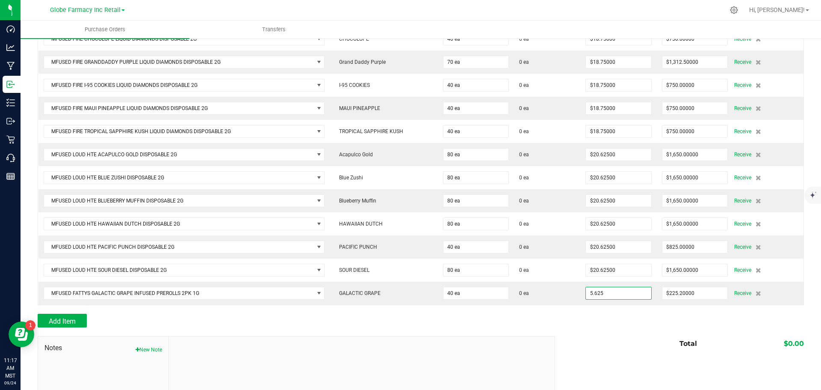
type input "$5.62500"
click at [631, 336] on div "Total $0.00" at bounding box center [676, 343] width 255 height 15
type input "40"
type input "$225.00000"
click at [73, 319] on span "Add Item" at bounding box center [62, 321] width 27 height 8
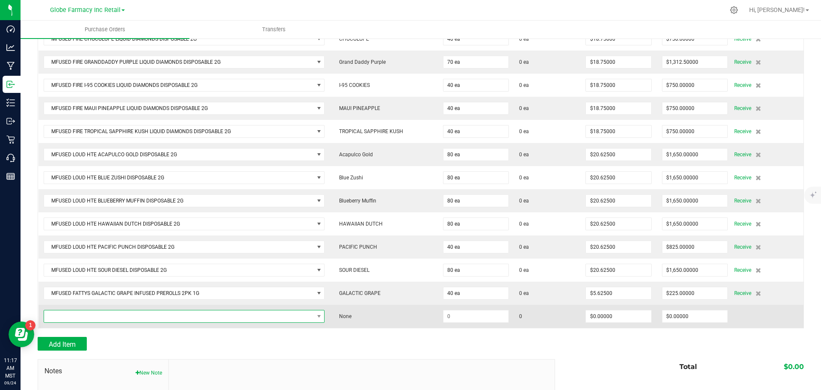
click at [75, 316] on span "NO DATA FOUND" at bounding box center [179, 316] width 270 height 12
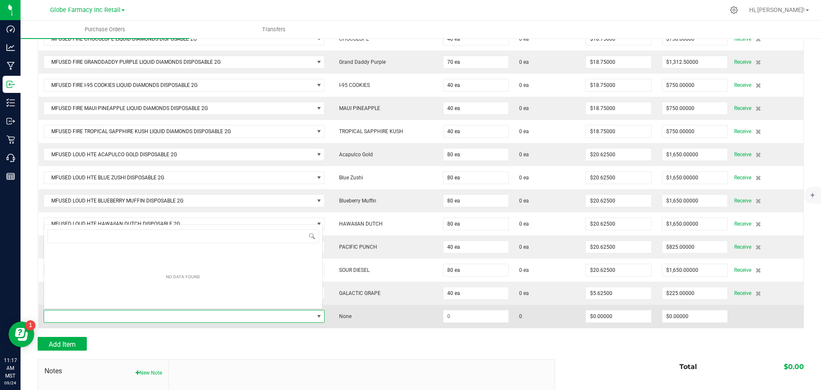
scroll to position [13, 277]
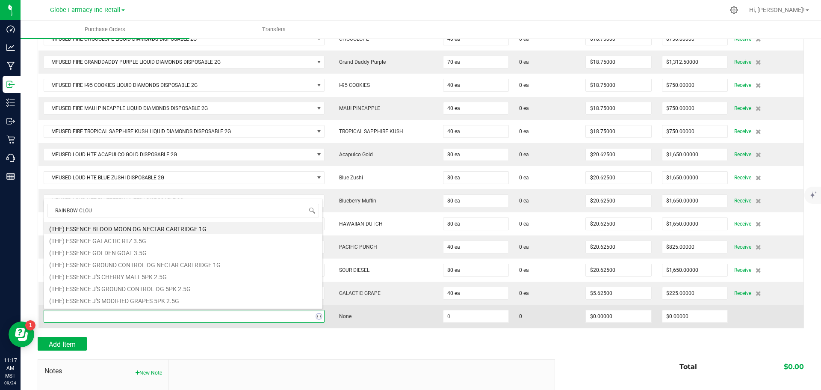
type input "RAINBOW CLOUD"
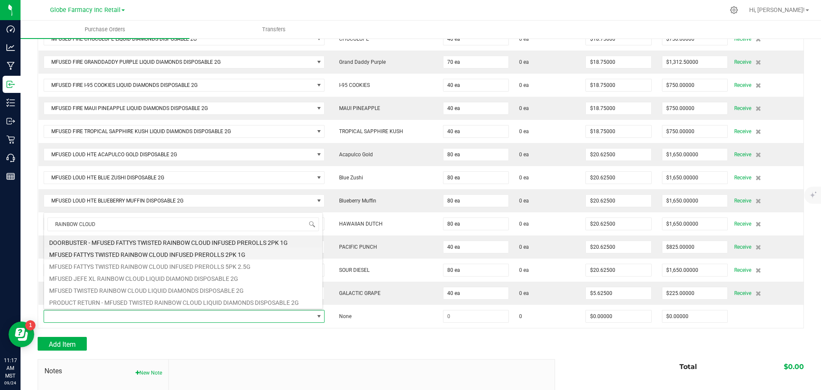
click at [142, 257] on li "MFUSED FATTYS TWISTED RAINBOW CLOUD INFUSED PREROLLS 2PK 1G" at bounding box center [183, 253] width 278 height 12
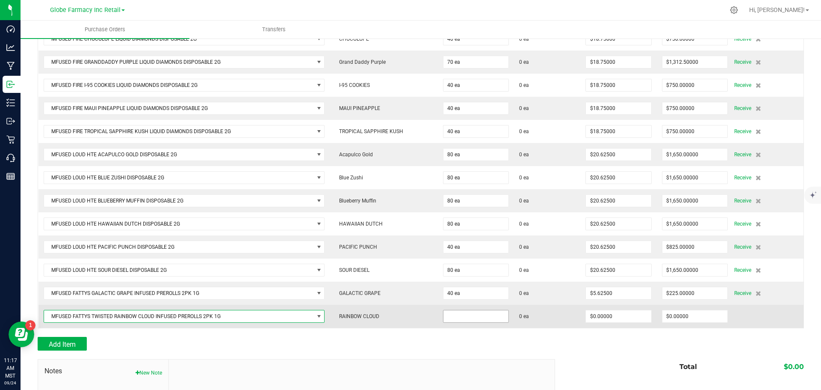
click at [467, 317] on input at bounding box center [476, 316] width 65 height 12
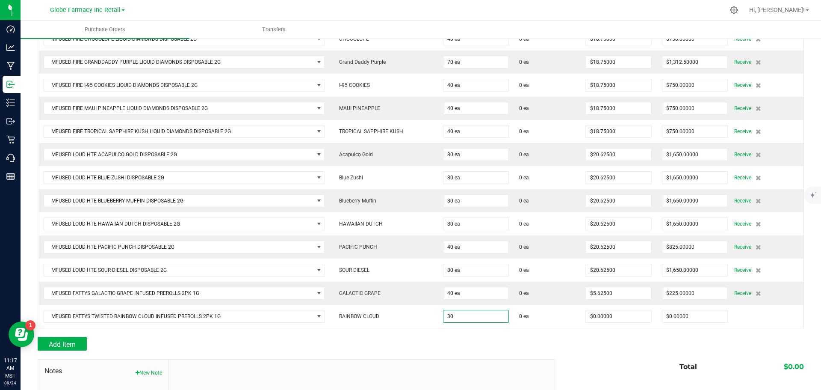
type input "30 ea"
click at [482, 340] on div "Add Item" at bounding box center [293, 344] width 511 height 14
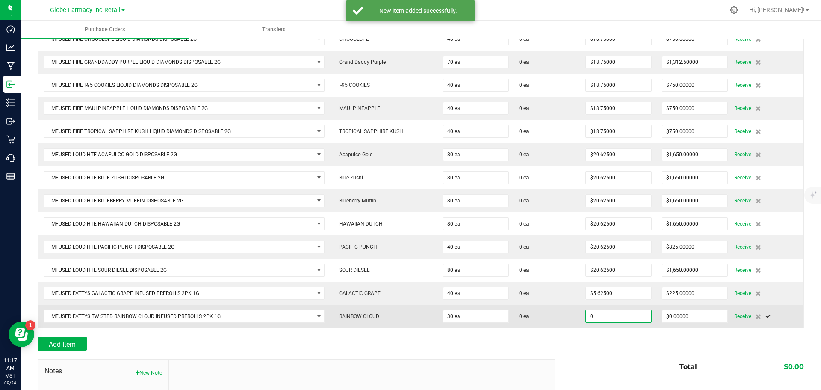
click at [607, 316] on input "0" at bounding box center [618, 316] width 65 height 12
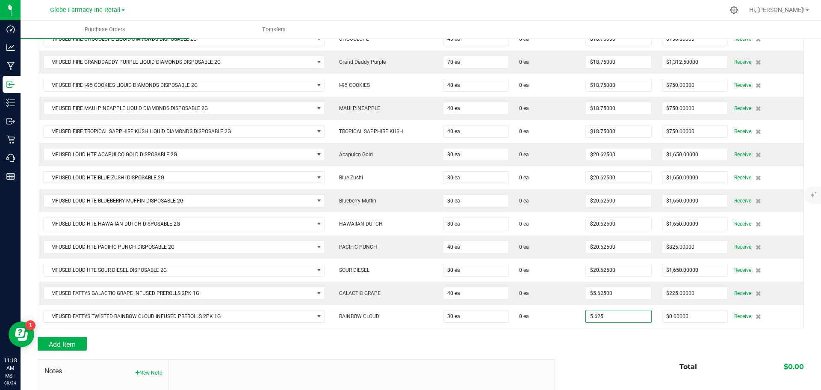
type input "$5.62500"
click at [542, 346] on div "Add Item" at bounding box center [293, 344] width 511 height 14
type input "30"
type input "$168.75000"
click at [224, 331] on div at bounding box center [421, 332] width 767 height 9
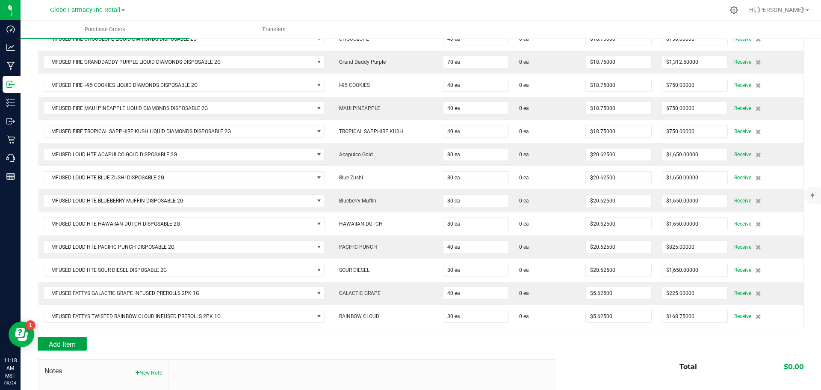
click at [77, 338] on button "Add Item" at bounding box center [62, 344] width 49 height 14
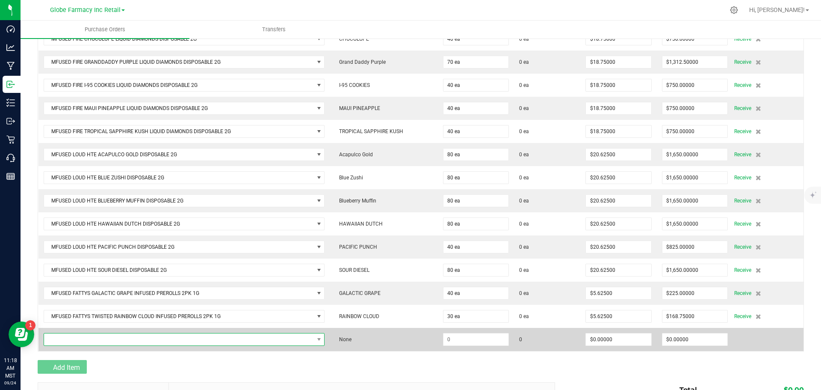
click at [77, 338] on span "NO DATA FOUND" at bounding box center [179, 339] width 270 height 12
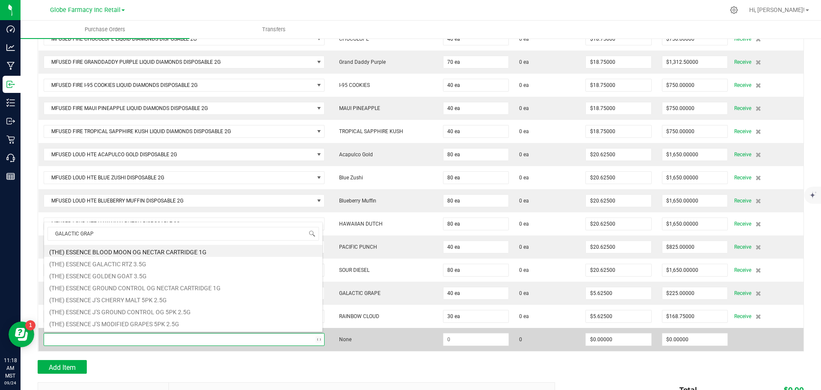
type input "GALACTIC GRAPE"
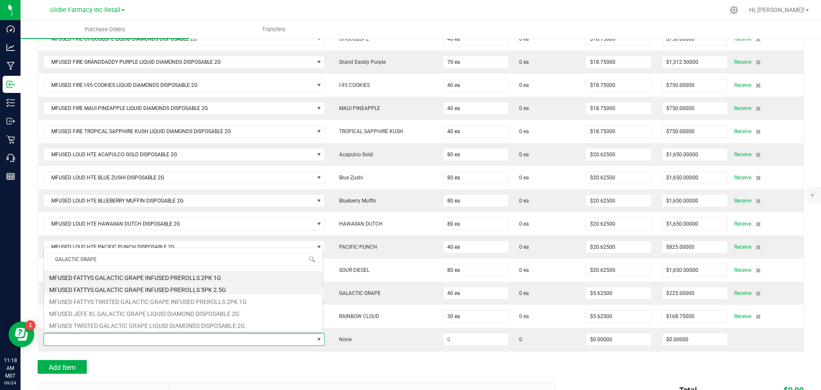
click at [223, 290] on li "MFUSED FATTYS GALACTIC GRAPE INFUSED PREROLLS 5PK 2.5G" at bounding box center [183, 288] width 278 height 12
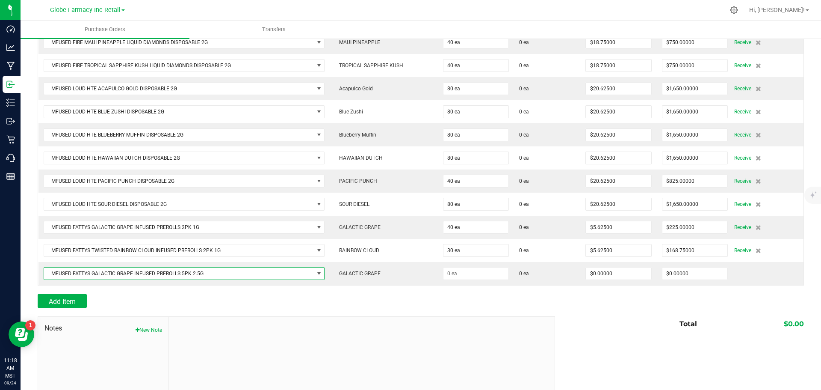
scroll to position [320, 0]
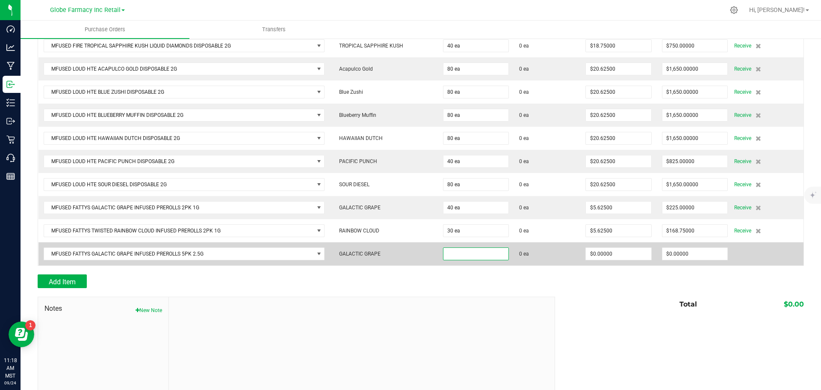
click at [459, 255] on input at bounding box center [476, 254] width 65 height 12
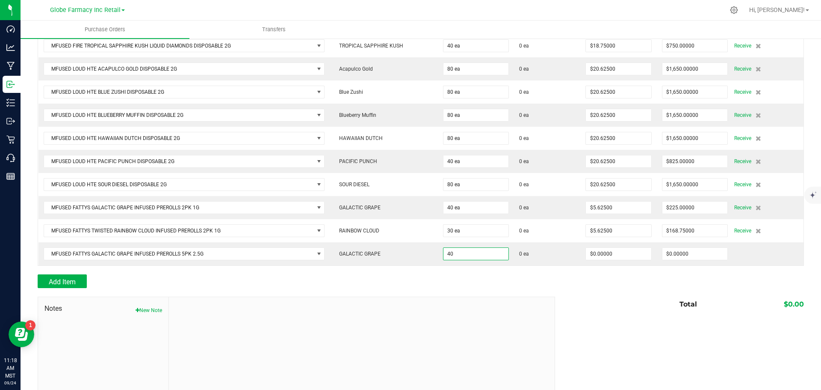
type input "40 ea"
click at [511, 291] on div at bounding box center [421, 292] width 767 height 9
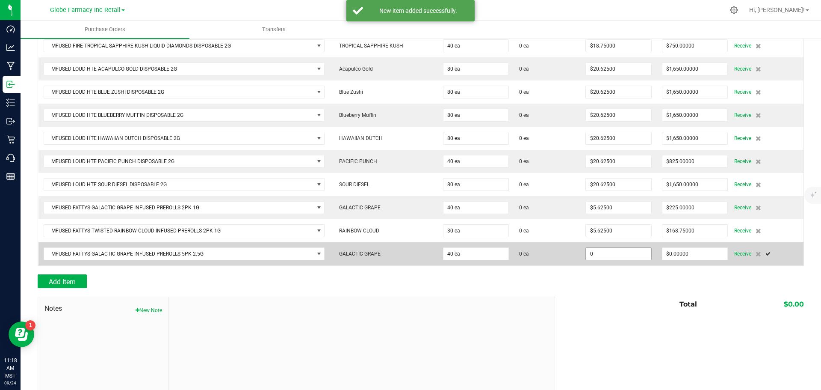
click at [628, 255] on input "0" at bounding box center [618, 254] width 65 height 12
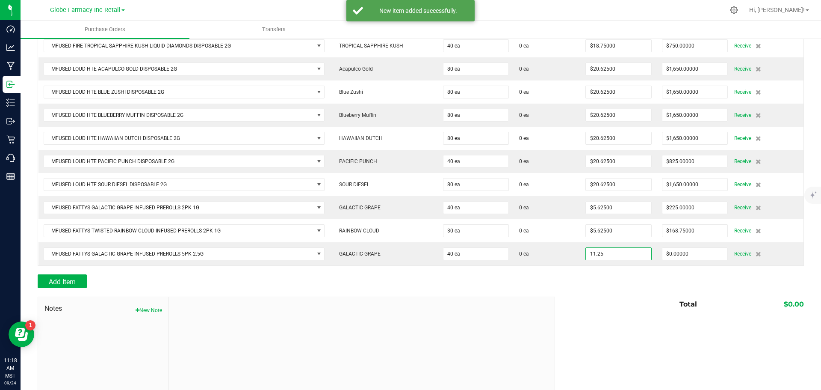
type input "$11.25000"
drag, startPoint x: 574, startPoint y: 319, endPoint x: 574, endPoint y: 308, distance: 10.3
click at [574, 313] on div "Notes New Note Total $0.00" at bounding box center [421, 353] width 767 height 115
type input "40"
type input "$450.00000"
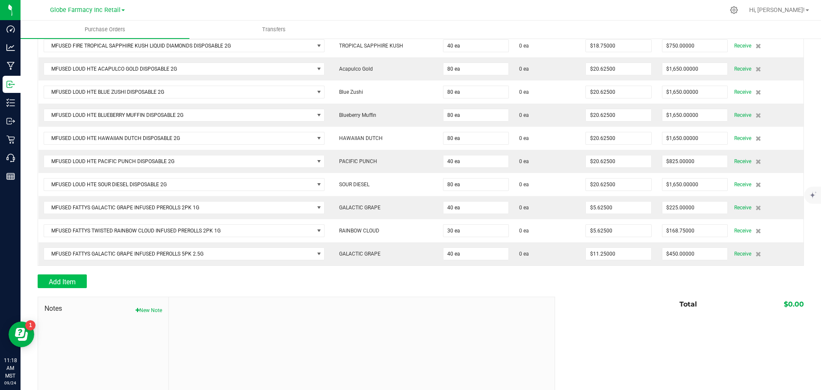
click at [81, 272] on div at bounding box center [421, 270] width 767 height 9
click at [80, 277] on button "Add Item" at bounding box center [62, 281] width 49 height 14
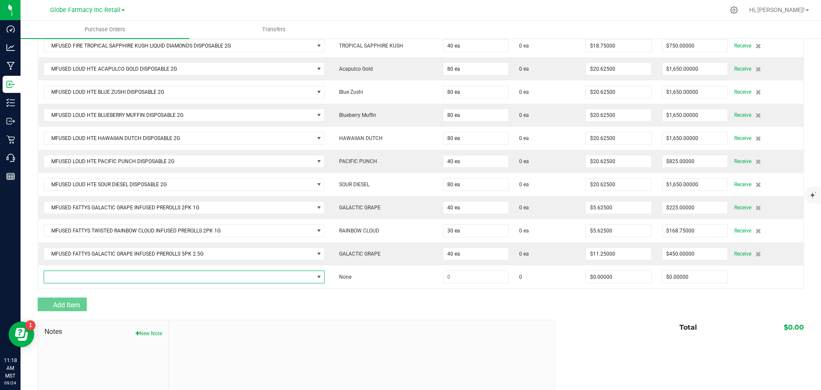
click at [81, 274] on span "NO DATA FOUND" at bounding box center [179, 277] width 270 height 12
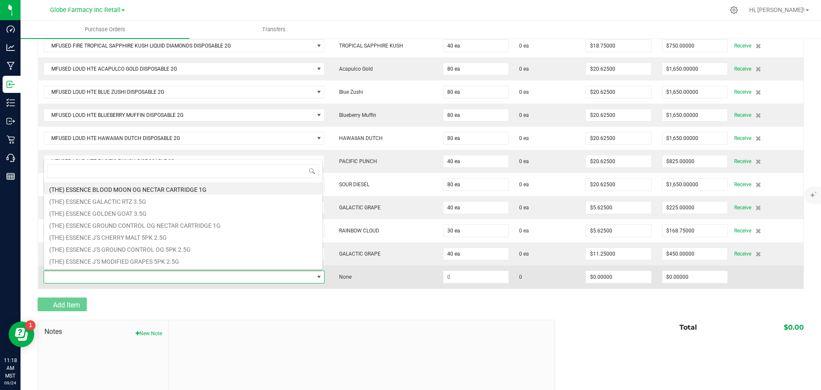
scroll to position [13, 277]
type input "TROPICAL TRIPPIN"
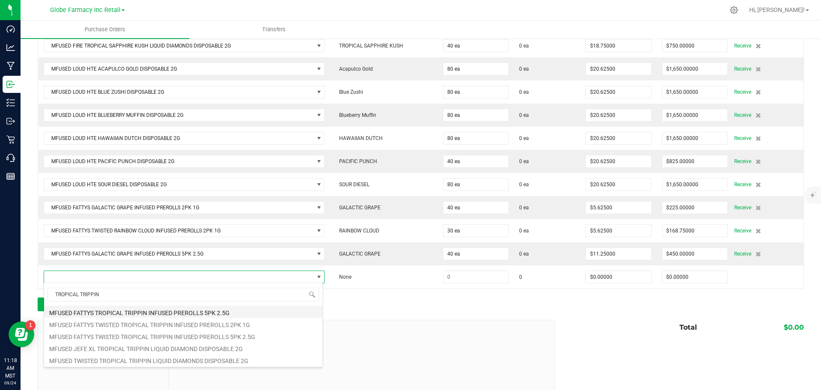
click at [293, 311] on li "MFUSED FATTYS TROPICAL TRIPPIN INFUSED PREROLLS 5PK 2.5G" at bounding box center [183, 311] width 278 height 12
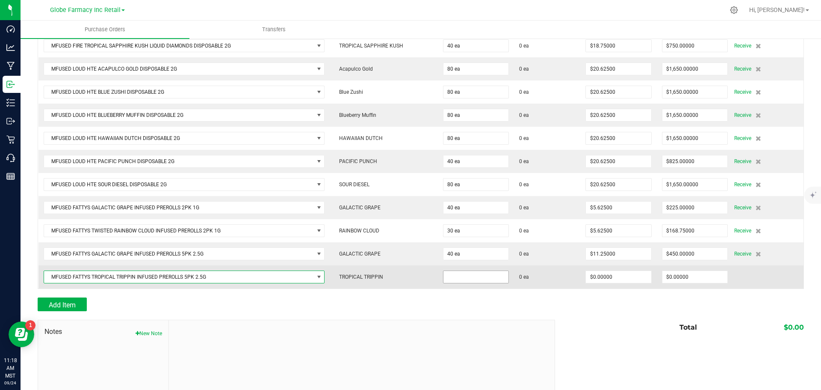
click at [454, 279] on input at bounding box center [476, 277] width 65 height 12
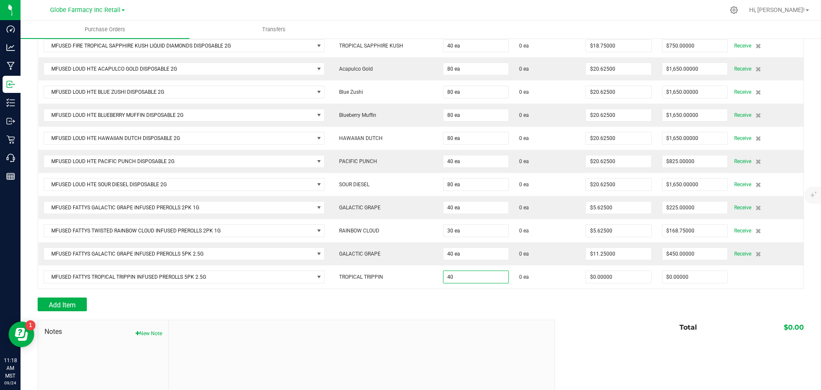
type input "40 ea"
click at [456, 288] on div "Back to Purchase Orders Done Editing PO 00001363 Status Created Vendor The Kind…" at bounding box center [421, 80] width 767 height 709
click at [547, 297] on div "Add Item" at bounding box center [421, 304] width 767 height 14
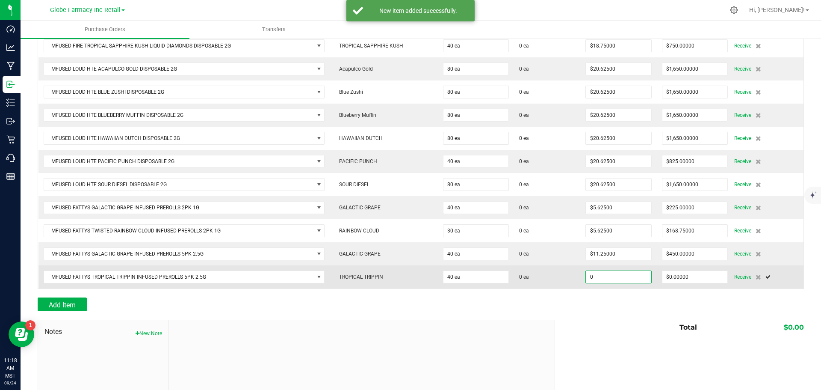
click at [631, 275] on input "0" at bounding box center [618, 277] width 65 height 12
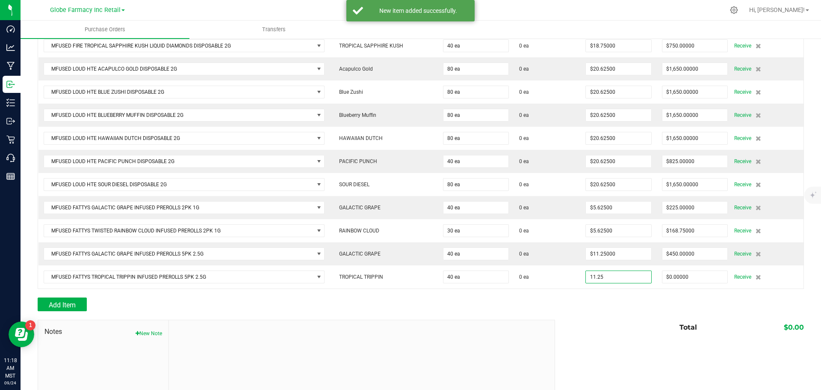
type input "$11.25000"
click at [615, 294] on div at bounding box center [421, 293] width 767 height 9
type input "40"
type input "$450.00000"
click at [56, 297] on div "Back to Purchase Orders Done Editing PO 00001363 Status Created Vendor The Kind…" at bounding box center [421, 80] width 767 height 709
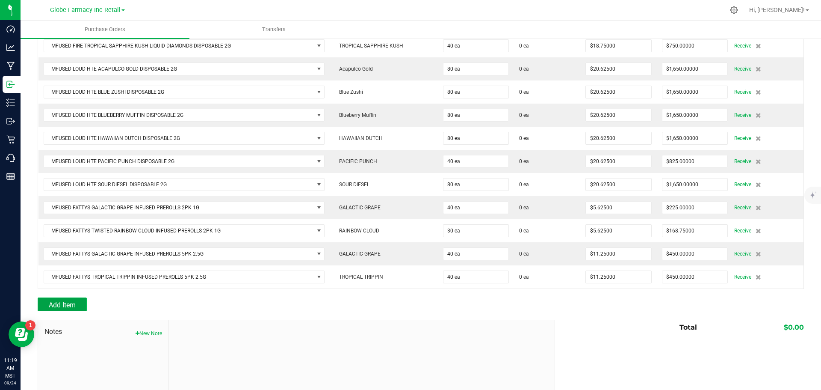
click at [56, 297] on button "Add Item" at bounding box center [62, 304] width 49 height 14
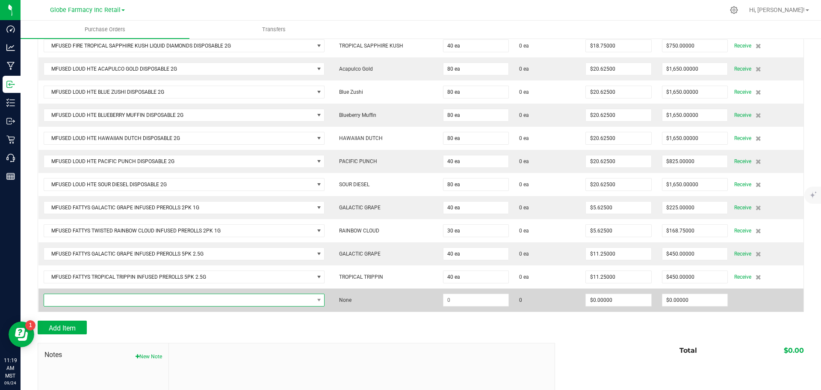
click at [60, 297] on span "NO DATA FOUND" at bounding box center [179, 300] width 270 height 12
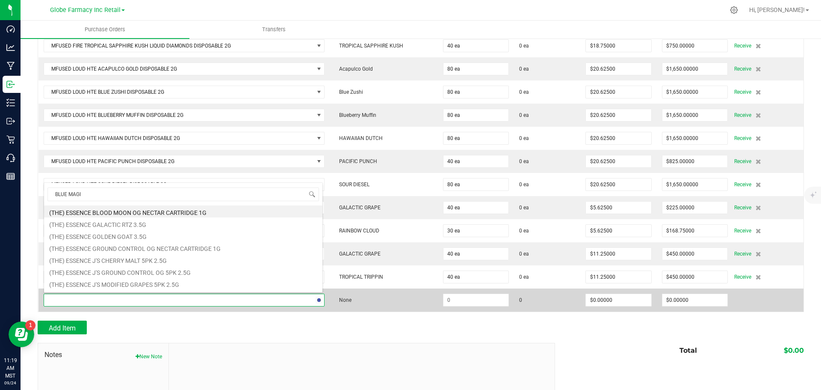
type input "BLUE MAGIC"
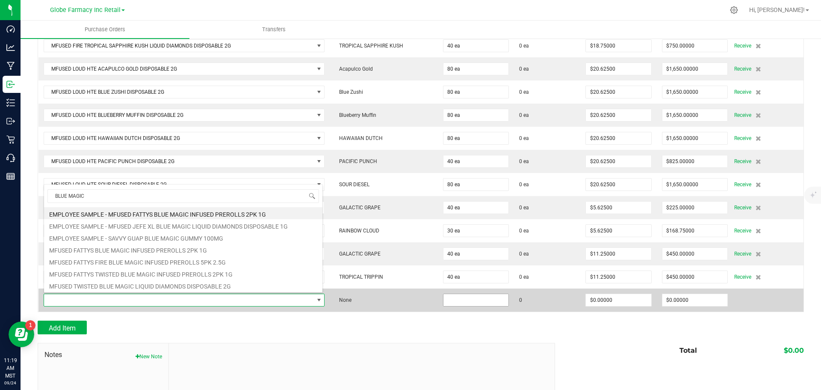
click at [467, 299] on input at bounding box center [476, 300] width 65 height 12
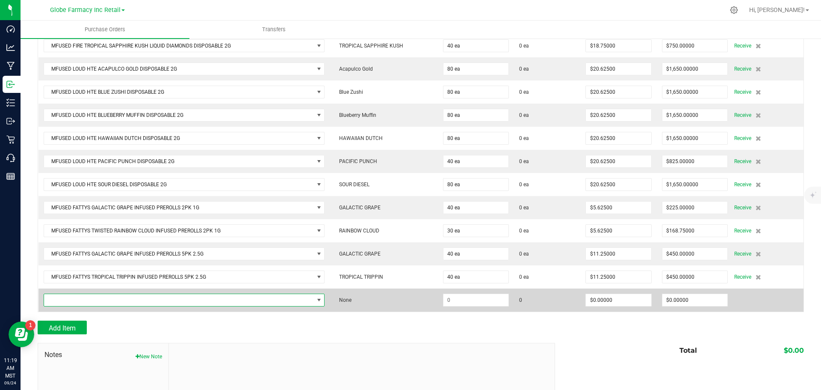
click at [237, 299] on span "NO DATA FOUND" at bounding box center [179, 300] width 270 height 12
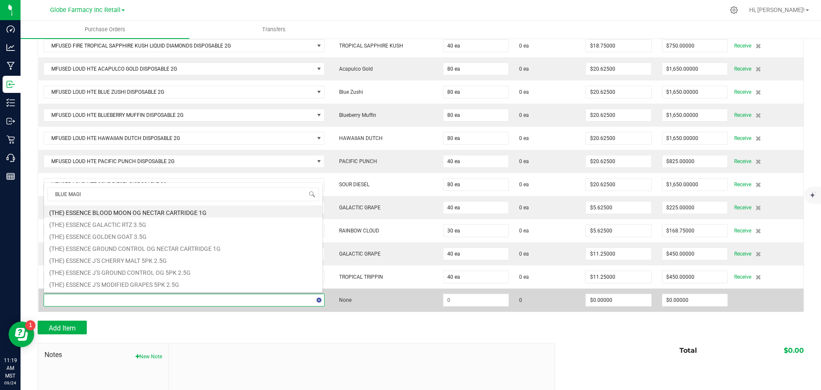
type input "BLUE MAGIC"
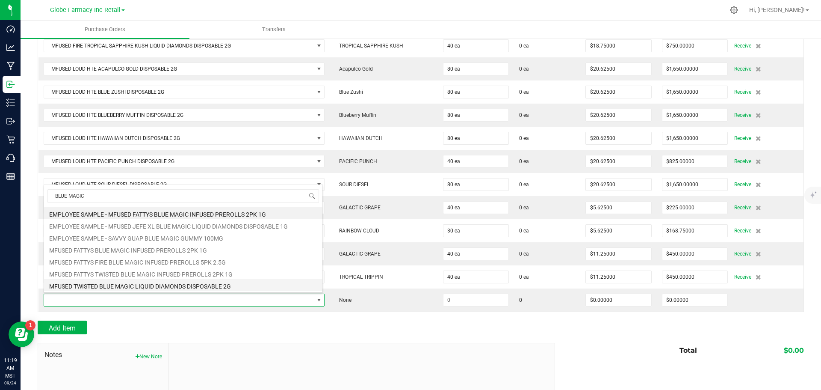
click at [231, 281] on li "MFUSED TWISTED BLUE MAGIC LIQUID DIAMONDS DISPOSABLE 2G" at bounding box center [183, 285] width 278 height 12
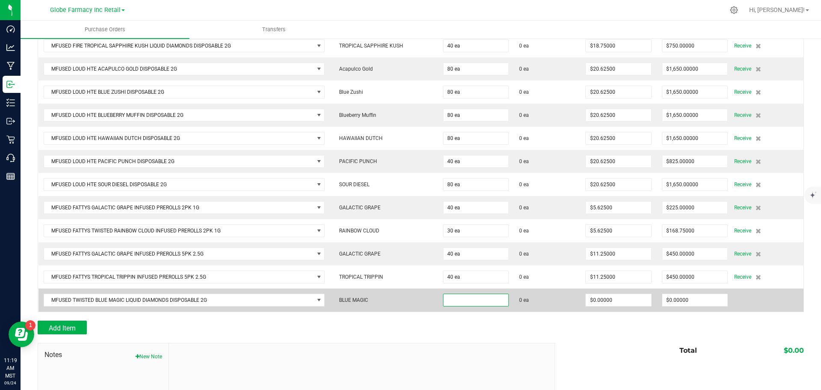
click at [485, 302] on input at bounding box center [476, 300] width 65 height 12
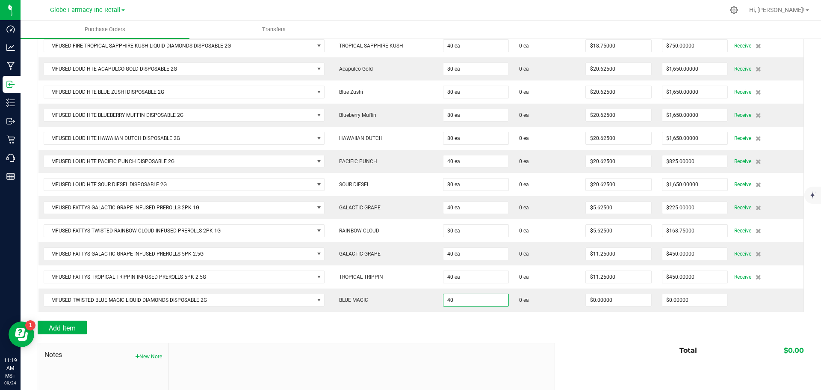
type input "40 ea"
click at [494, 314] on div at bounding box center [421, 316] width 767 height 9
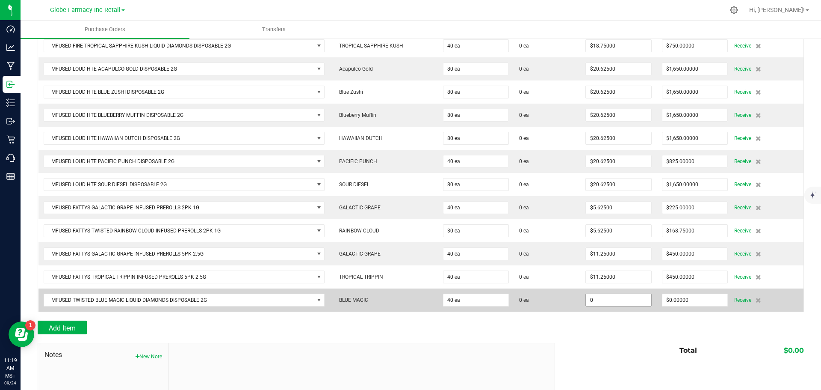
click at [610, 299] on input "0" at bounding box center [618, 300] width 65 height 12
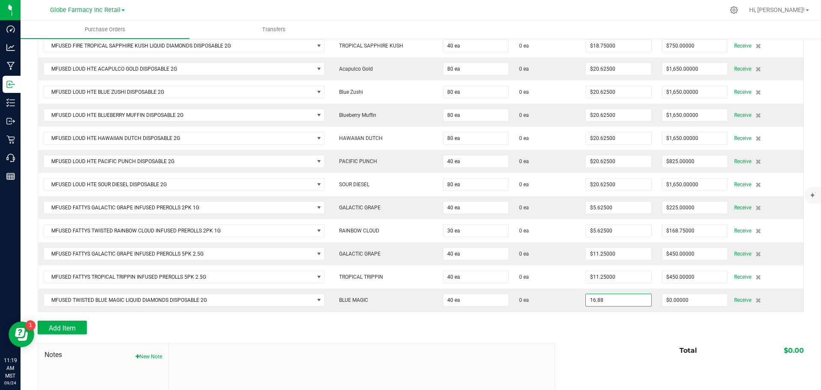
type input "$16.88000"
click at [555, 343] on div "Total $0.00" at bounding box center [676, 350] width 255 height 15
type input "40"
type input "$675.20000"
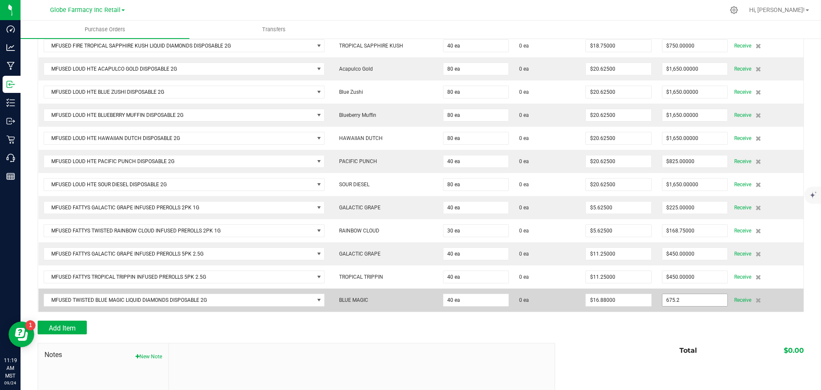
click at [688, 299] on input "675.2" at bounding box center [695, 300] width 65 height 12
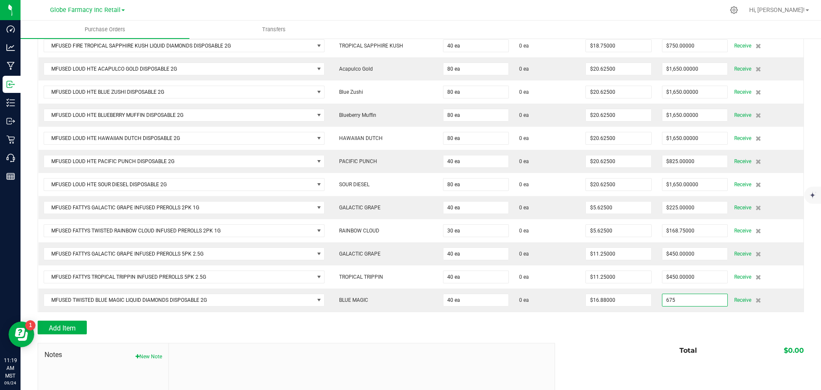
type input "$675.00000"
click at [592, 328] on div "Add Item" at bounding box center [421, 327] width 767 height 14
type input "40"
type input "$16.87500"
click at [597, 340] on div at bounding box center [421, 338] width 767 height 9
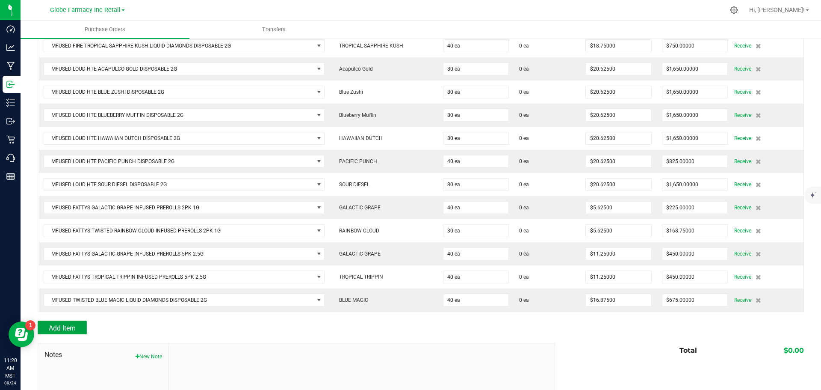
click at [75, 324] on span "Add Item" at bounding box center [62, 328] width 27 height 8
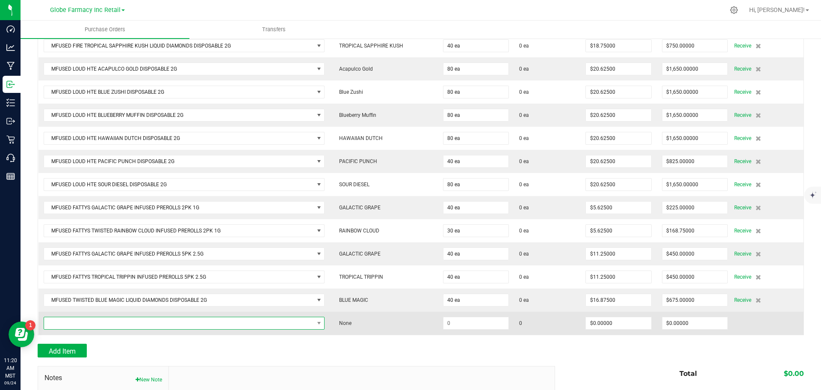
click at [77, 319] on span "NO DATA FOUND" at bounding box center [179, 323] width 270 height 12
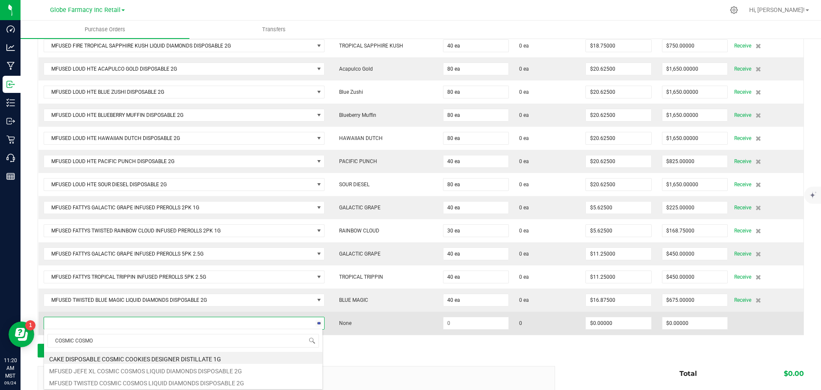
type input "COSMIC COSMOS"
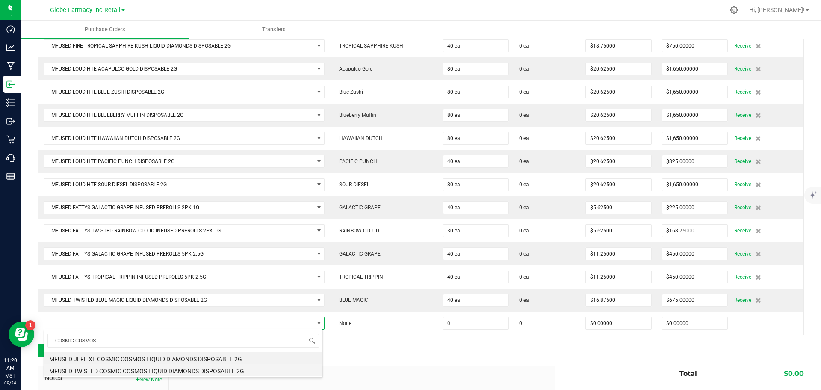
click at [96, 370] on li "MFUSED TWISTED COSMIC COSMOS LIQUID DIAMONDS DISPOSABLE 2G" at bounding box center [183, 370] width 278 height 12
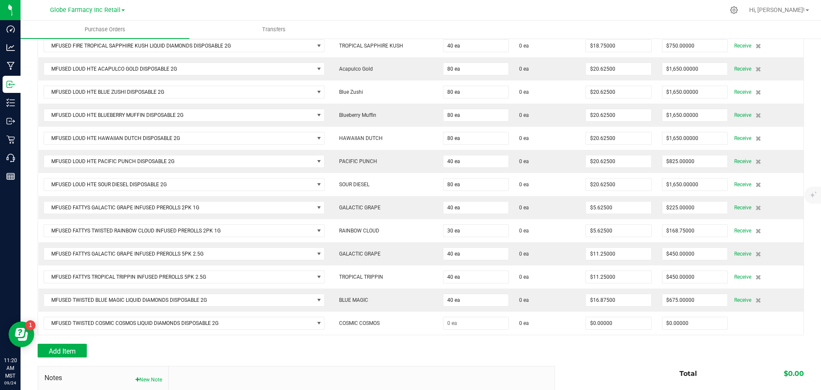
click at [471, 343] on div "Add Item" at bounding box center [293, 350] width 511 height 14
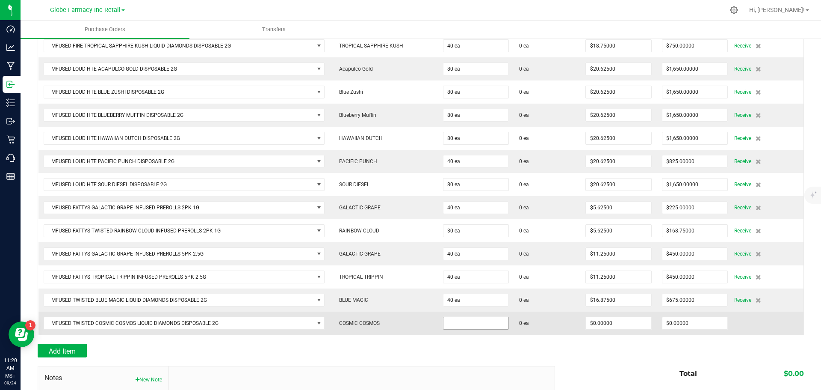
click at [466, 320] on input at bounding box center [476, 323] width 65 height 12
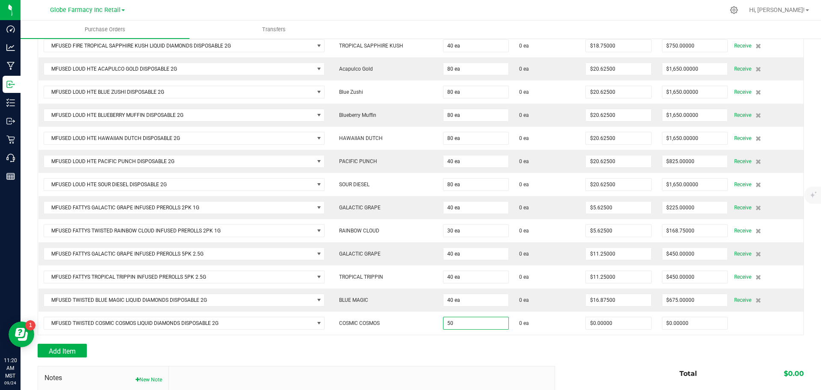
type input "50 ea"
click at [484, 351] on div "Add Item" at bounding box center [293, 350] width 511 height 14
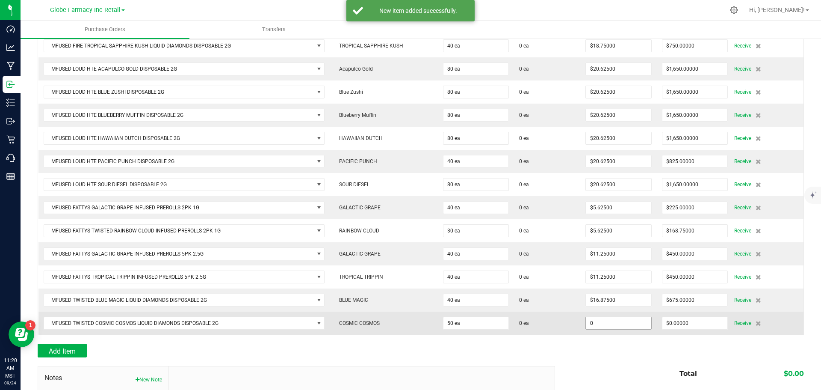
click at [605, 324] on input "0" at bounding box center [618, 323] width 65 height 12
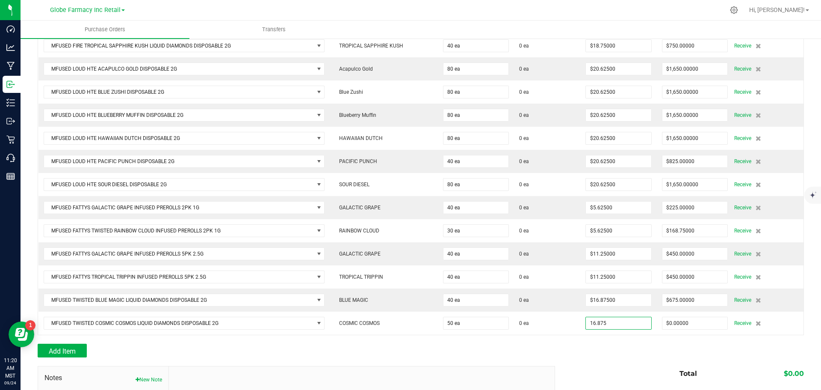
type input "$16.87500"
click at [630, 342] on div at bounding box center [421, 339] width 767 height 9
type input "50"
type input "$843.75000"
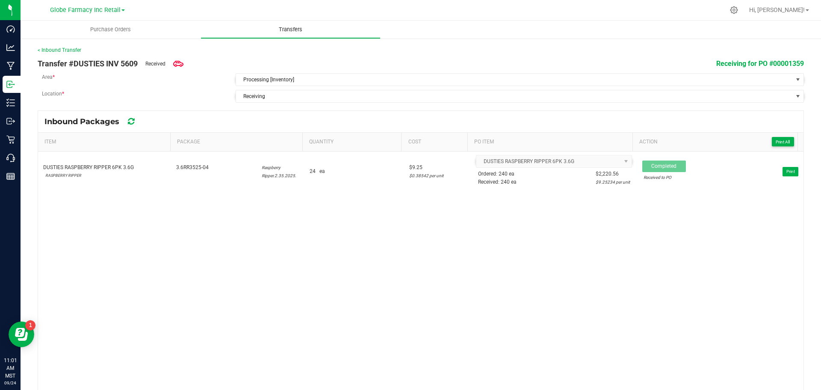
click at [291, 27] on span "Transfers" at bounding box center [290, 30] width 47 height 8
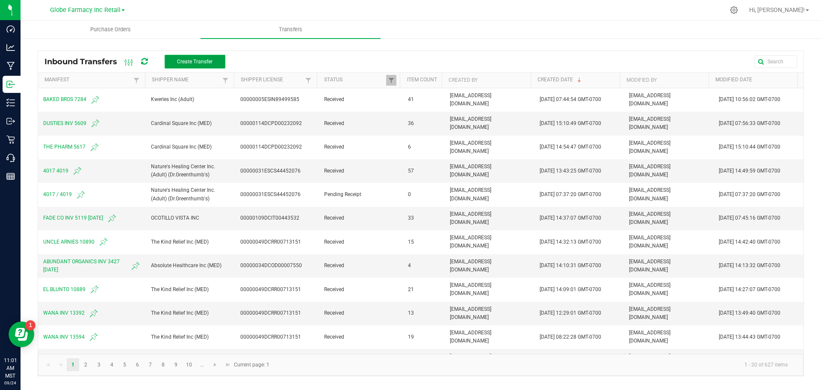
click at [201, 57] on button "Create Transfer" at bounding box center [195, 62] width 61 height 14
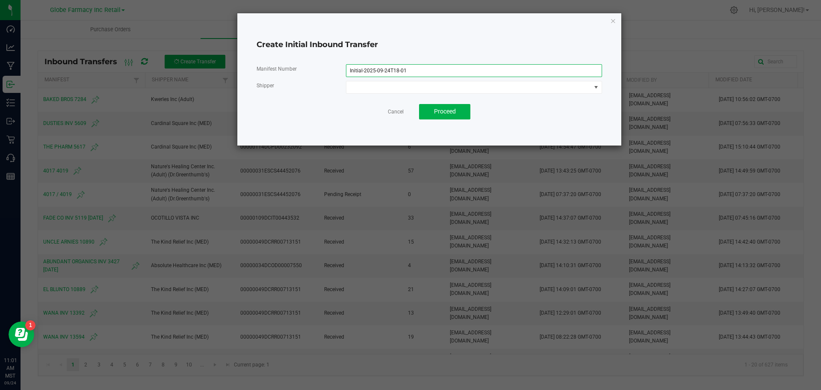
drag, startPoint x: 413, startPoint y: 69, endPoint x: 302, endPoint y: 38, distance: 115.0
click at [302, 38] on div "Create Initial Inbound Transfer Manifest Number Initial-2025-09-24T18-01 Shippe…" at bounding box center [429, 79] width 384 height 132
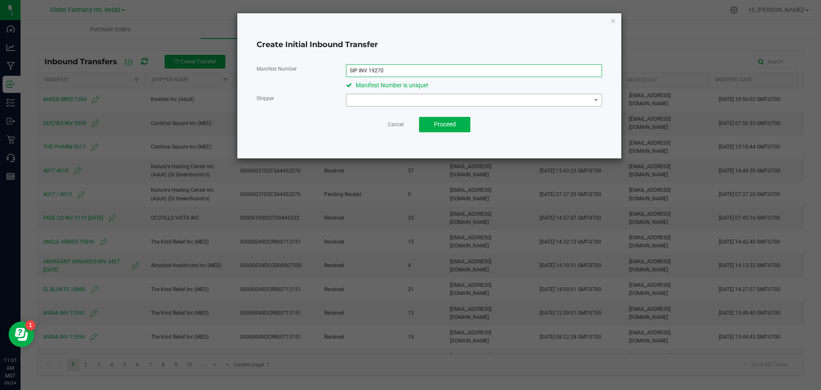
type input "SIP INV 19270"
click at [373, 95] on span at bounding box center [468, 100] width 245 height 12
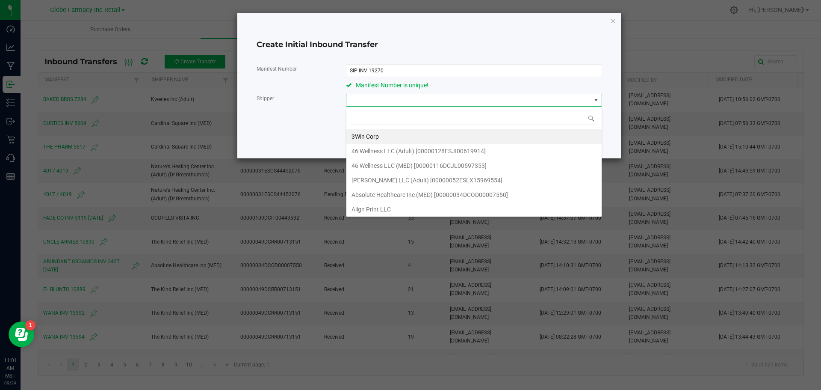
scroll to position [13, 256]
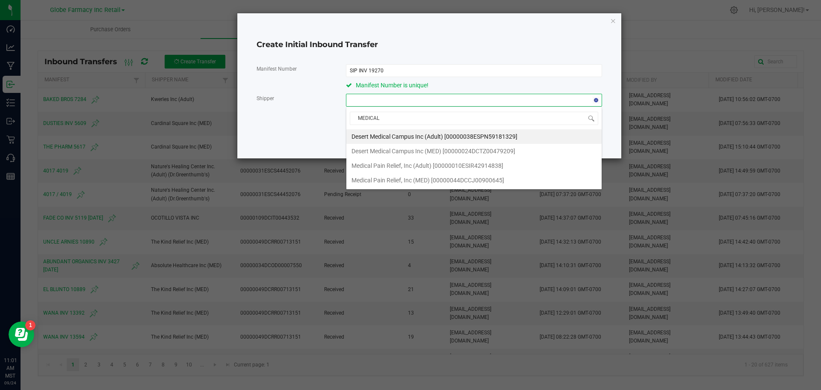
type input "MEDICAL P"
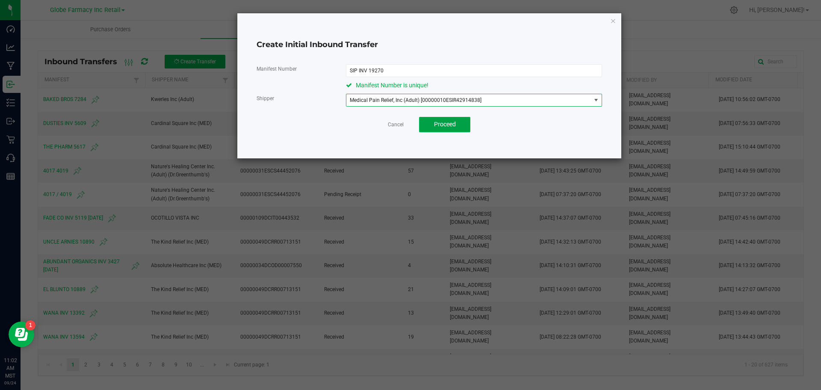
click at [456, 125] on button "Proceed" at bounding box center [444, 124] width 51 height 15
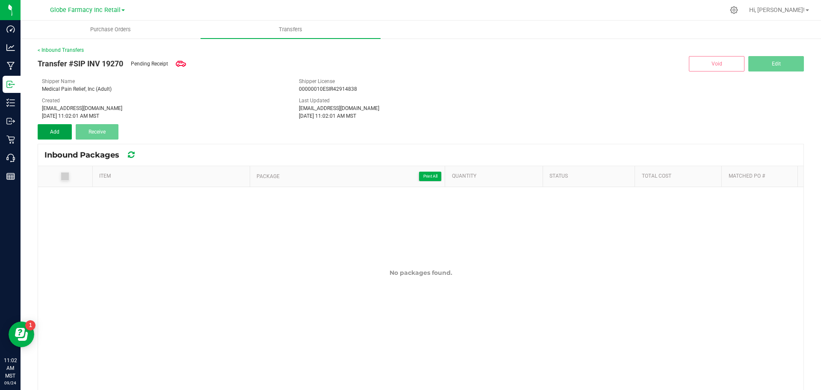
click at [64, 126] on button "Add" at bounding box center [55, 131] width 34 height 15
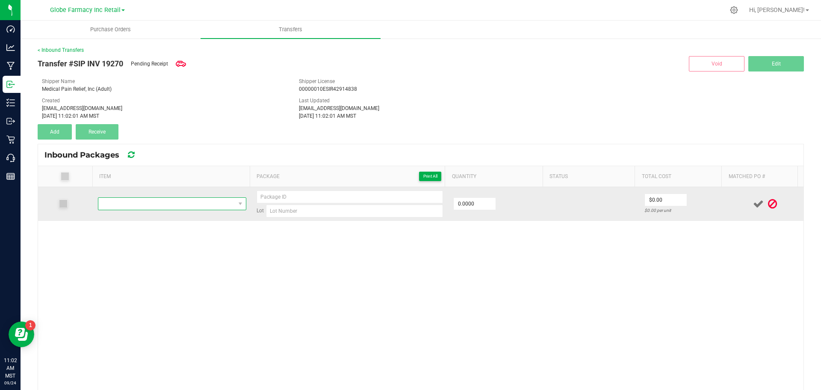
click at [145, 203] on span "NO DATA FOUND" at bounding box center [166, 204] width 137 height 12
type input "SIP ELIXIRS BLUE RAZZ 100MG"
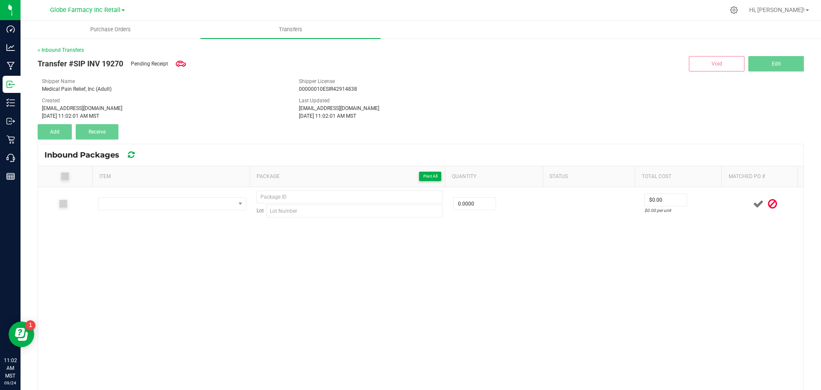
click at [239, 131] on div "Transfer #SIP INV 19270 Pending Receipt Void Edit Shipper Name Medical Pain Rel…" at bounding box center [421, 97] width 767 height 86
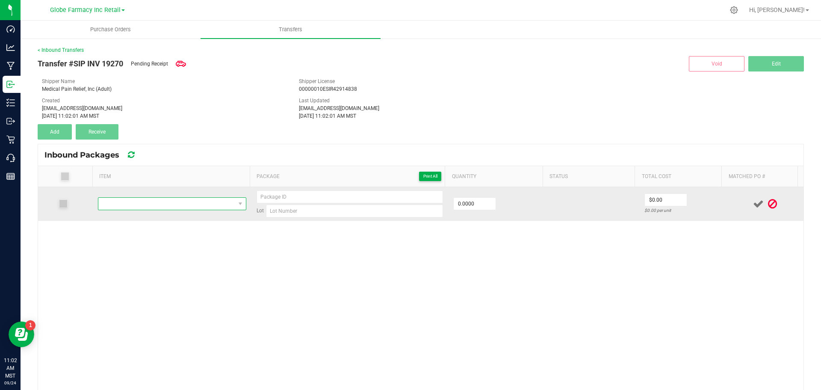
click at [181, 208] on span "NO DATA FOUND" at bounding box center [166, 204] width 137 height 12
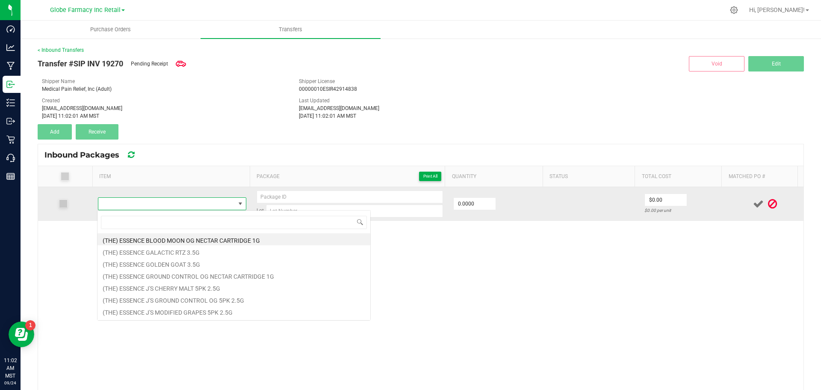
type input "SIP ELIXIRS BLUE RAZZ 100MG"
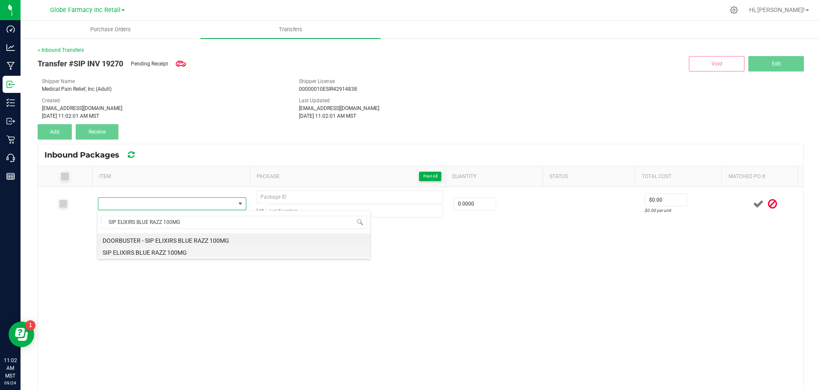
click at [189, 255] on li "SIP ELIXIRS BLUE RAZZ 100MG" at bounding box center [234, 251] width 273 height 12
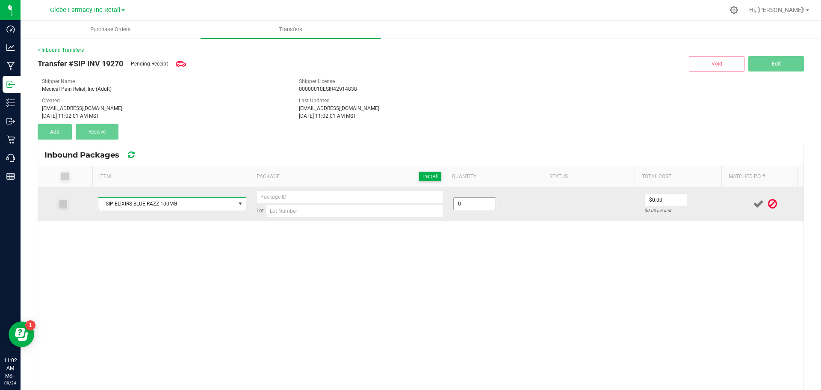
click at [464, 204] on input "0" at bounding box center [475, 204] width 42 height 12
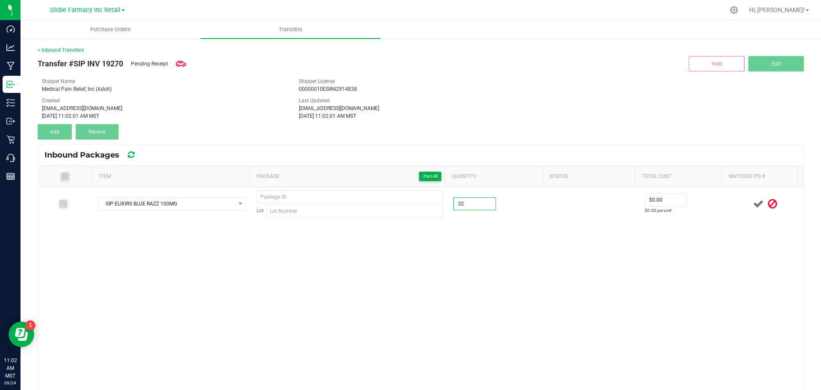
type input "32 ea"
click at [469, 271] on div "SIP ELIXIRS BLUE RAZZ 100MG Lot 32 ea $0.00 $0.00 per unit" at bounding box center [421, 306] width 766 height 239
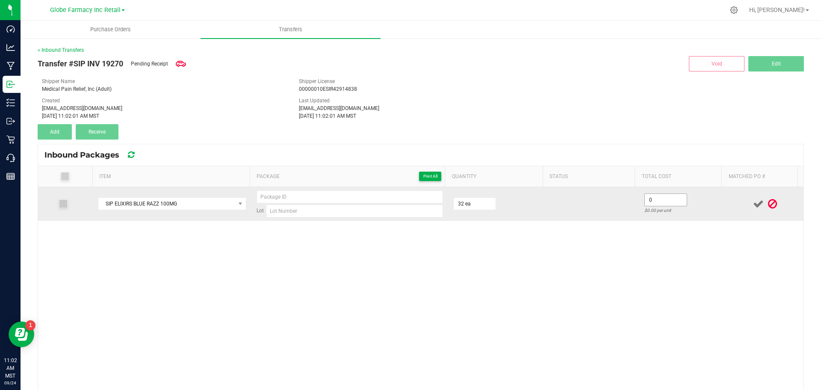
click at [668, 198] on input "0" at bounding box center [666, 200] width 42 height 12
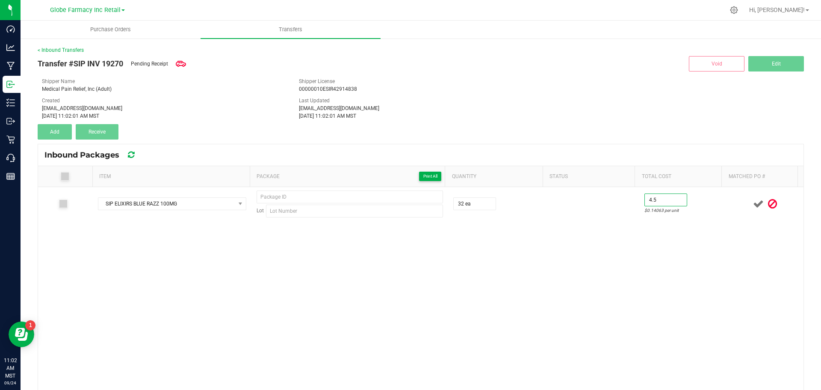
type input "$4.50"
click at [620, 284] on div "SIP ELIXIRS BLUE RAZZ 100MG Lot 32 ea $4.50 $0.14063 per unit" at bounding box center [421, 306] width 766 height 239
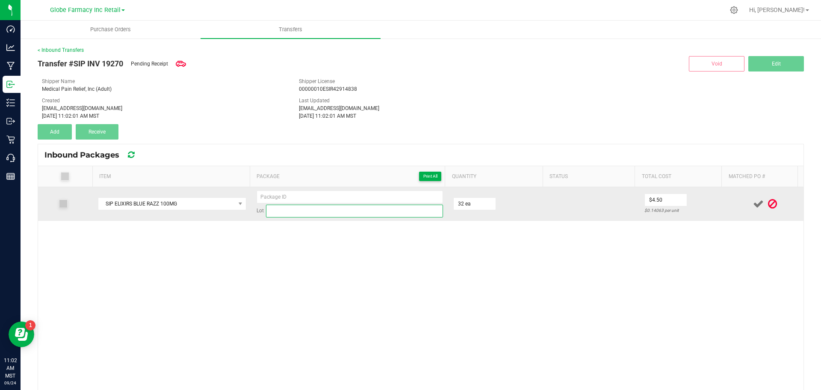
click at [337, 208] on input at bounding box center [354, 210] width 177 height 13
paste input "25-0702-22"
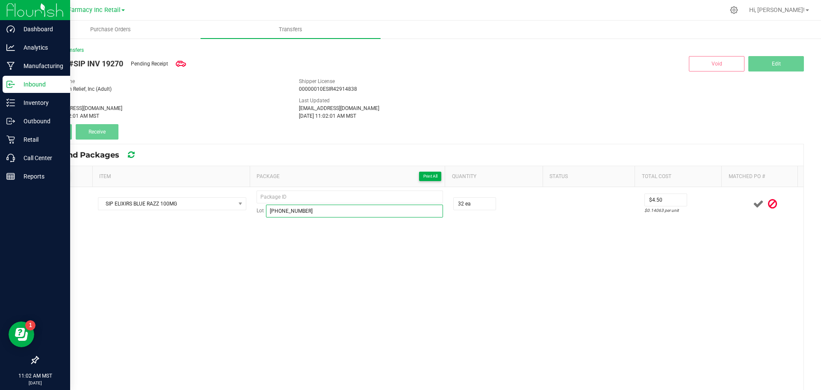
type input "25-0702-22"
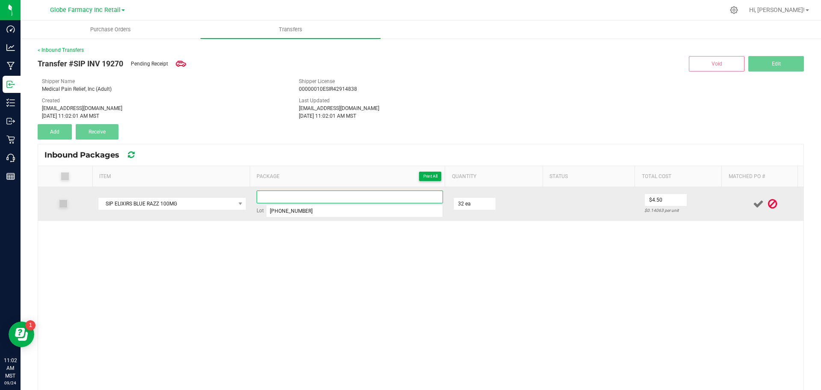
click at [276, 201] on input at bounding box center [350, 196] width 186 height 13
paste input "25-0702-22"
drag, startPoint x: 304, startPoint y: 194, endPoint x: 180, endPoint y: 203, distance: 124.8
click at [189, 203] on tr "SIP ELIXIRS BLUE RAZZ 100MG 25070222-001 Lot 25-0702-22 32 ea $4.50 $0.14063 pe…" at bounding box center [421, 204] width 766 height 34
click at [753, 203] on icon at bounding box center [758, 203] width 11 height 11
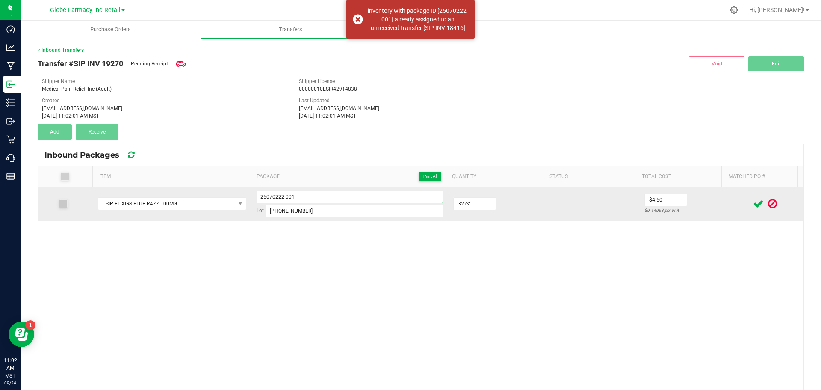
click at [287, 198] on input "25070222-001" at bounding box center [350, 196] width 186 height 13
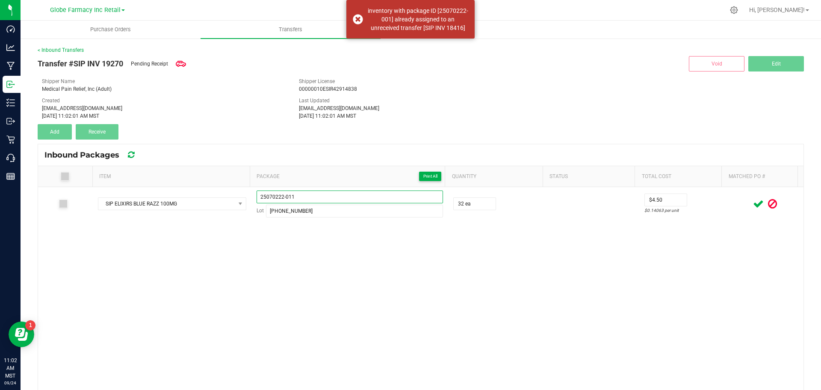
drag, startPoint x: 313, startPoint y: 195, endPoint x: 21, endPoint y: 191, distance: 292.2
click at [1, 188] on div "Dashboard Analytics Manufacturing Inbound Inventory Outbound Retail Call Center…" at bounding box center [410, 195] width 821 height 390
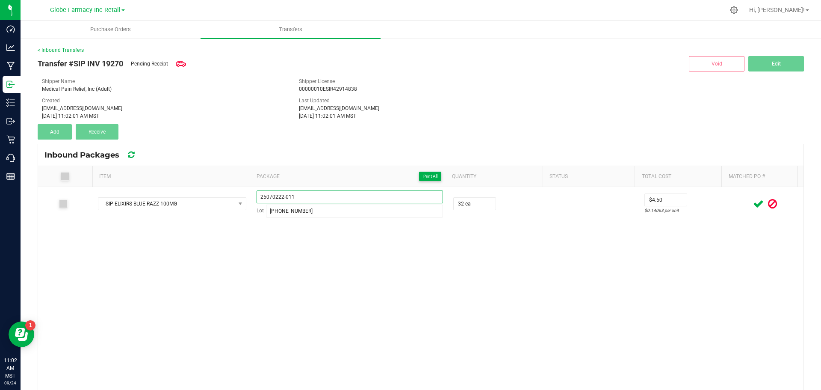
type input "25070222-011"
click at [753, 201] on icon at bounding box center [758, 203] width 11 height 11
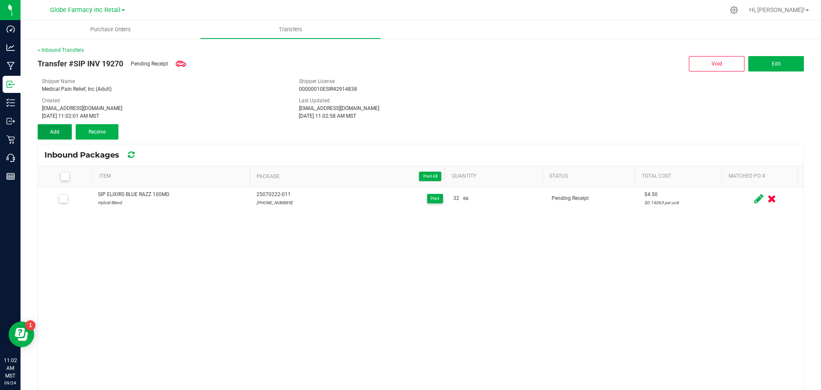
drag, startPoint x: 57, startPoint y: 133, endPoint x: 62, endPoint y: 135, distance: 5.2
click at [57, 133] on span "Add" at bounding box center [54, 132] width 9 height 6
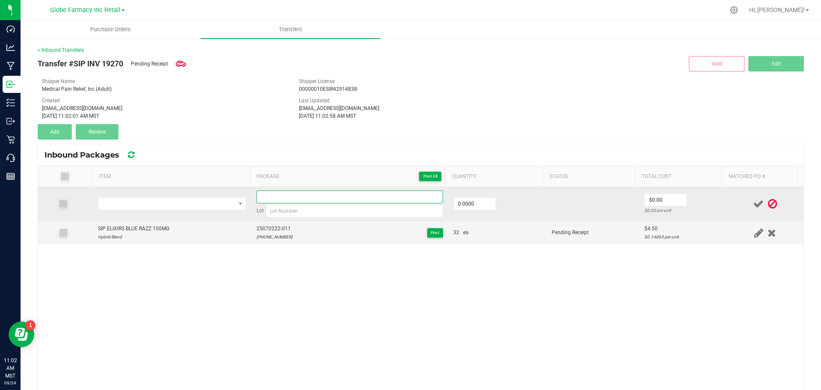
click at [295, 198] on input at bounding box center [350, 196] width 186 height 13
paste input "25070222-011"
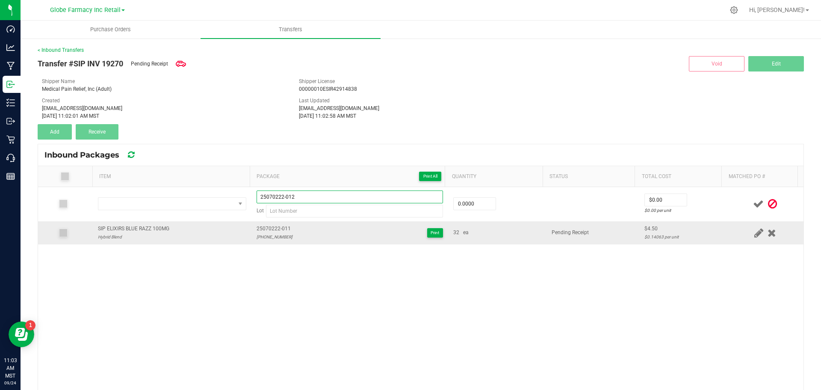
type input "25070222-012"
click at [269, 240] on div "25-0702-22" at bounding box center [275, 237] width 36 height 8
copy div "25-0702-22"
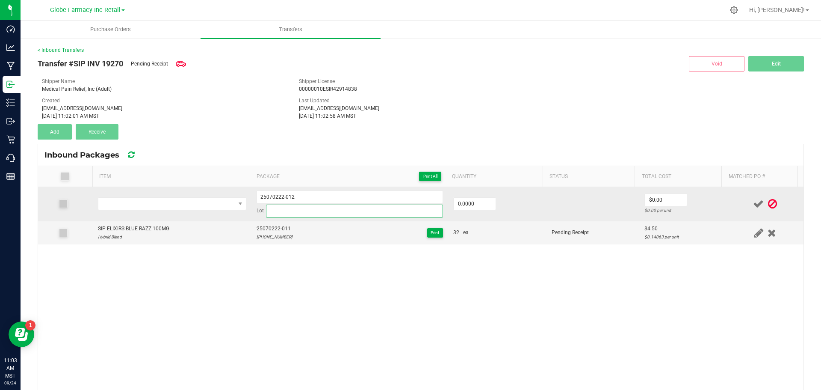
click at [280, 216] on input at bounding box center [354, 210] width 177 height 13
paste input "25-0702-22"
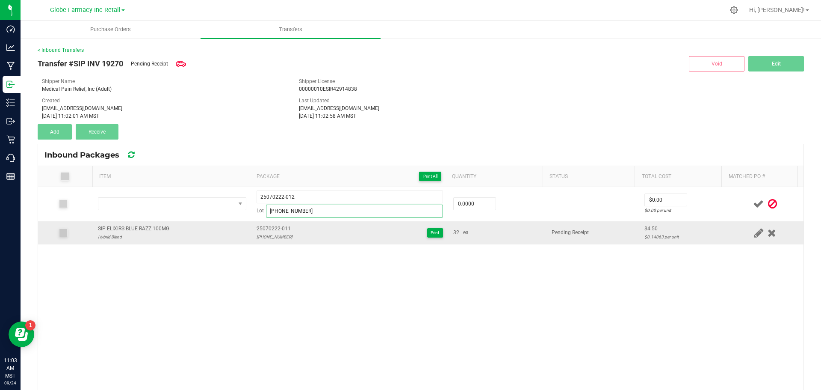
type input "25-0702-22"
click at [130, 229] on div "SIP ELIXIRS BLUE RAZZ 100MG" at bounding box center [133, 229] width 71 height 8
copy div "SIP ELIXIRS BLUE RAZZ 100MG"
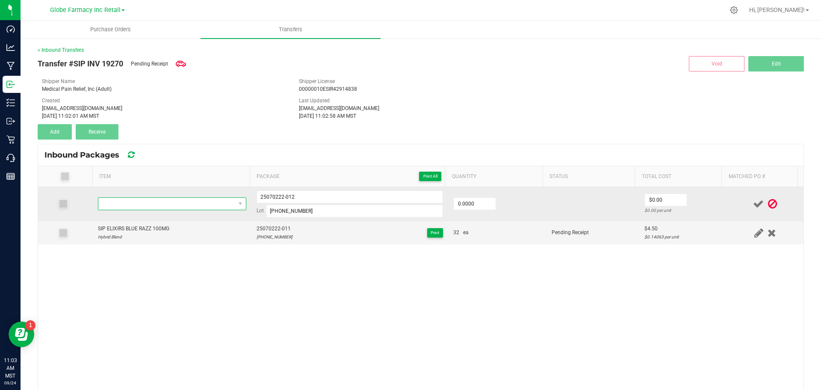
click at [128, 204] on span "NO DATA FOUND" at bounding box center [166, 204] width 137 height 12
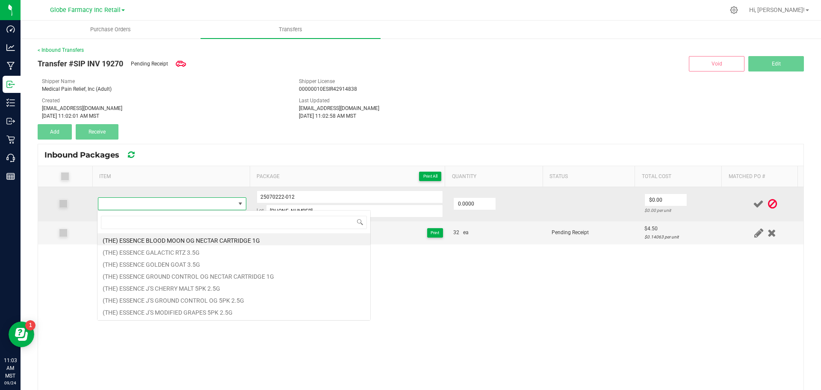
type input "SIP ELIXIRS BLUE RAZZ 100MG"
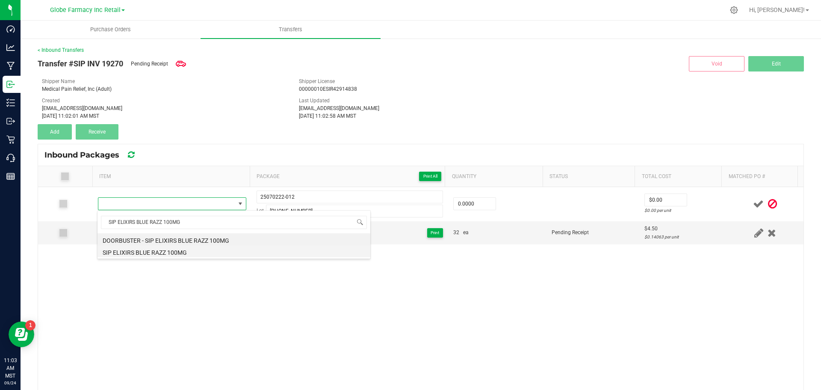
click at [167, 248] on li "SIP ELIXIRS BLUE RAZZ 100MG" at bounding box center [234, 251] width 273 height 12
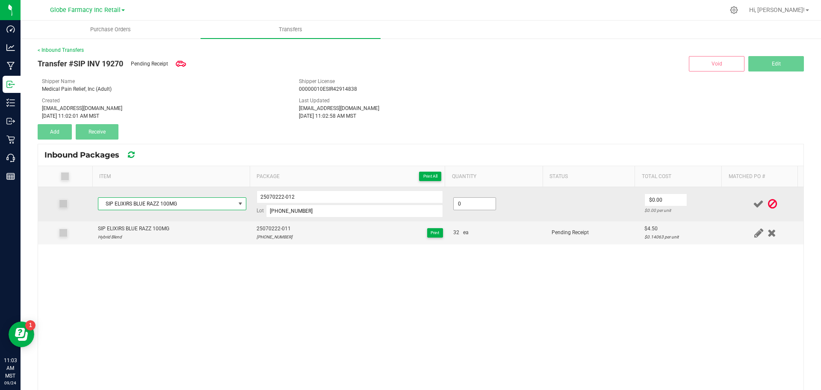
click at [462, 200] on input "0" at bounding box center [475, 204] width 42 height 12
type input "32 ea"
click at [511, 217] on td "32 ea" at bounding box center [497, 204] width 98 height 34
click at [661, 201] on input "4" at bounding box center [666, 200] width 42 height 12
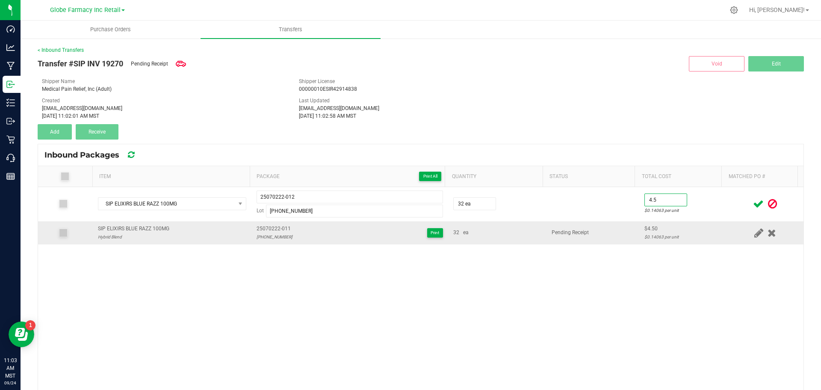
type input "$4.50"
click at [645, 229] on div "$4.50" at bounding box center [683, 229] width 77 height 8
click at [736, 197] on td at bounding box center [765, 204] width 77 height 34
click at [753, 202] on icon at bounding box center [758, 203] width 11 height 11
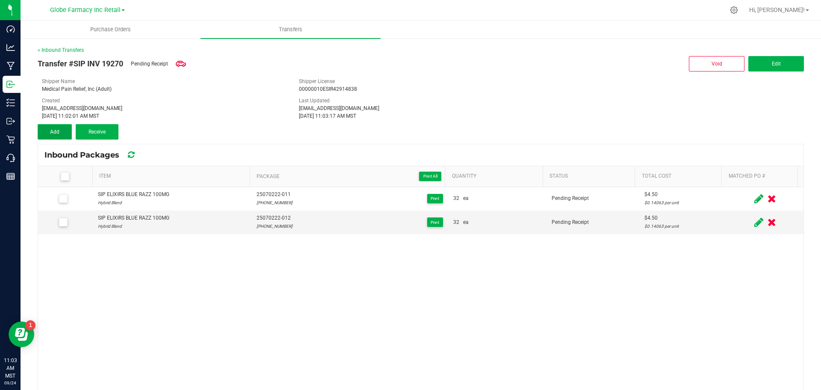
click at [51, 133] on span "Add" at bounding box center [54, 132] width 9 height 6
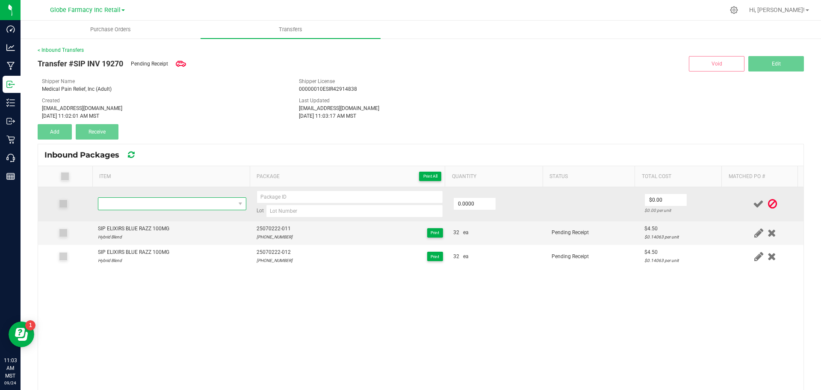
click at [160, 206] on span "NO DATA FOUND" at bounding box center [166, 204] width 137 height 12
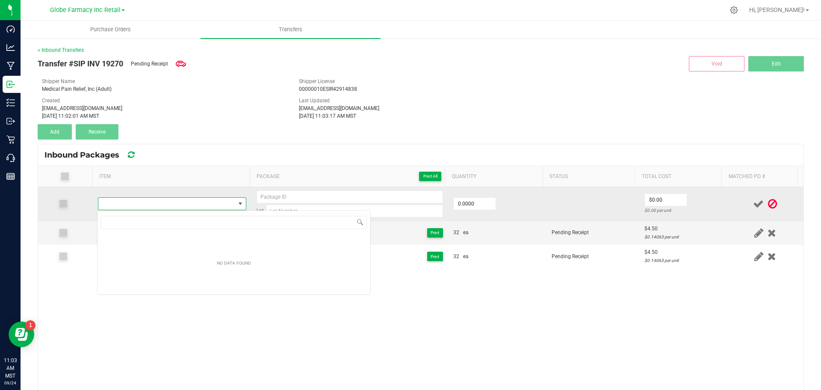
type input "SIP ELIXIRS CITRUS SPARK 100MG"
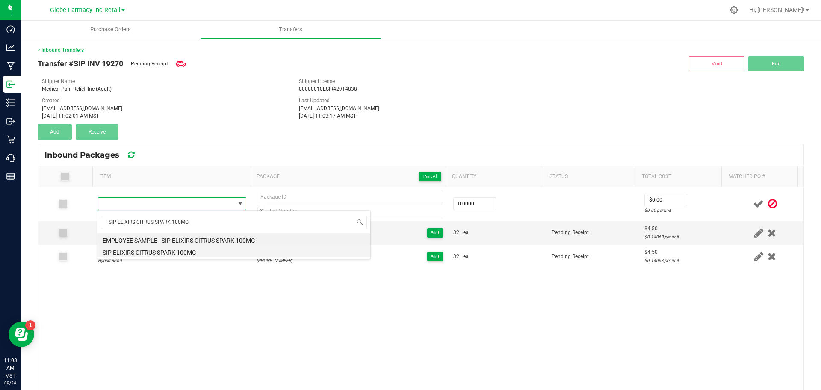
click at [200, 252] on li "SIP ELIXIRS CITRUS SPARK 100MG" at bounding box center [234, 251] width 273 height 12
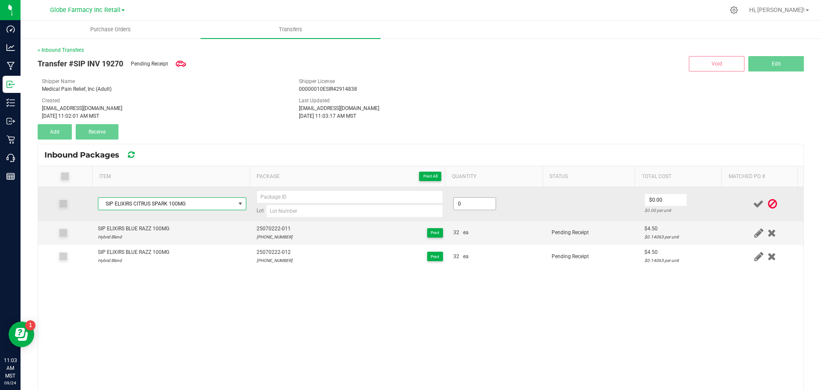
click at [485, 207] on input "0" at bounding box center [475, 204] width 42 height 12
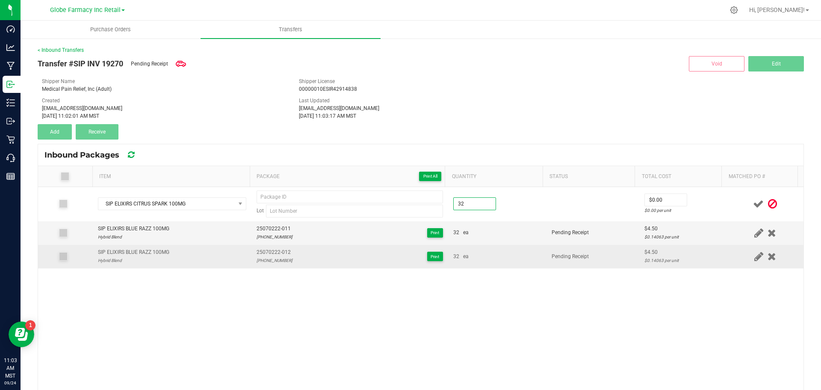
type input "32 ea"
click at [547, 267] on td "Pending Receipt" at bounding box center [593, 256] width 93 height 23
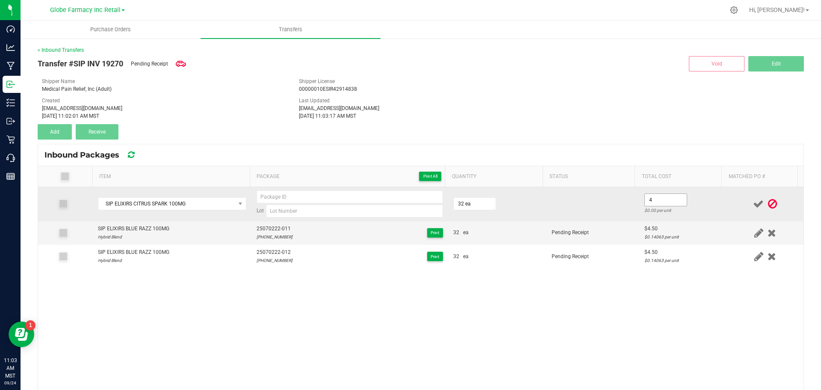
click at [652, 199] on input "4" at bounding box center [666, 200] width 42 height 12
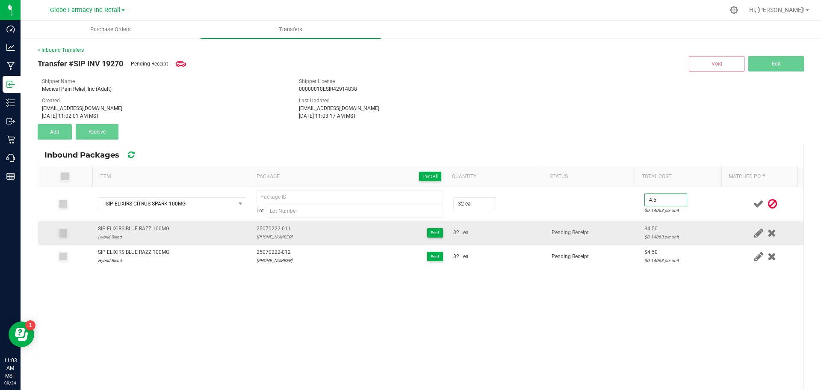
type input "$4.50"
click at [620, 240] on td "Pending Receipt" at bounding box center [593, 233] width 93 height 24
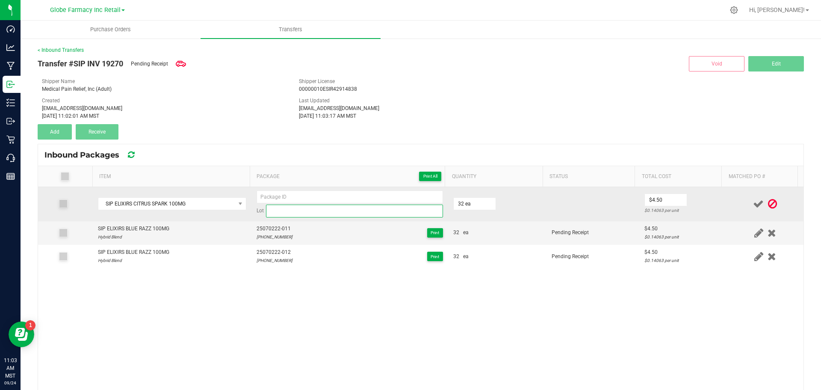
click at [301, 217] on input at bounding box center [354, 210] width 177 height 13
paste input "25-0609-21"
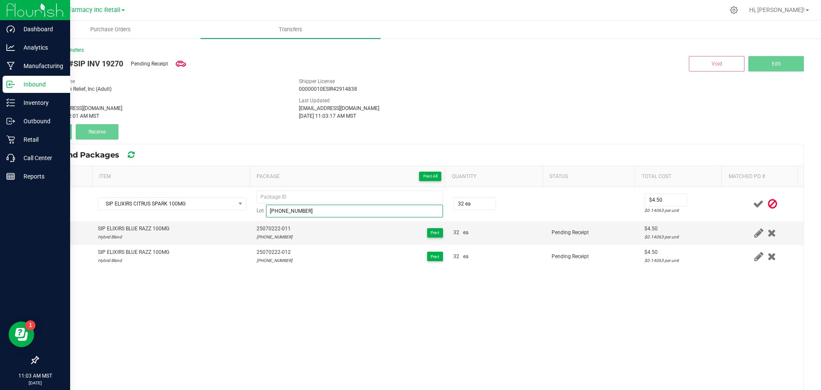
type input "25-0609-21"
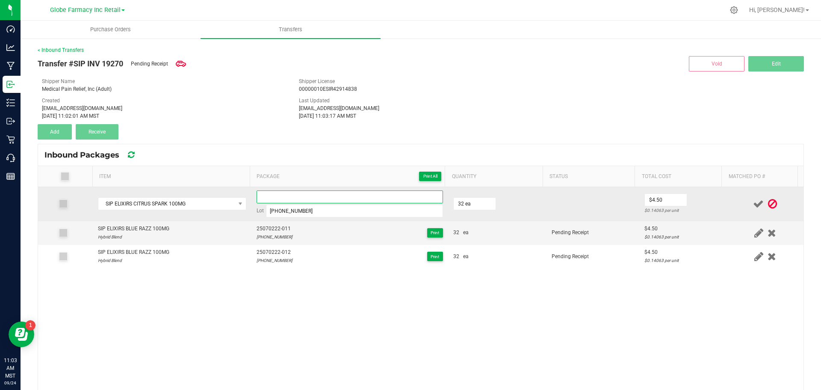
click at [294, 195] on input at bounding box center [350, 196] width 186 height 13
paste input "25-0609-21"
drag, startPoint x: 291, startPoint y: 194, endPoint x: 289, endPoint y: 200, distance: 6.8
click at [289, 200] on input "25060921" at bounding box center [350, 196] width 186 height 13
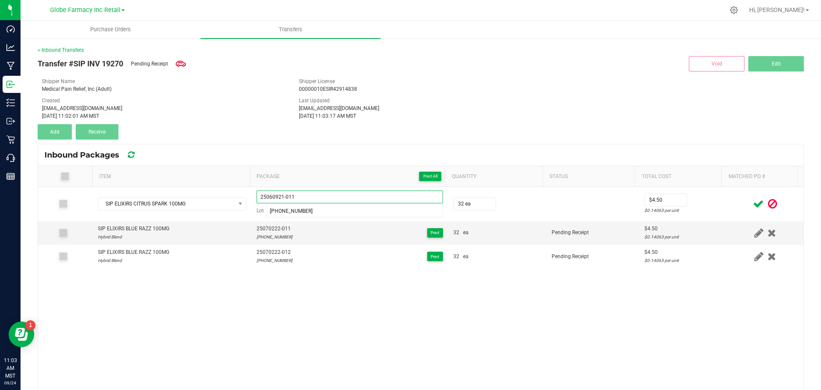
drag, startPoint x: 314, startPoint y: 197, endPoint x: -24, endPoint y: 164, distance: 339.6
click at [0, 164] on html "Dashboard Analytics Manufacturing Inbound Inventory Outbound Retail Call Center…" at bounding box center [410, 195] width 821 height 390
type input "25060921-011"
click at [753, 203] on icon at bounding box center [758, 203] width 11 height 11
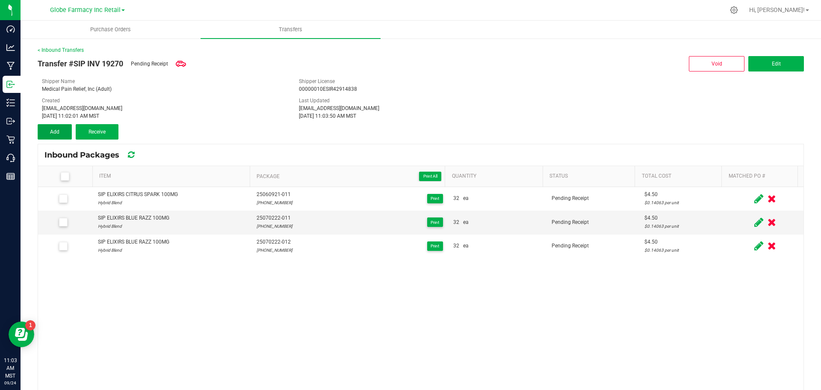
click at [56, 130] on span "Add" at bounding box center [54, 132] width 9 height 6
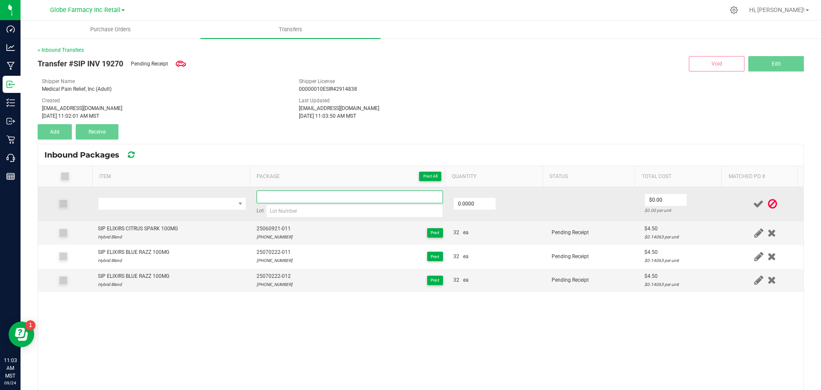
click at [290, 201] on input at bounding box center [350, 196] width 186 height 13
paste input "25060921-011"
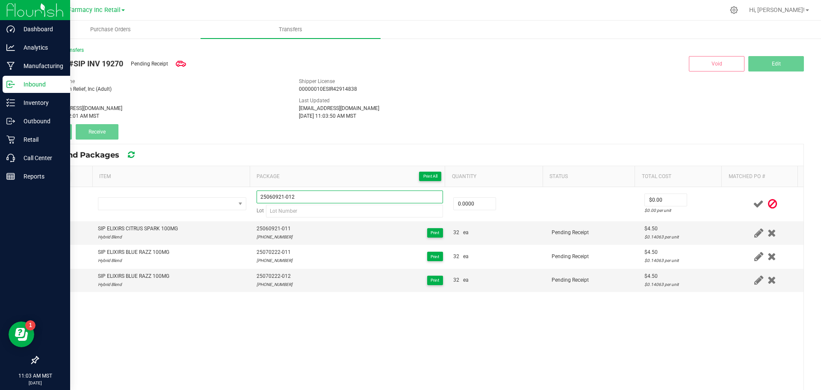
type input "25060921-012"
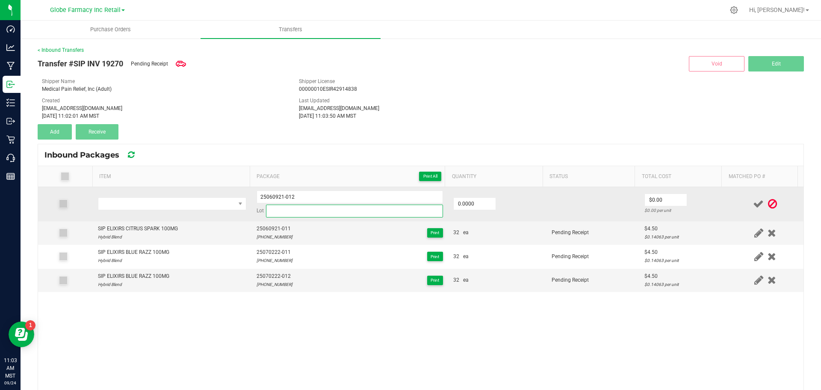
click at [268, 212] on input at bounding box center [354, 210] width 177 height 13
paste input "25-0609-21"
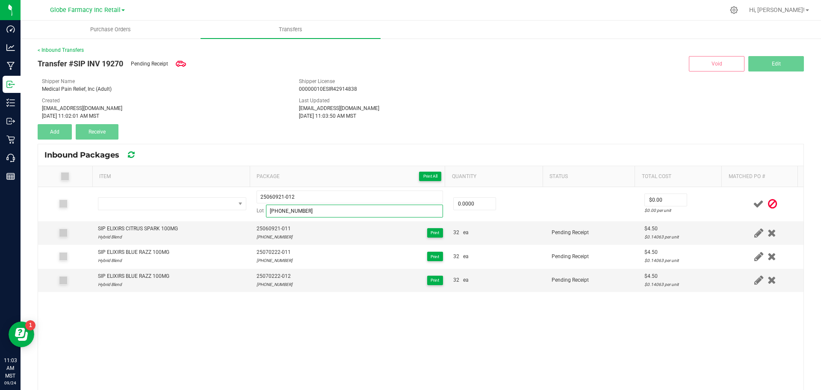
type input "25-0609-21"
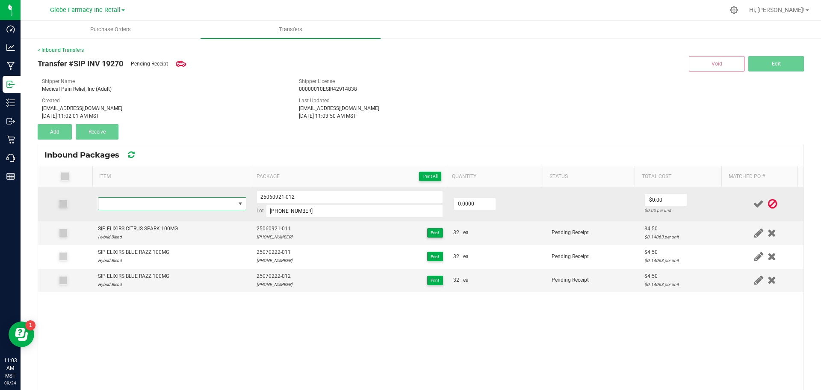
click at [205, 208] on span "NO DATA FOUND" at bounding box center [166, 204] width 137 height 12
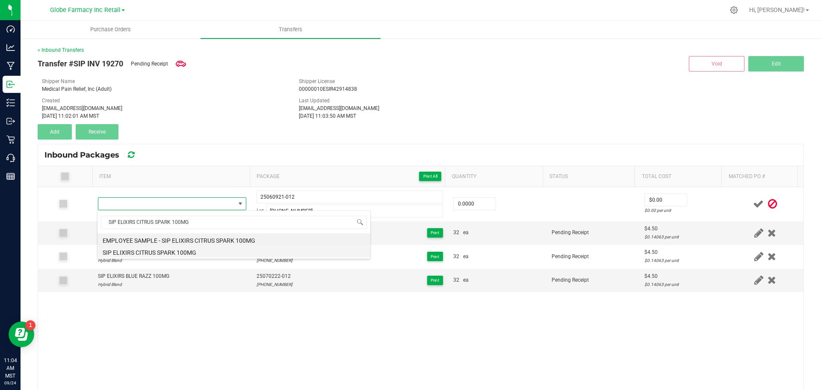
click at [216, 254] on li "SIP ELIXIRS CITRUS SPARK 100MG" at bounding box center [234, 251] width 273 height 12
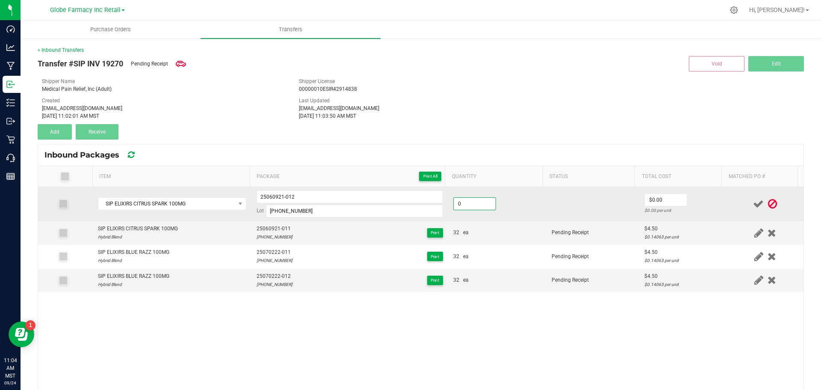
click at [468, 203] on input "0" at bounding box center [475, 204] width 42 height 12
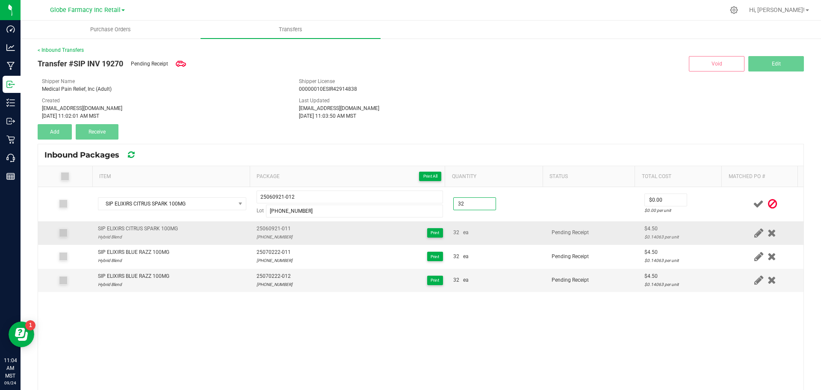
type input "32 ea"
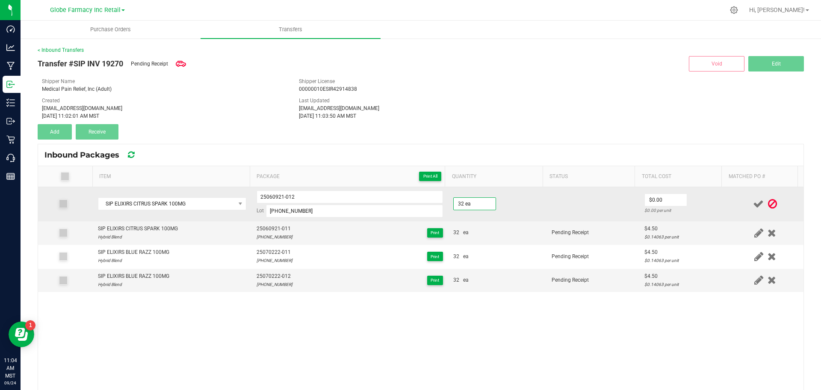
drag, startPoint x: 498, startPoint y: 222, endPoint x: 557, endPoint y: 217, distance: 58.8
click at [499, 222] on td "32 ea" at bounding box center [497, 233] width 98 height 24
click at [660, 201] on input "4" at bounding box center [666, 200] width 42 height 12
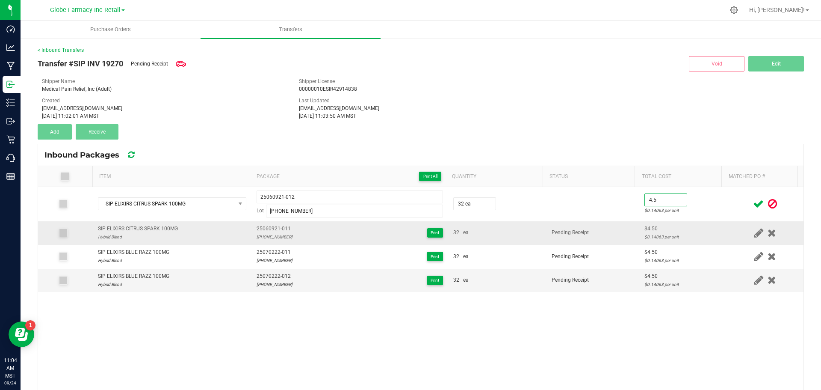
type input "$4.50"
click at [580, 235] on span "Pending Receipt" at bounding box center [570, 232] width 37 height 6
click at [753, 204] on icon at bounding box center [758, 203] width 11 height 11
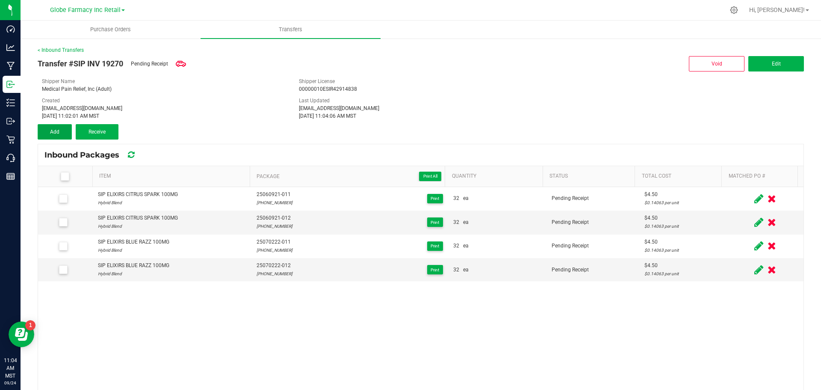
click at [56, 137] on button "Add" at bounding box center [55, 131] width 34 height 15
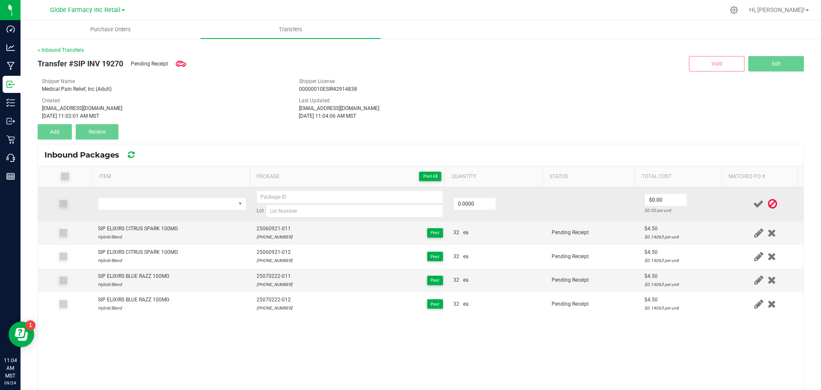
click at [163, 195] on td at bounding box center [172, 204] width 159 height 34
click at [160, 202] on span "NO DATA FOUND" at bounding box center [166, 204] width 137 height 12
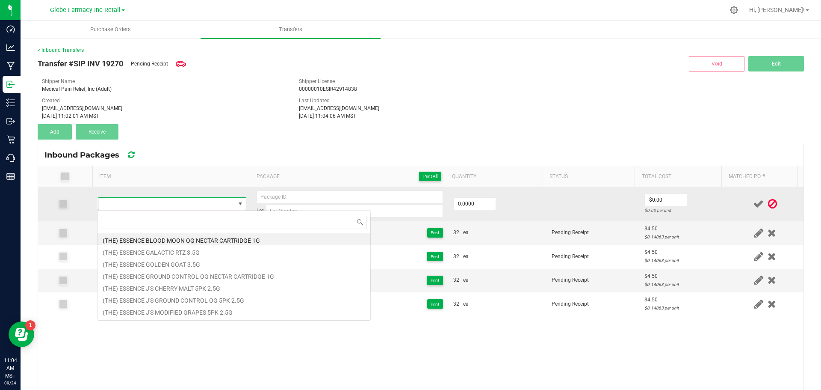
type input "SUBLIME SIP DREAMBERRY (100MG THC / 50 MG CBN)"
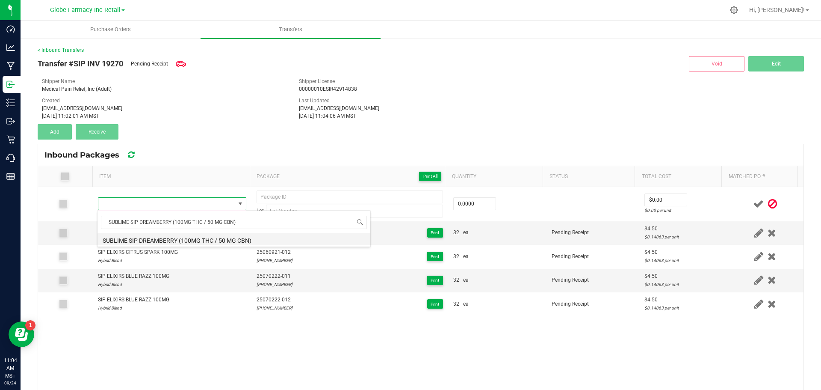
click at [206, 237] on li "SUBLIME SIP DREAMBERRY (100MG THC / 50 MG CBN)" at bounding box center [234, 239] width 273 height 12
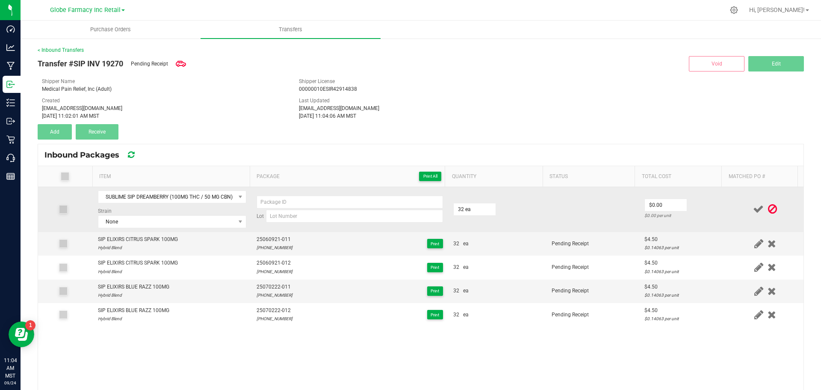
type input "32 ea"
click at [275, 225] on td "Lot" at bounding box center [350, 209] width 197 height 45
click at [275, 218] on input at bounding box center [354, 216] width 177 height 13
paste input "25-0828-20"
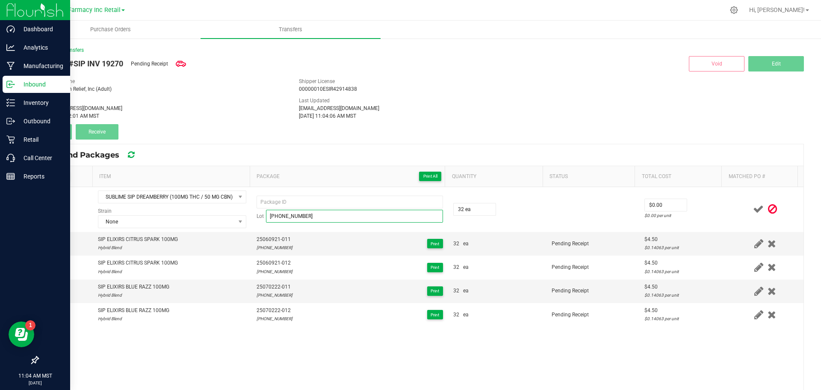
type input "25-0828-20"
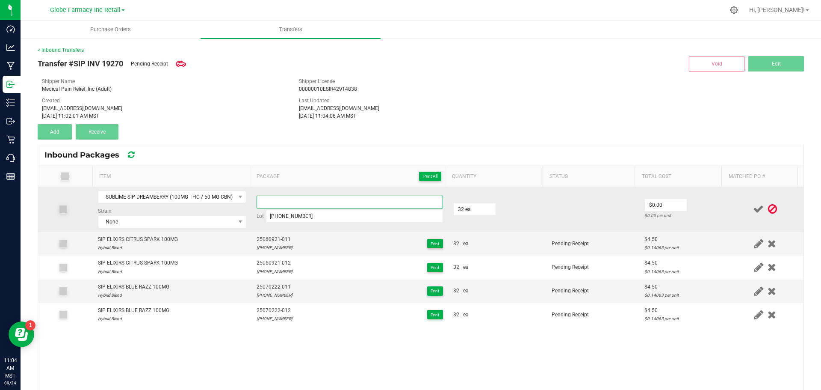
click at [348, 206] on input at bounding box center [350, 201] width 186 height 13
paste input "25-0828-20"
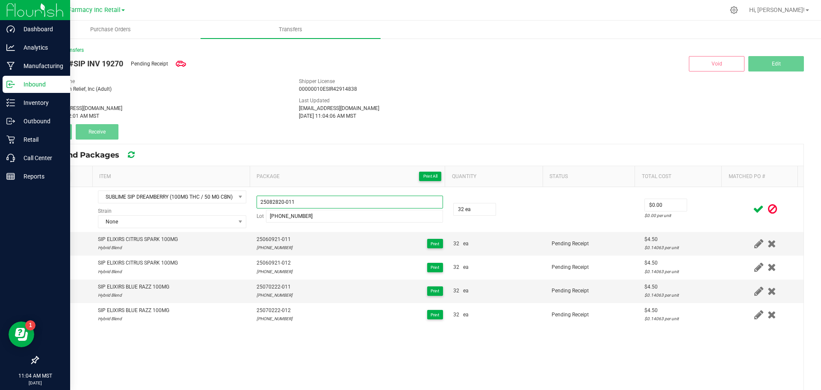
drag, startPoint x: 346, startPoint y: 206, endPoint x: 2, endPoint y: 218, distance: 345.0
click at [0, 219] on html "Dashboard Analytics Manufacturing Inbound Inventory Outbound Retail Call Center…" at bounding box center [410, 195] width 821 height 390
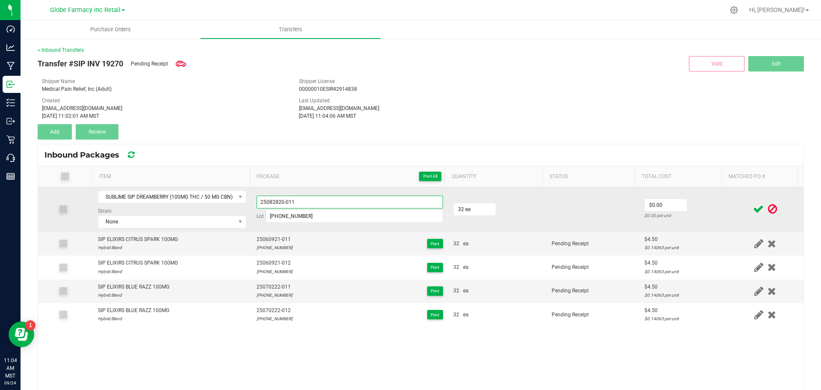
type input "25082820-011"
drag, startPoint x: 746, startPoint y: 219, endPoint x: 705, endPoint y: 205, distance: 43.0
click at [745, 219] on td at bounding box center [765, 209] width 77 height 45
click at [670, 204] on input "0" at bounding box center [666, 205] width 42 height 12
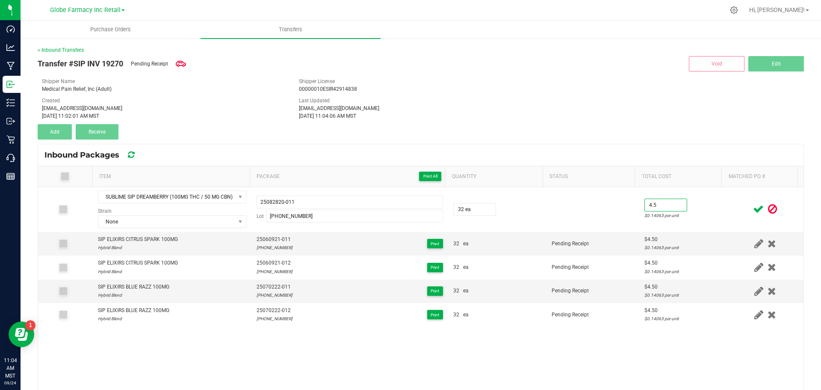
type input "$4.50"
click at [753, 207] on icon at bounding box center [758, 209] width 11 height 11
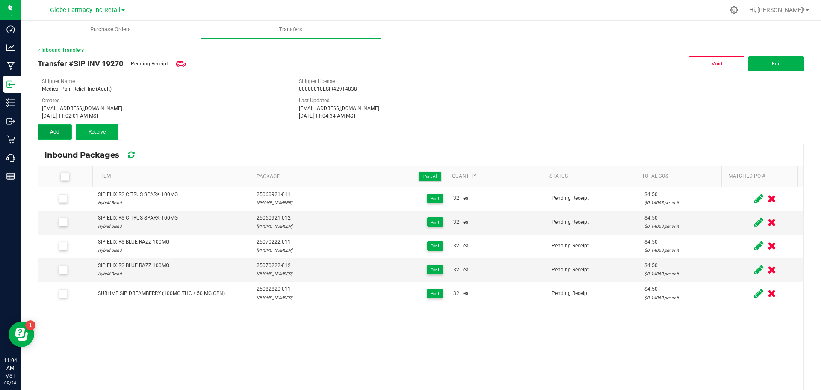
click at [48, 135] on button "Add" at bounding box center [55, 131] width 34 height 15
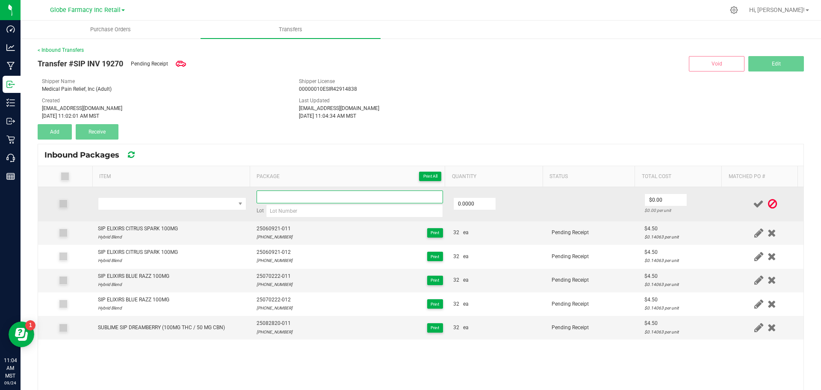
click at [378, 196] on input at bounding box center [350, 196] width 186 height 13
paste input "25082820-011"
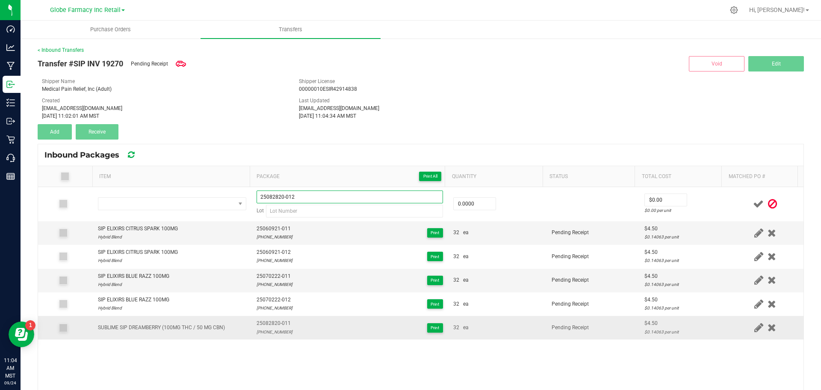
type input "25082820-012"
click at [261, 329] on div "25-0828-20" at bounding box center [275, 332] width 36 height 8
copy div "25-0828-20"
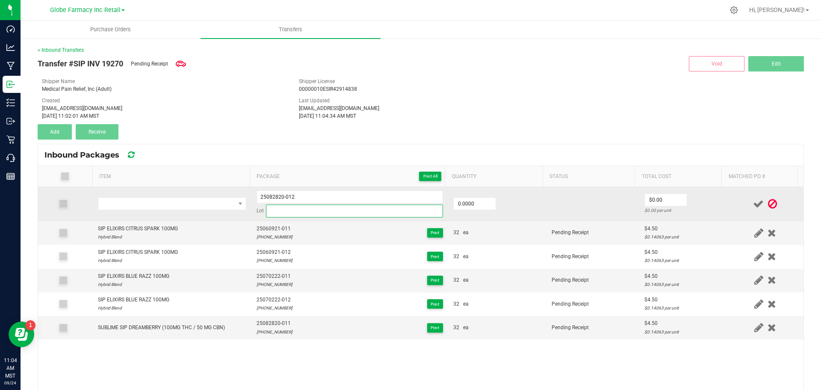
click at [284, 214] on input at bounding box center [354, 210] width 177 height 13
paste input "25-0828-20"
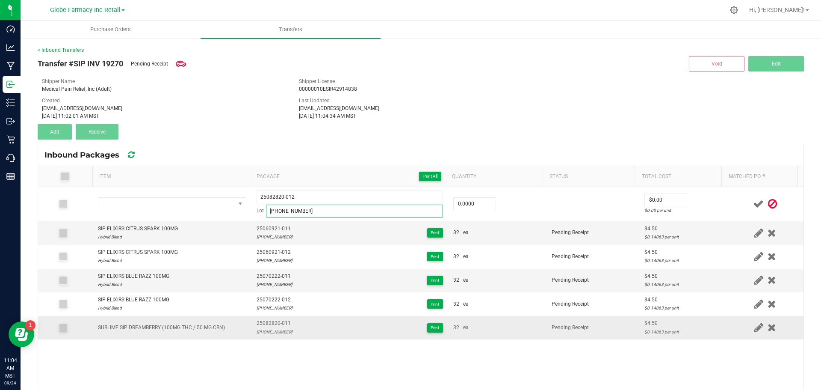
type input "25-0828-20"
click at [136, 325] on div "SUBLIME SIP DREAMBERRY (100MG THC / 50 MG CBN)" at bounding box center [161, 327] width 127 height 8
copy span "SUBLIME SIP DREAMBERRY (100MG THC / 50 MG CBN)"
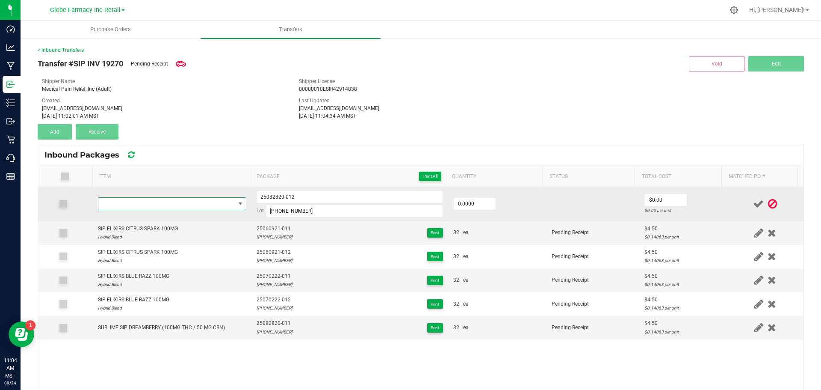
click at [148, 207] on span "NO DATA FOUND" at bounding box center [166, 204] width 137 height 12
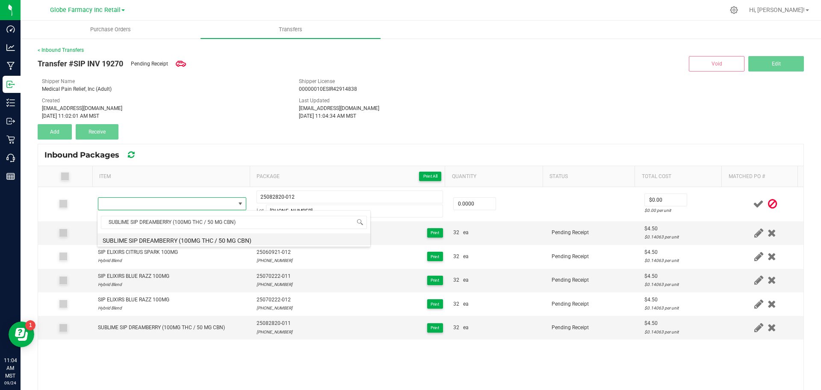
click at [201, 237] on li "SUBLIME SIP DREAMBERRY (100MG THC / 50 MG CBN)" at bounding box center [234, 239] width 273 height 12
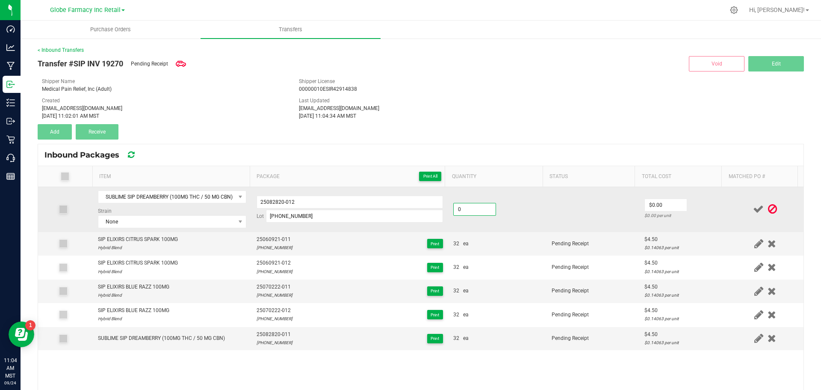
click at [483, 204] on input "0" at bounding box center [475, 209] width 42 height 12
type input "32 ea"
drag, startPoint x: 516, startPoint y: 222, endPoint x: 692, endPoint y: 201, distance: 177.0
click at [517, 221] on td "32 ea" at bounding box center [497, 209] width 98 height 45
click at [645, 208] on input "4" at bounding box center [666, 205] width 42 height 12
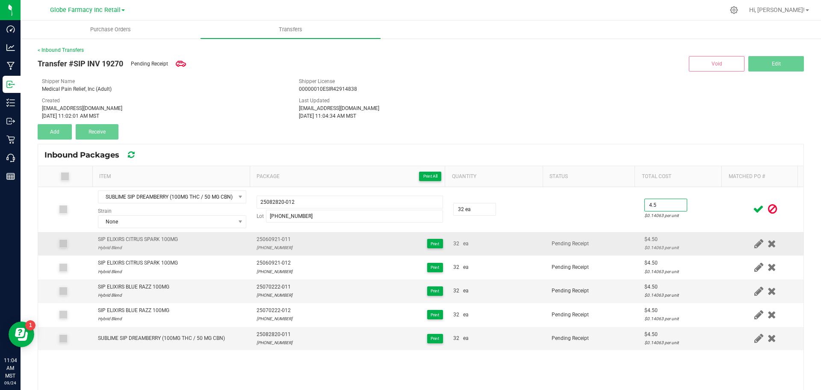
type input "$4.50"
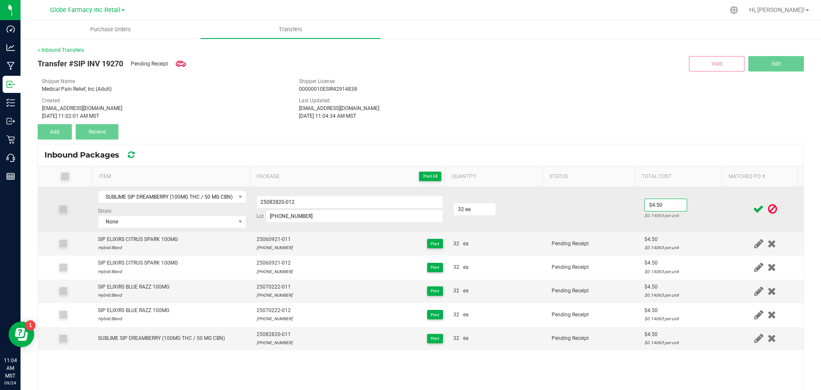
drag, startPoint x: 628, startPoint y: 240, endPoint x: 680, endPoint y: 219, distance: 56.0
click at [634, 237] on tr "SIP ELIXIRS CITRUS SPARK 100MG Hybrid Blend 25060921-011 25-0609-21 Print 32 ea…" at bounding box center [421, 244] width 766 height 24
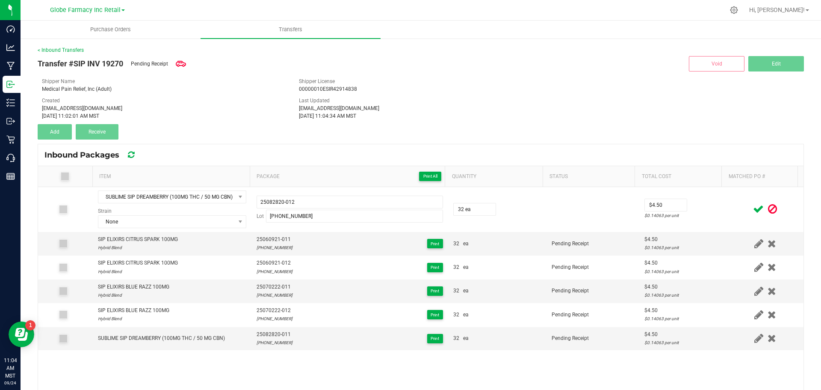
click at [753, 206] on icon at bounding box center [758, 209] width 11 height 11
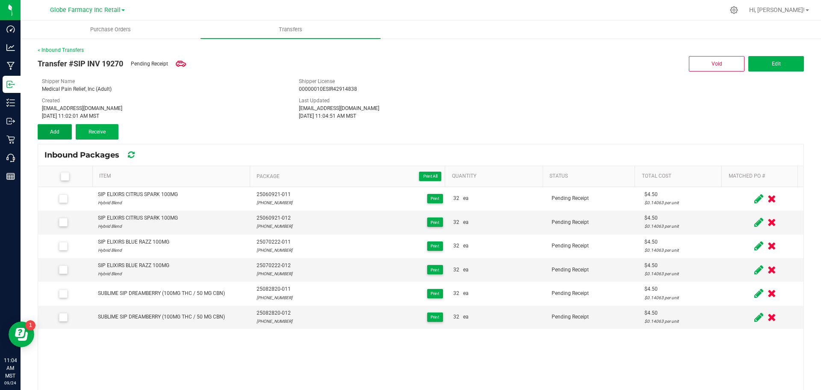
click at [66, 132] on button "Add" at bounding box center [55, 131] width 34 height 15
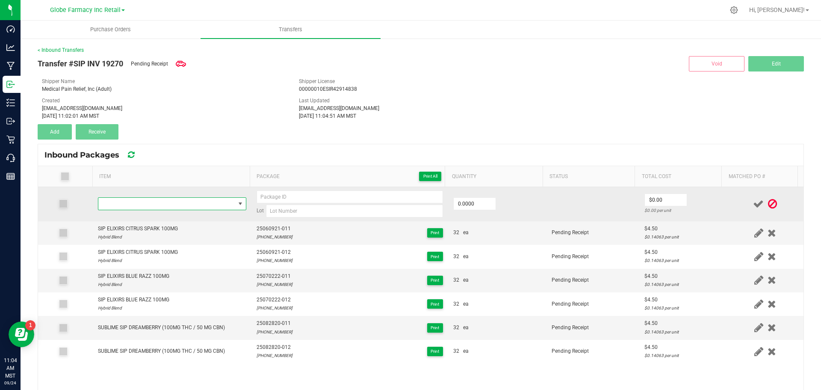
click at [189, 207] on span "NO DATA FOUND" at bounding box center [166, 204] width 137 height 12
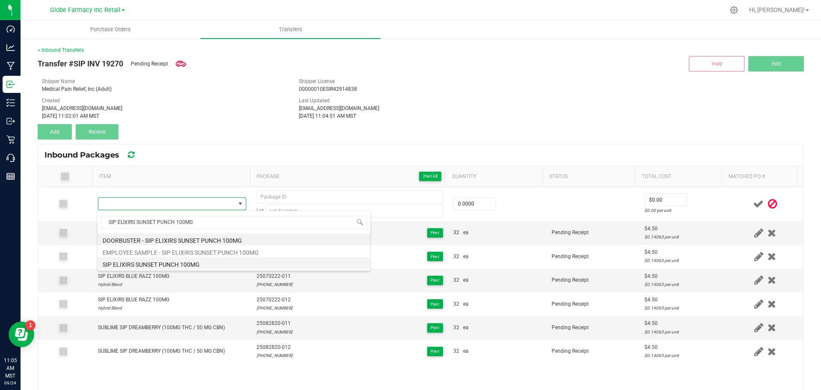
click at [181, 260] on li "SIP ELIXIRS SUNSET PUNCH 100MG" at bounding box center [234, 263] width 273 height 12
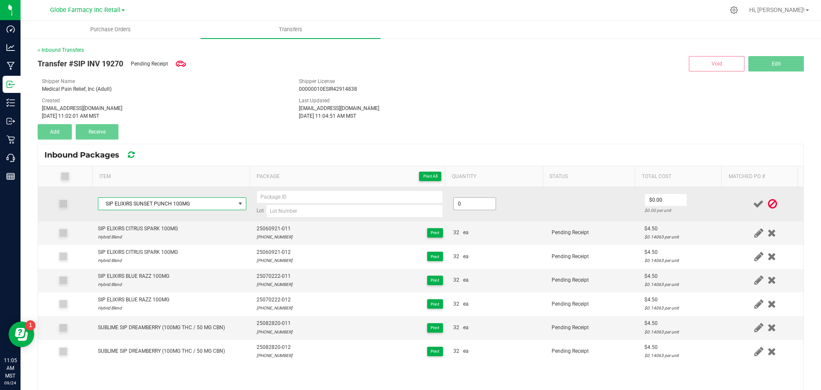
click at [456, 205] on input "0" at bounding box center [475, 204] width 42 height 12
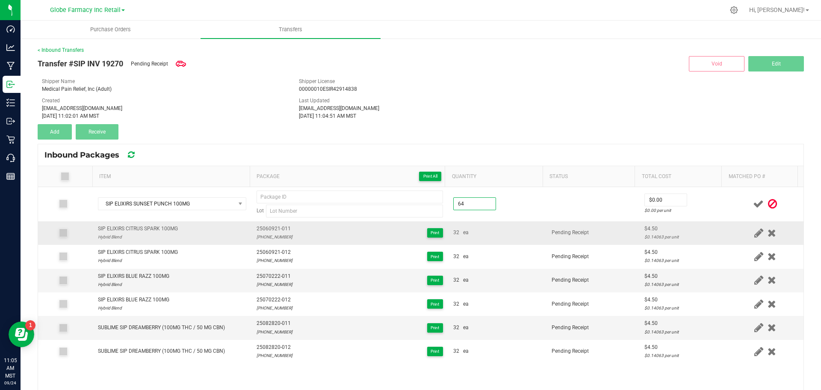
type input "64 ea"
drag, startPoint x: 514, startPoint y: 226, endPoint x: 567, endPoint y: 213, distance: 54.6
click at [515, 226] on td "32 ea" at bounding box center [497, 233] width 98 height 24
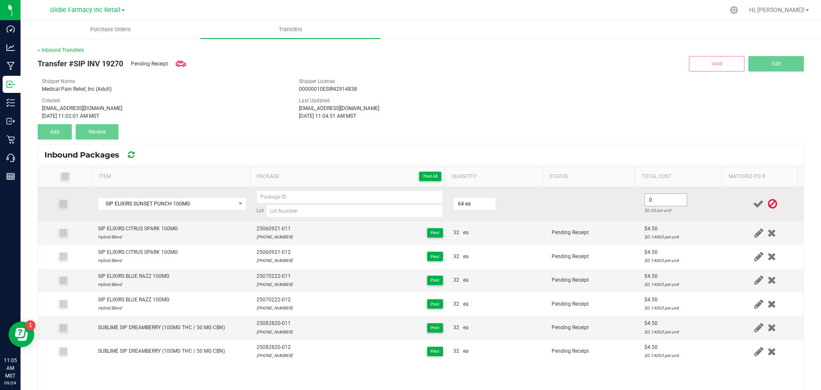
click at [647, 201] on input "0" at bounding box center [666, 200] width 42 height 12
type input "$4.00"
click at [599, 212] on td at bounding box center [593, 204] width 93 height 34
click at [301, 207] on input at bounding box center [354, 210] width 177 height 13
paste input "25-0708-20"
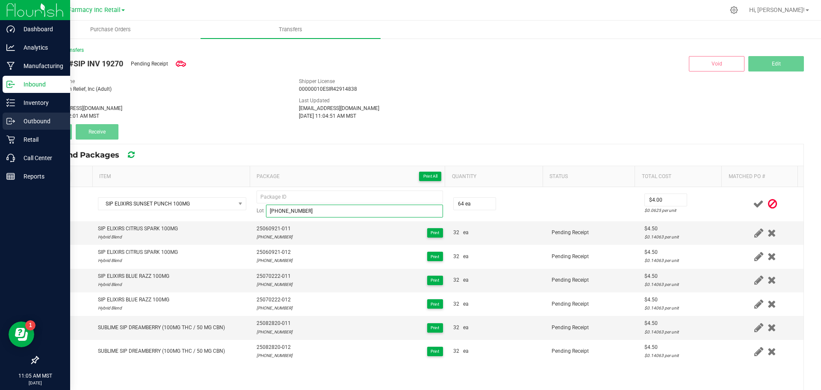
type input "25-0708-20"
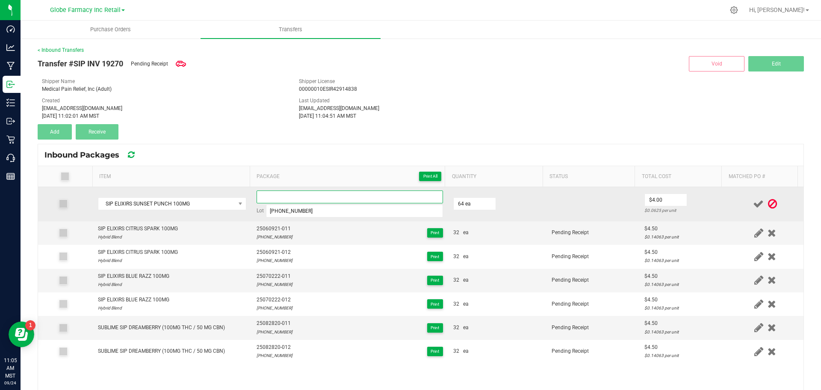
click at [269, 195] on input at bounding box center [350, 196] width 186 height 13
paste input "25-0708-20"
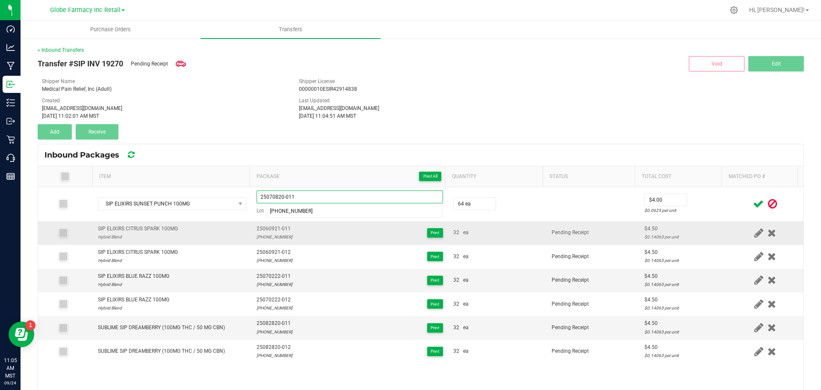
drag, startPoint x: 299, startPoint y: 194, endPoint x: 105, endPoint y: 233, distance: 198.1
click at [105, 233] on tbody "SIP ELIXIRS SUNSET PUNCH 100MG 25070820-011 Lot 25-0708-20 64 ea $4.00 $0.0625 …" at bounding box center [421, 275] width 766 height 176
type input "25070820-011"
click at [753, 206] on icon at bounding box center [758, 203] width 11 height 11
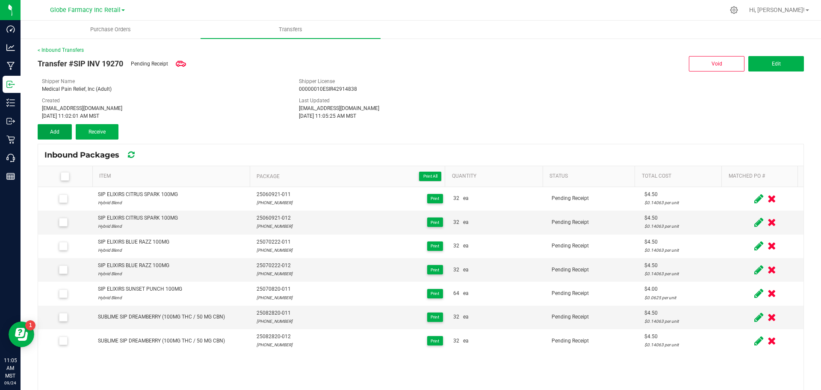
click at [48, 136] on button "Add" at bounding box center [55, 131] width 34 height 15
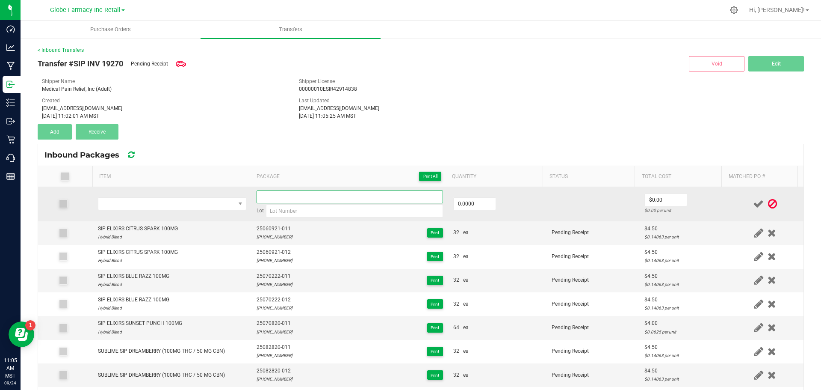
paste input "25070820-011"
click at [272, 194] on input "25070820-011" at bounding box center [350, 196] width 186 height 13
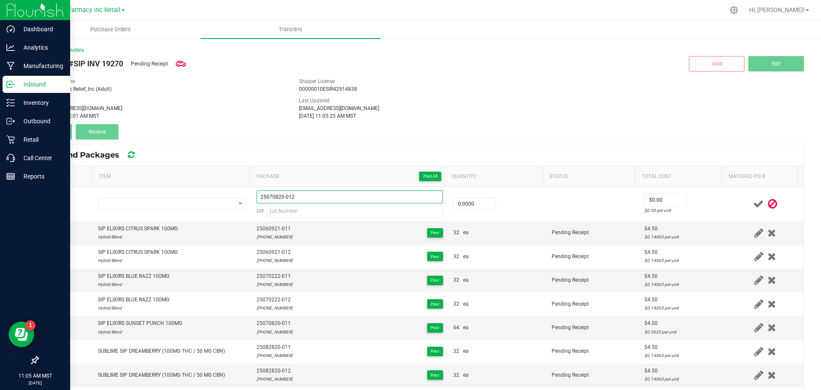
type input "25070820-012"
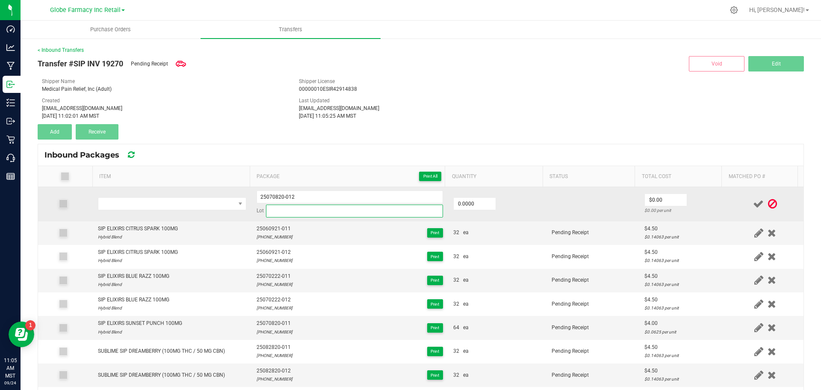
click at [343, 213] on input at bounding box center [354, 210] width 177 height 13
paste input "25-0708-20"
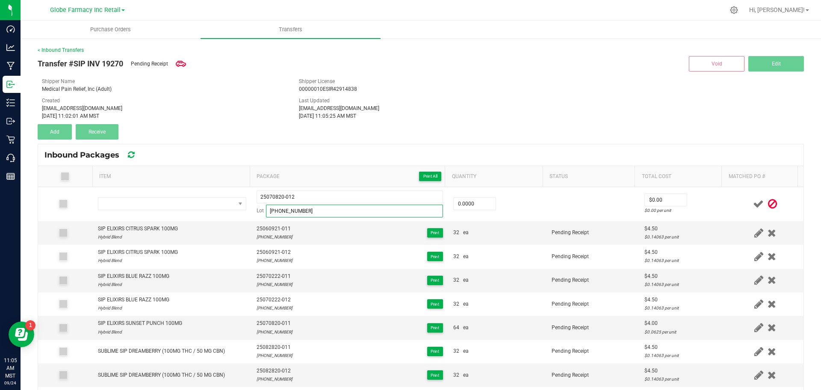
type input "25-0708-20"
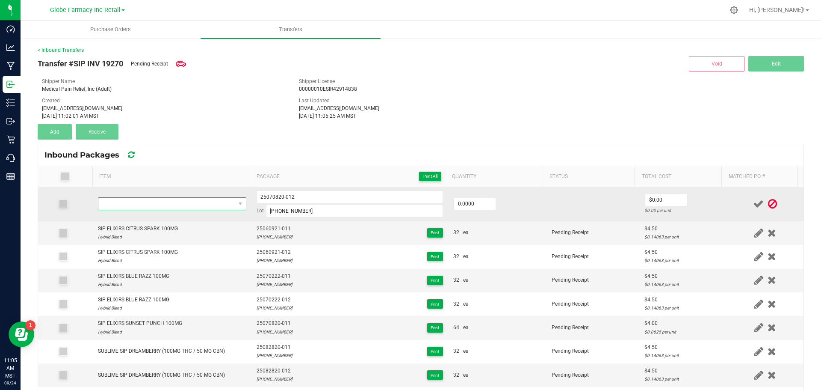
click at [200, 210] on span "NO DATA FOUND" at bounding box center [166, 204] width 137 height 12
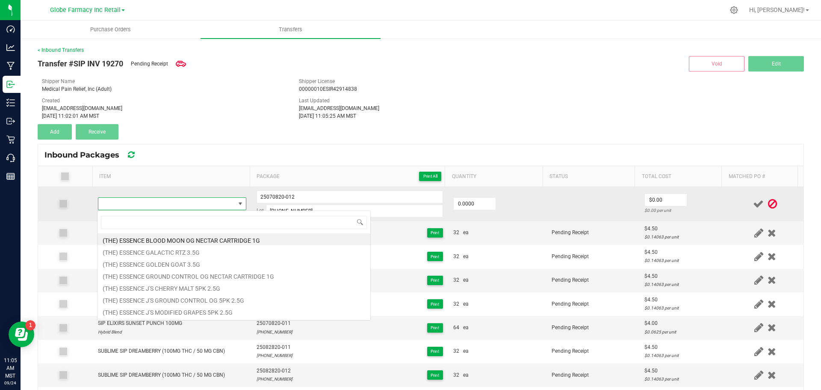
type input "SIP ELIXIRS SUNSET PUNCH 100MG"
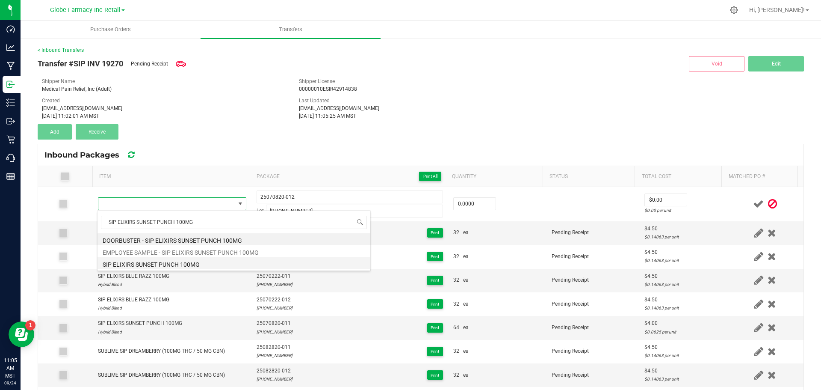
click at [147, 260] on li "SIP ELIXIRS SUNSET PUNCH 100MG" at bounding box center [234, 263] width 273 height 12
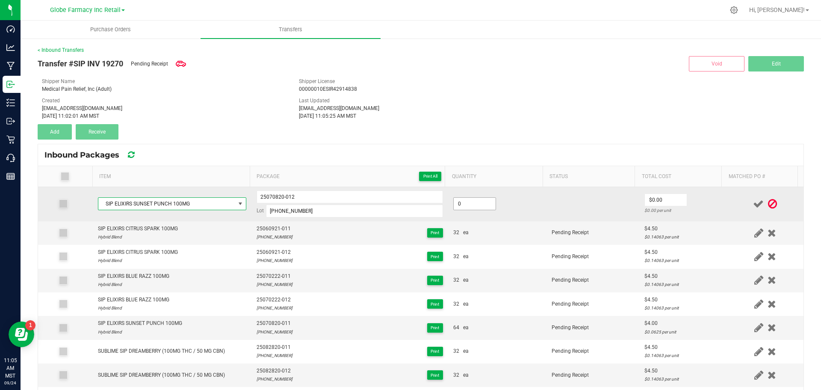
click at [478, 205] on input "0" at bounding box center [475, 204] width 42 height 12
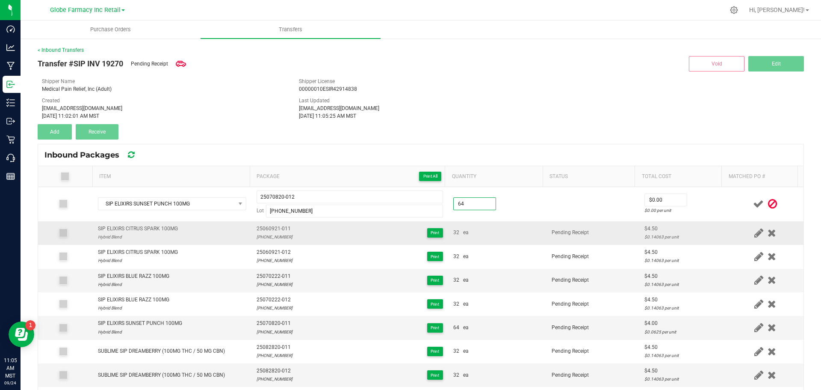
type input "64 ea"
click at [585, 231] on td "Pending Receipt" at bounding box center [593, 233] width 93 height 24
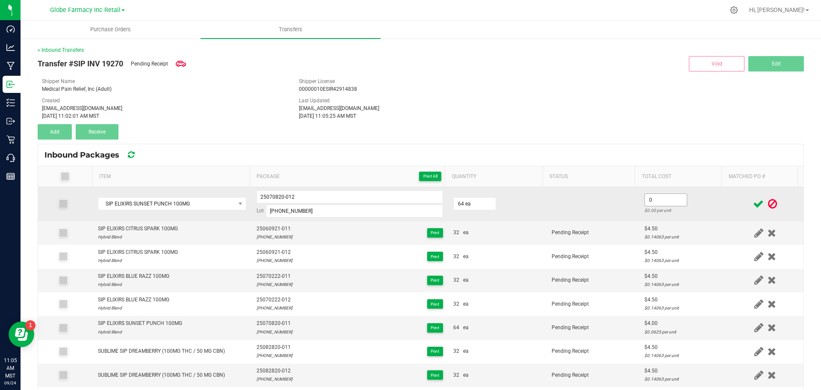
click at [645, 197] on input "0" at bounding box center [666, 200] width 42 height 12
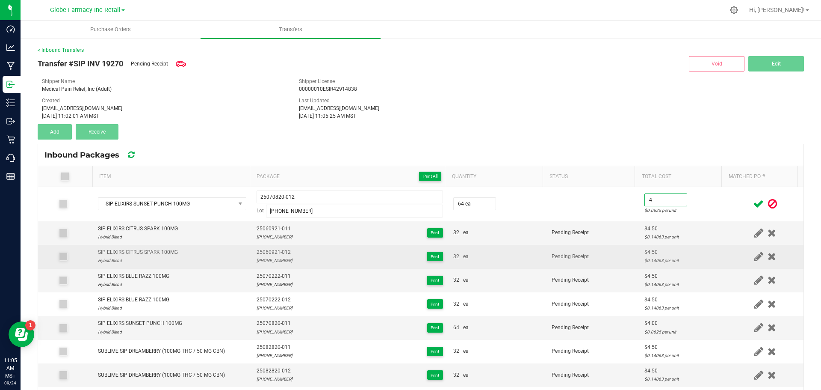
type input "$4.00"
click at [700, 249] on div "$4.50" at bounding box center [683, 252] width 77 height 8
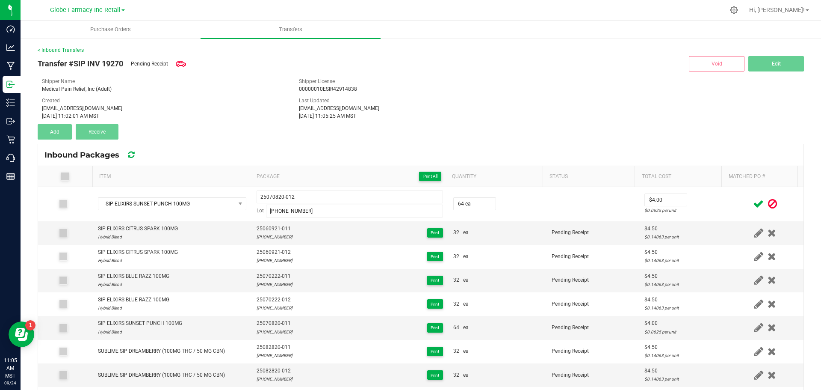
click at [753, 202] on icon at bounding box center [758, 203] width 11 height 11
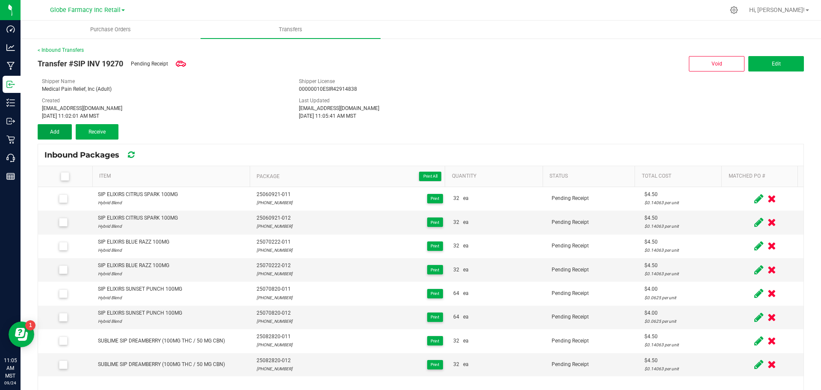
click at [67, 129] on button "Add" at bounding box center [55, 131] width 34 height 15
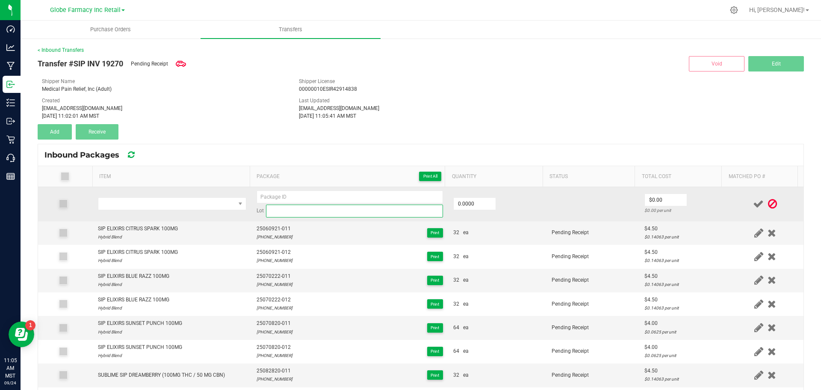
paste input "25-0731-21"
click at [340, 210] on input at bounding box center [354, 210] width 177 height 13
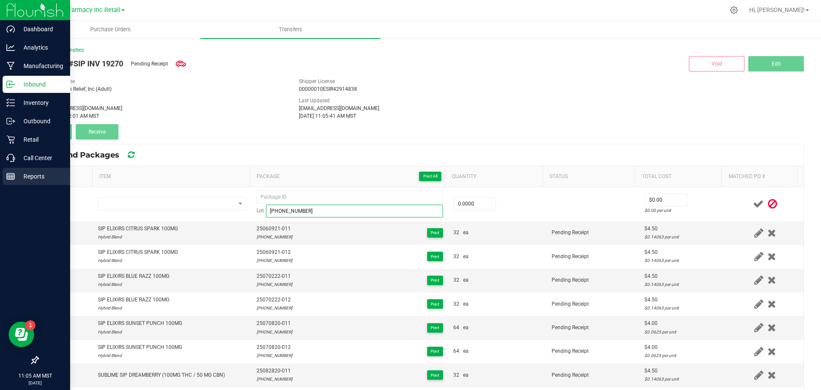
type input "25-0731-21"
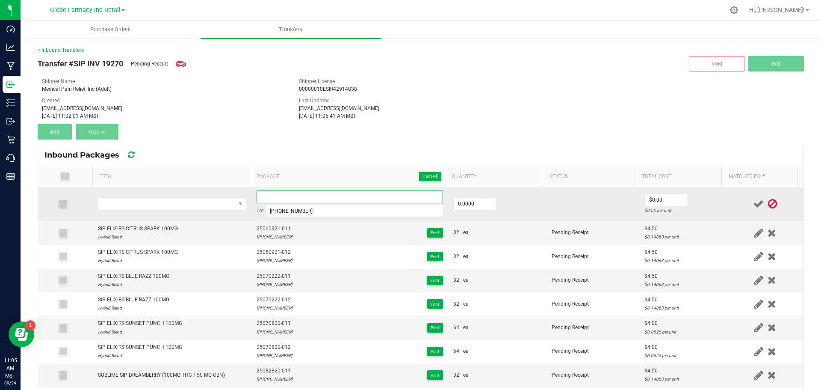
click at [364, 197] on input at bounding box center [350, 196] width 186 height 13
paste input "25-0731-21"
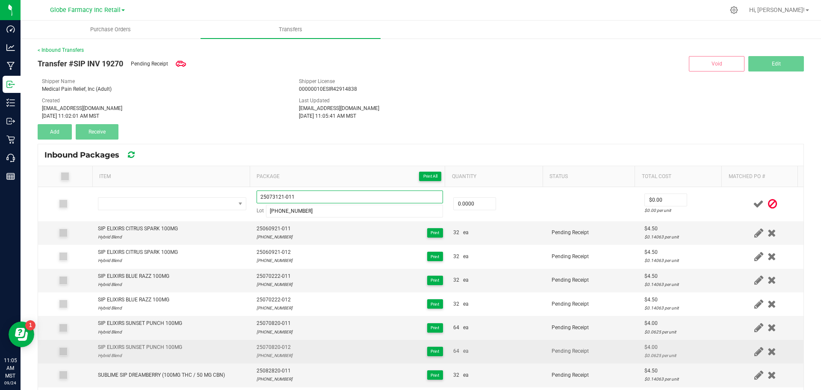
type input "25073121-011"
click at [236, 347] on div "SIP ELIXIRS SUNSET PUNCH 100MG Hybrid Blend" at bounding box center [172, 351] width 148 height 16
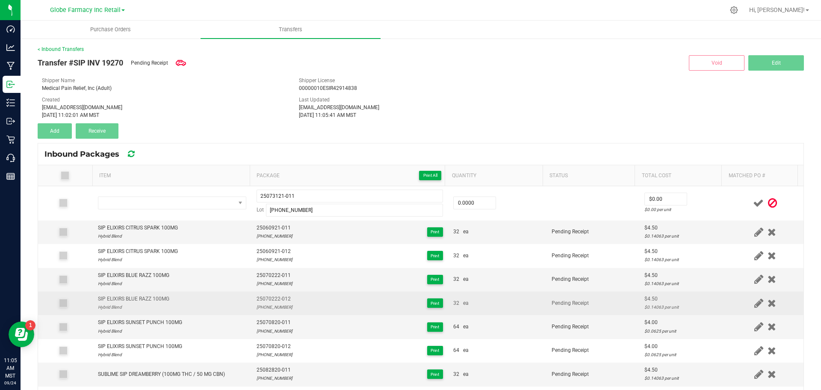
scroll to position [0, 0]
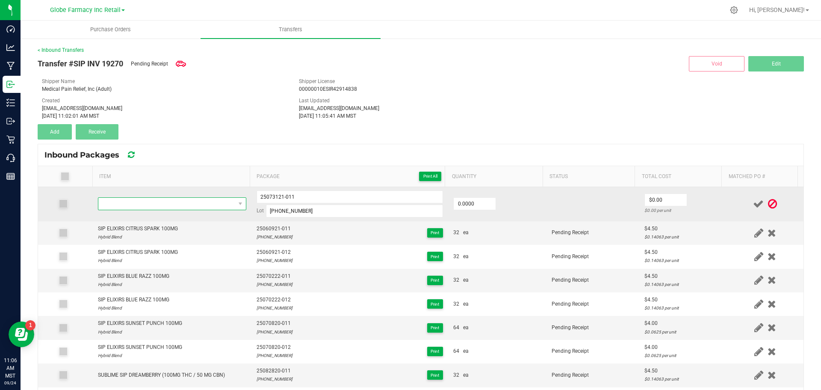
click at [208, 198] on span "NO DATA FOUND" at bounding box center [166, 204] width 137 height 12
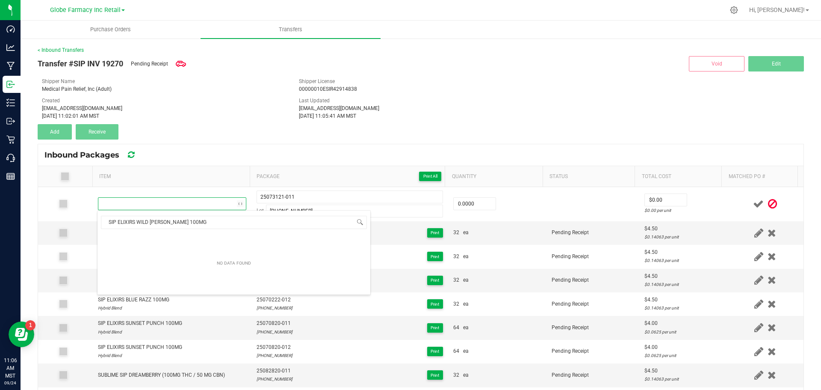
scroll to position [13, 145]
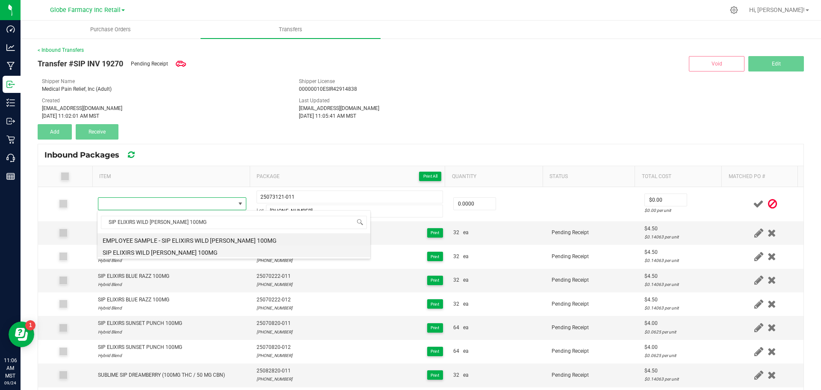
click at [141, 248] on li "SIP ELIXIRS WILD [PERSON_NAME] 100MG" at bounding box center [234, 251] width 273 height 12
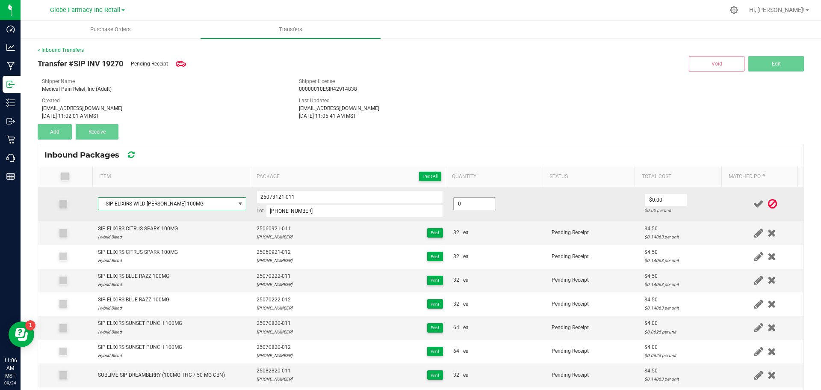
click at [468, 204] on input "0" at bounding box center [475, 204] width 42 height 12
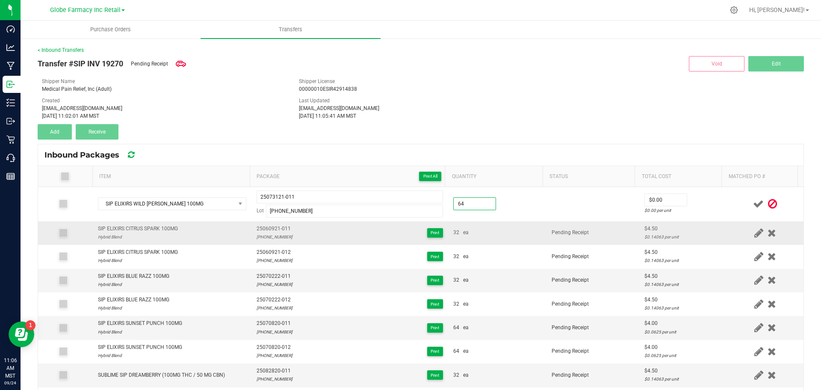
type input "64 ea"
click at [518, 231] on div "32 ea" at bounding box center [497, 232] width 88 height 8
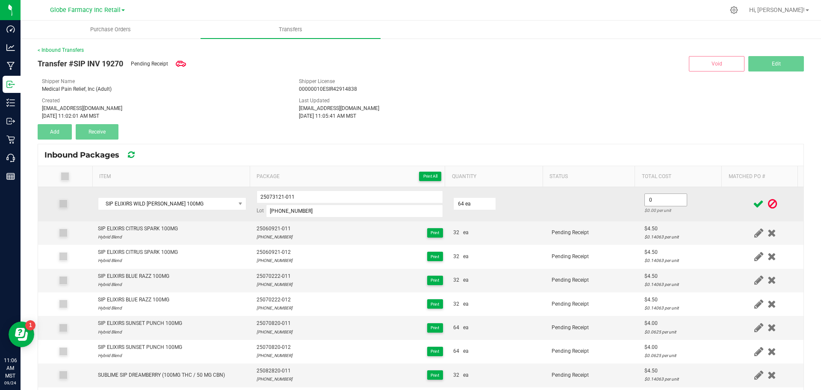
click at [654, 204] on input "0" at bounding box center [666, 200] width 42 height 12
type input "$4.00"
drag, startPoint x: 593, startPoint y: 220, endPoint x: 669, endPoint y: 213, distance: 75.6
click at [595, 220] on td at bounding box center [593, 204] width 93 height 34
click at [285, 194] on input "25073121-011" at bounding box center [350, 196] width 186 height 13
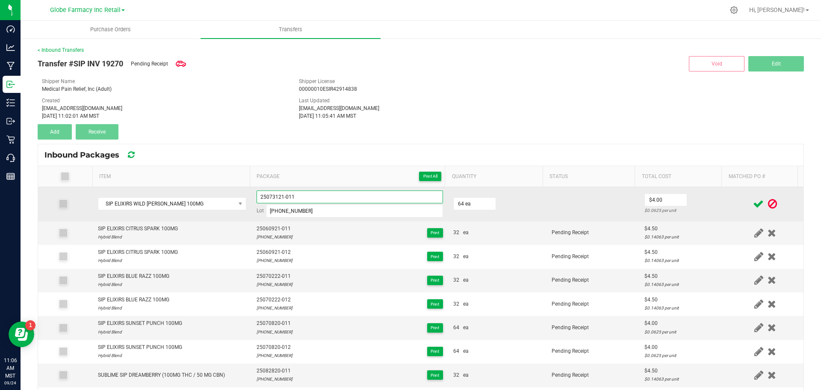
click at [285, 194] on input "25073121-011" at bounding box center [350, 196] width 186 height 13
type input "25073121-011"
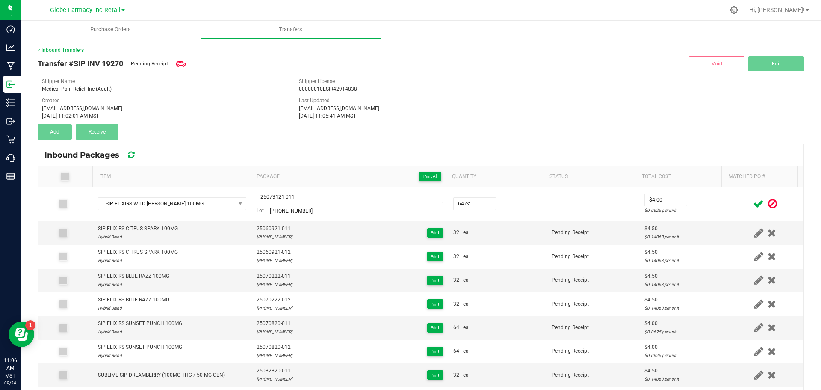
click at [753, 206] on icon at bounding box center [758, 203] width 11 height 11
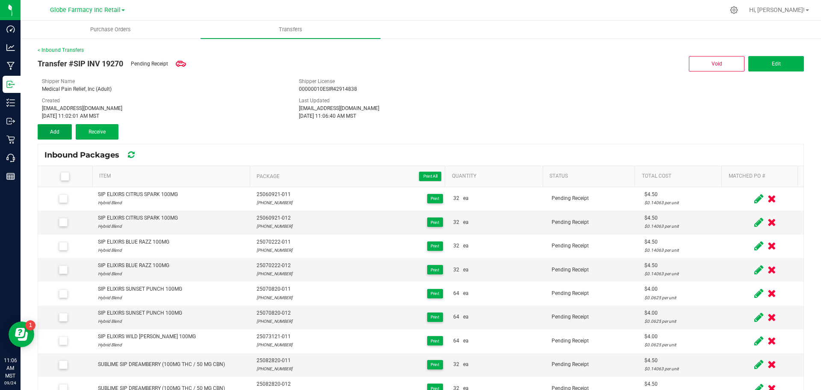
click at [55, 132] on span "Add" at bounding box center [54, 132] width 9 height 6
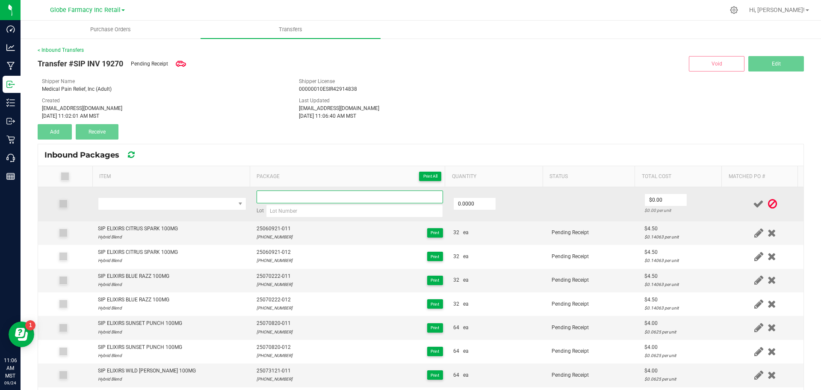
drag, startPoint x: 349, startPoint y: 201, endPoint x: 351, endPoint y: 196, distance: 5.2
click at [351, 197] on input at bounding box center [350, 196] width 186 height 13
paste input "25073121-011"
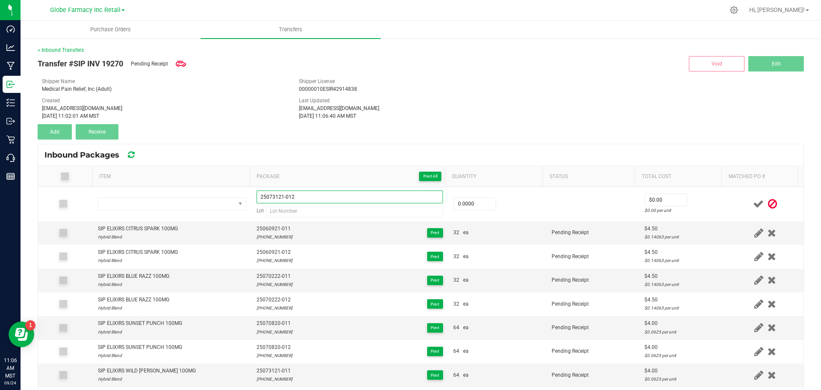
type input "25073121-012"
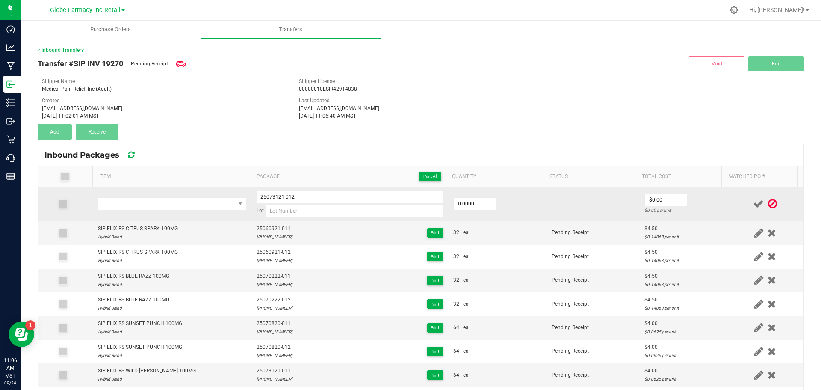
click at [160, 197] on td at bounding box center [172, 204] width 159 height 34
click at [159, 204] on span "NO DATA FOUND" at bounding box center [166, 204] width 137 height 12
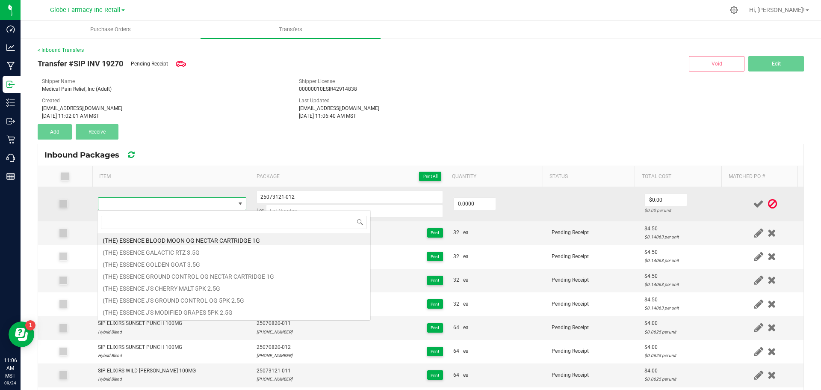
type input "SIP ELIXIRS WILD [PERSON_NAME] 100MG"
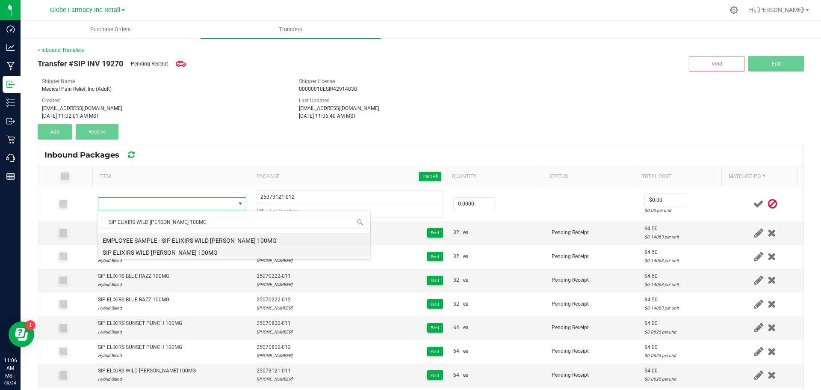
click at [133, 249] on li "SIP ELIXIRS WILD [PERSON_NAME] 100MG" at bounding box center [234, 251] width 273 height 12
type input "0 ea"
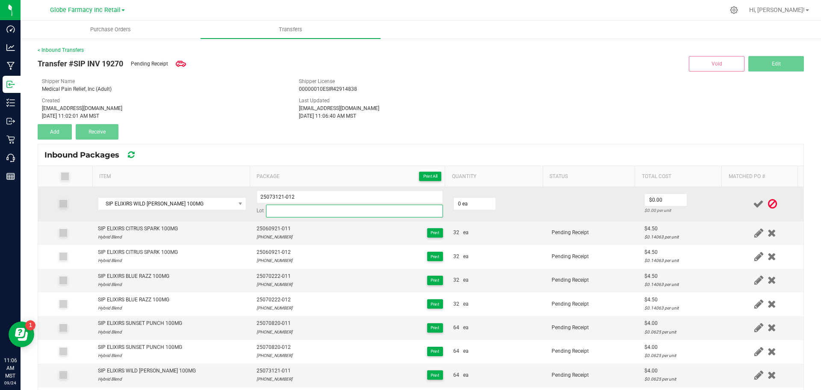
click at [285, 211] on input at bounding box center [354, 210] width 177 height 13
paste input "25-0731-21"
type input "25-0731-21"
click at [456, 207] on input "0" at bounding box center [475, 204] width 42 height 12
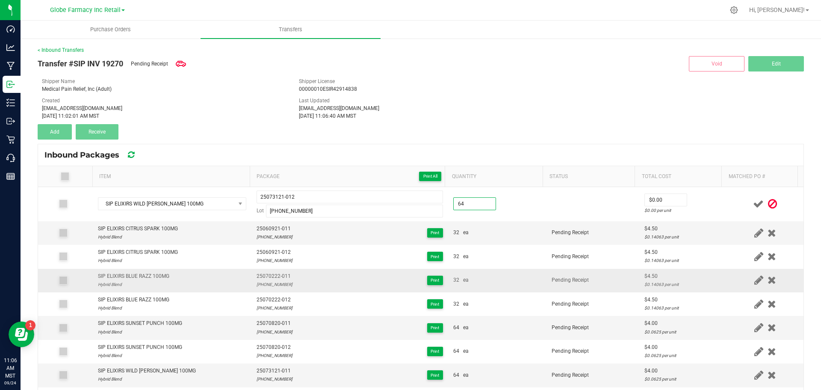
type input "64 ea"
drag, startPoint x: 611, startPoint y: 279, endPoint x: 653, endPoint y: 244, distance: 54.4
click at [617, 271] on td "Pending Receipt" at bounding box center [593, 281] width 93 height 24
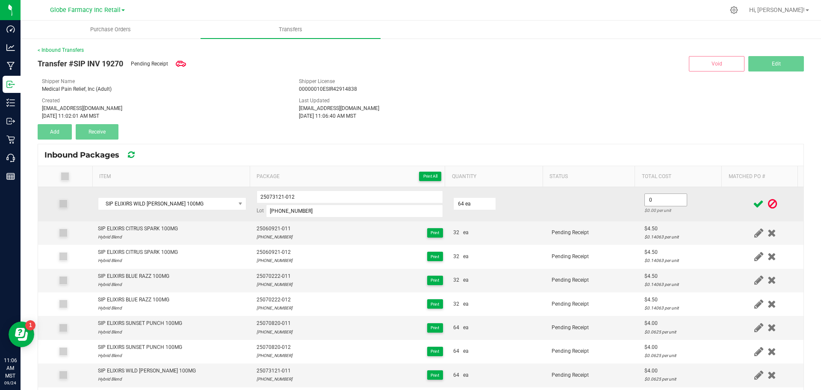
click at [654, 198] on input "0" at bounding box center [666, 200] width 42 height 12
type input "$4.00"
drag, startPoint x: 608, startPoint y: 211, endPoint x: 613, endPoint y: 211, distance: 5.1
click at [608, 211] on td at bounding box center [593, 204] width 93 height 34
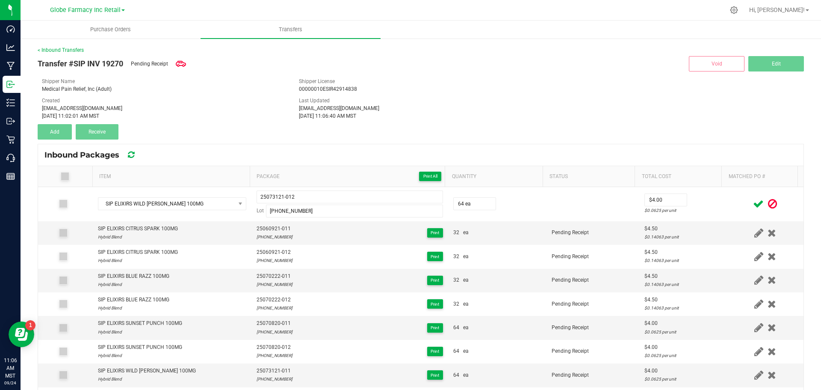
click at [753, 199] on icon at bounding box center [758, 203] width 11 height 11
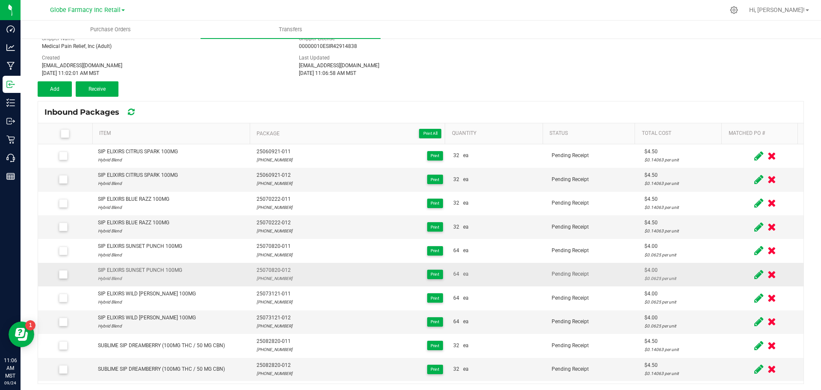
scroll to position [45, 0]
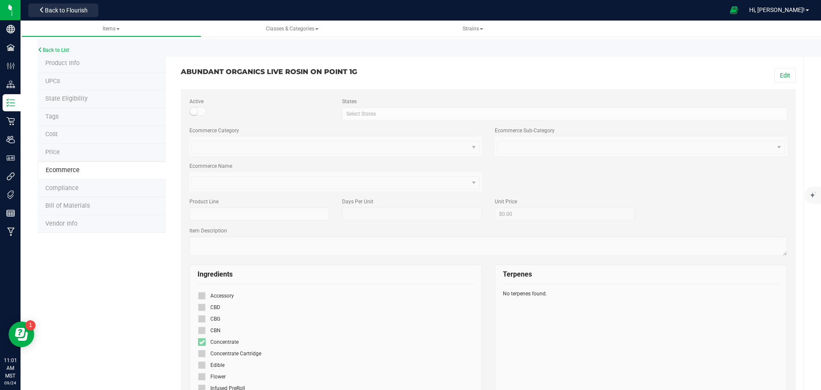
scroll to position [29, 0]
